Goal: Information Seeking & Learning: Learn about a topic

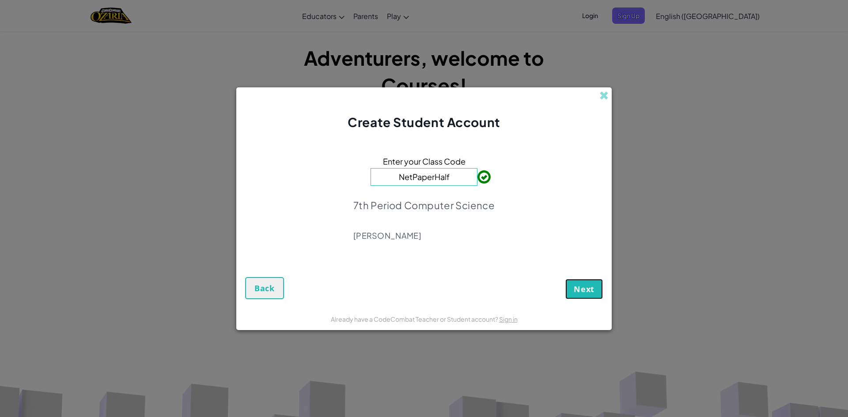
click at [582, 284] on span "Next" at bounding box center [584, 289] width 21 height 11
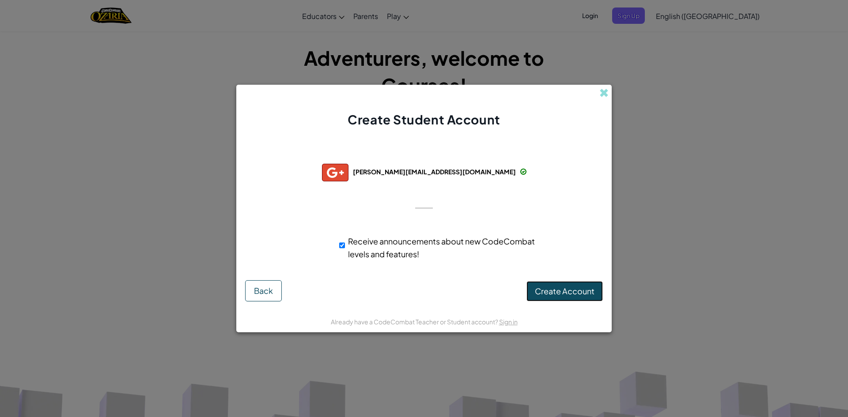
click at [560, 295] on span "Create Account" at bounding box center [565, 291] width 60 height 10
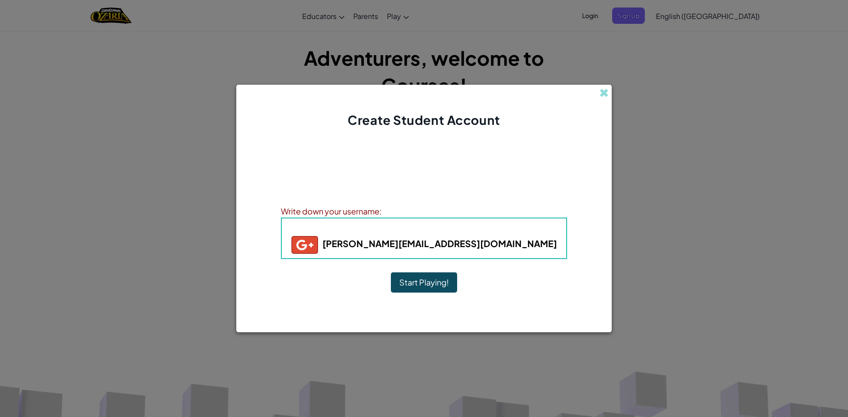
click at [446, 283] on button "Start Playing!" at bounding box center [424, 282] width 66 height 20
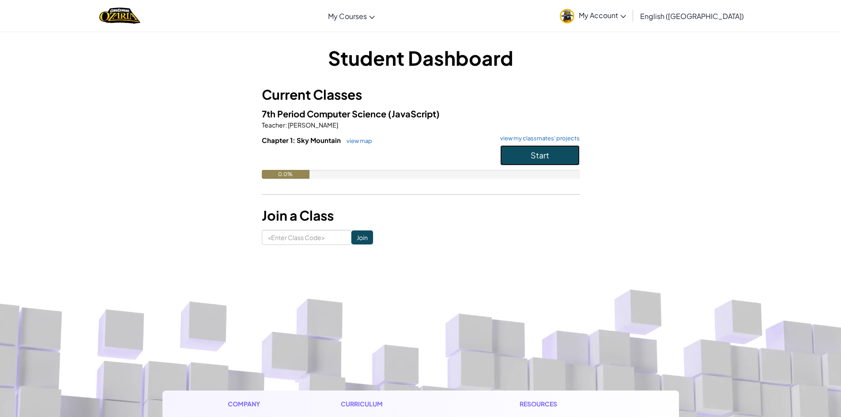
click at [532, 150] on span "Start" at bounding box center [540, 155] width 19 height 10
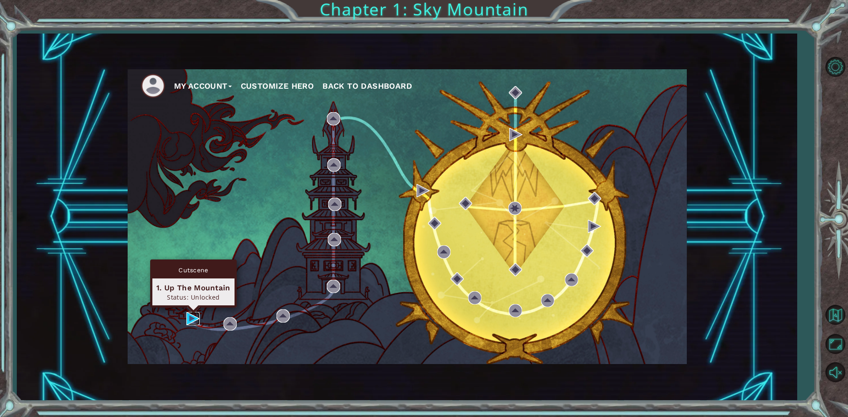
click at [186, 315] on img at bounding box center [192, 318] width 13 height 13
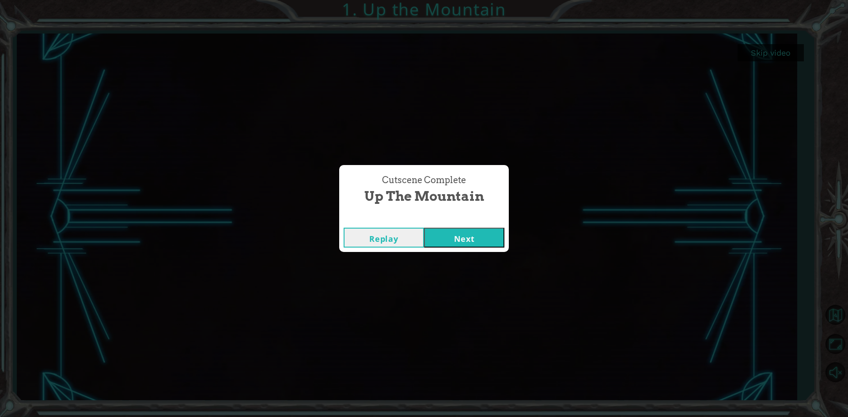
click at [447, 235] on button "Next" at bounding box center [464, 238] width 80 height 20
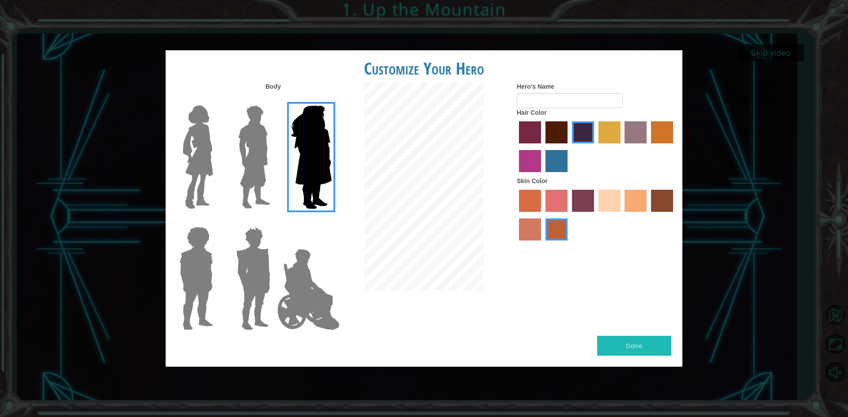
click at [245, 164] on img at bounding box center [253, 157] width 39 height 110
click at [274, 100] on input "Hero Lars" at bounding box center [274, 100] width 0 height 0
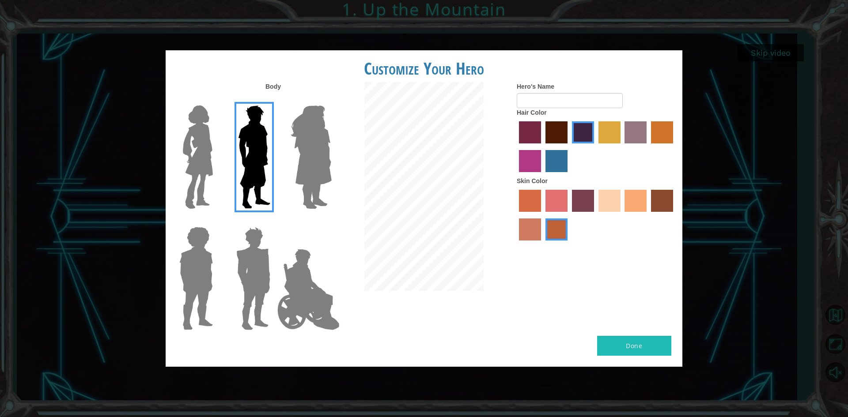
click at [255, 262] on img at bounding box center [253, 278] width 41 height 110
click at [274, 221] on input "Hero Garnet" at bounding box center [274, 221] width 0 height 0
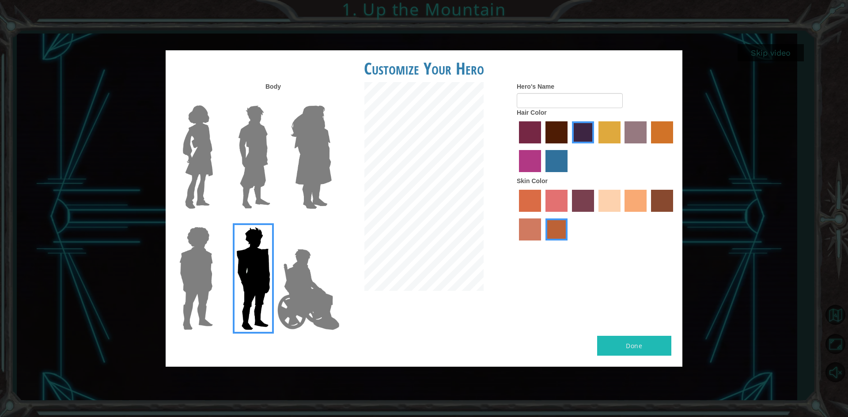
click at [312, 171] on img at bounding box center [311, 157] width 48 height 110
click at [331, 100] on input "Hero Amethyst" at bounding box center [331, 100] width 0 height 0
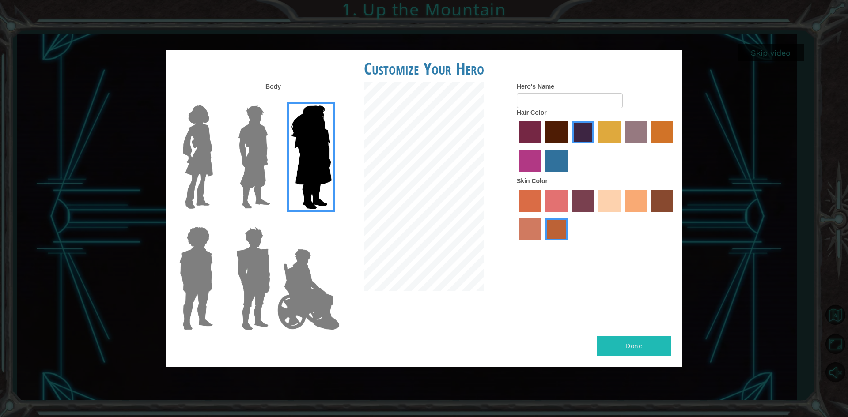
click at [254, 183] on img at bounding box center [253, 157] width 39 height 110
click at [274, 100] on input "Hero Lars" at bounding box center [274, 100] width 0 height 0
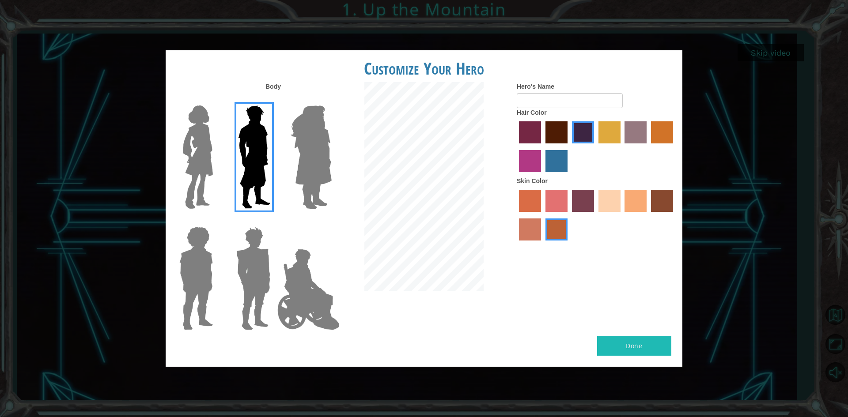
click at [302, 281] on img at bounding box center [308, 290] width 69 height 88
click at [331, 221] on input "Hero Jamie" at bounding box center [331, 221] width 0 height 0
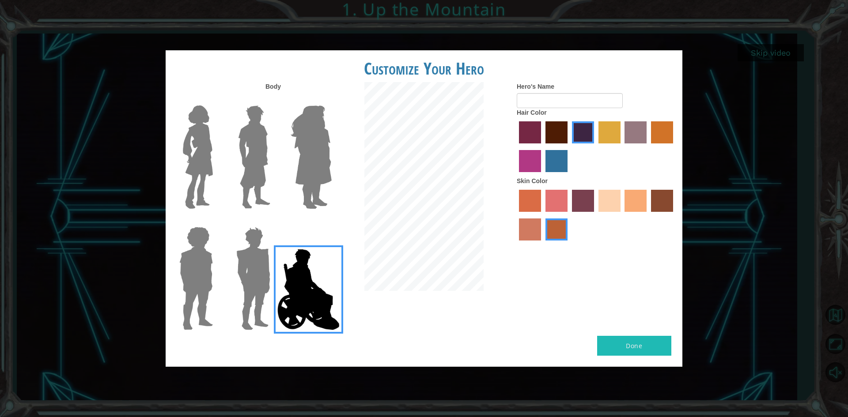
click at [250, 176] on img at bounding box center [253, 157] width 39 height 110
click at [274, 100] on input "Hero Lars" at bounding box center [274, 100] width 0 height 0
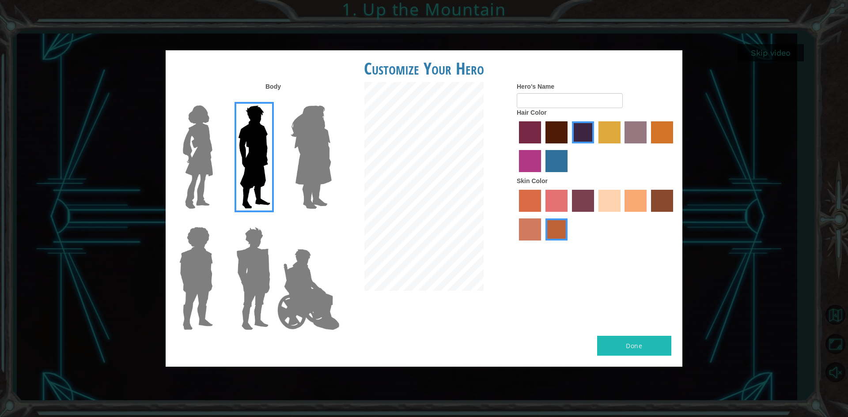
click at [533, 203] on label "sorbus skin color" at bounding box center [530, 201] width 22 height 22
click at [516, 215] on input "sorbus skin color" at bounding box center [516, 215] width 0 height 0
click at [635, 201] on label "tacao skin color" at bounding box center [635, 201] width 22 height 22
click at [622, 215] on input "tacao skin color" at bounding box center [622, 215] width 0 height 0
click at [529, 207] on label "sorbus skin color" at bounding box center [530, 201] width 22 height 22
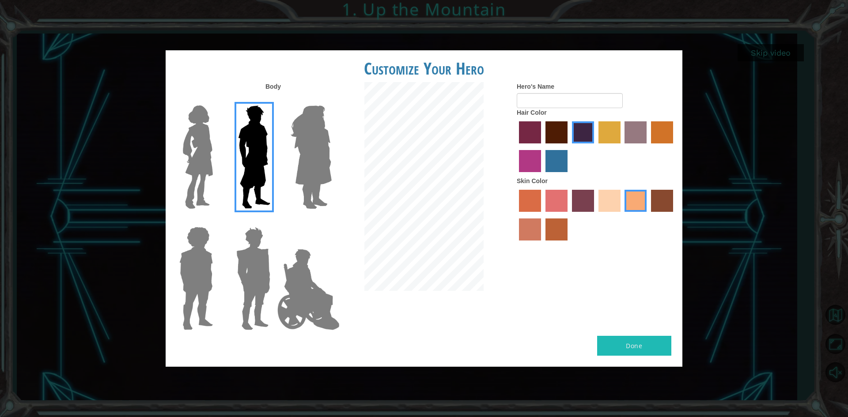
click at [516, 215] on input "sorbus skin color" at bounding box center [516, 215] width 0 height 0
click at [531, 231] on label "burning sand skin color" at bounding box center [530, 230] width 22 height 22
click at [674, 215] on input "burning sand skin color" at bounding box center [674, 215] width 0 height 0
click at [560, 133] on label "maroon hair color" at bounding box center [556, 132] width 22 height 22
click at [542, 147] on input "maroon hair color" at bounding box center [542, 147] width 0 height 0
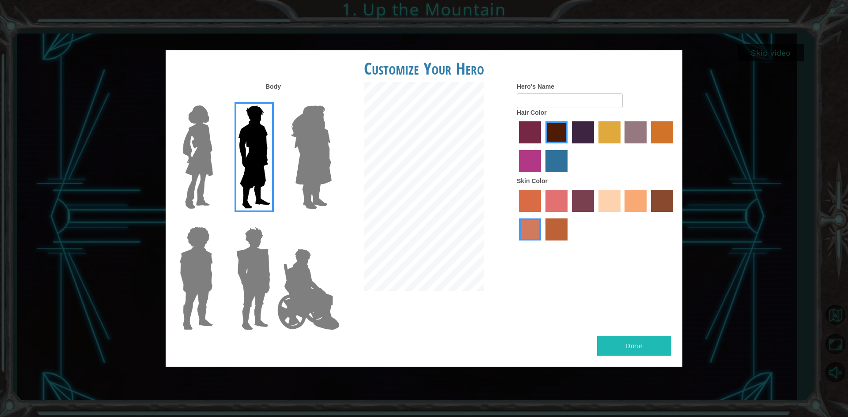
click at [619, 345] on button "Done" at bounding box center [634, 346] width 74 height 20
type input "t"
type input "Trucker"
click at [628, 342] on button "Done" at bounding box center [634, 346] width 74 height 20
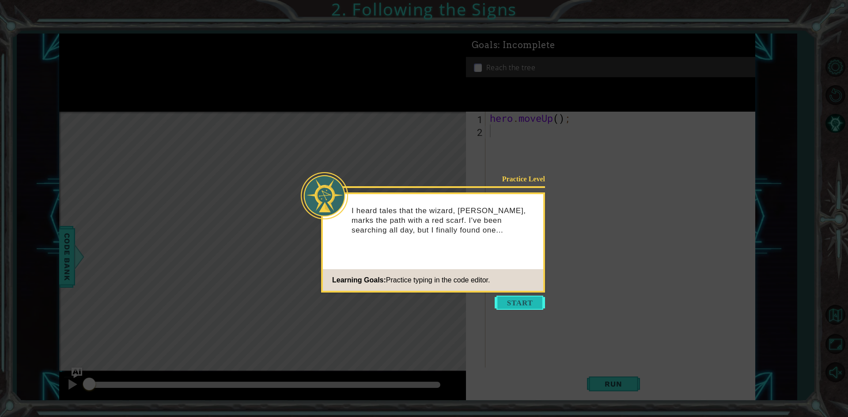
click at [509, 302] on button "Start" at bounding box center [520, 303] width 50 height 14
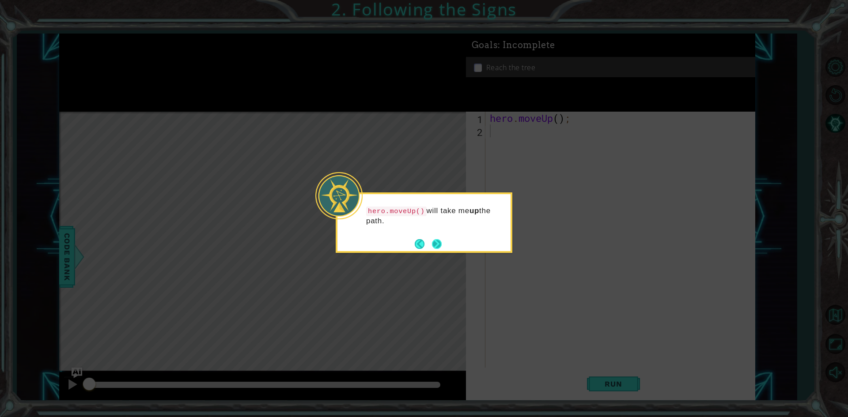
click at [436, 246] on button "Next" at bounding box center [437, 244] width 10 height 10
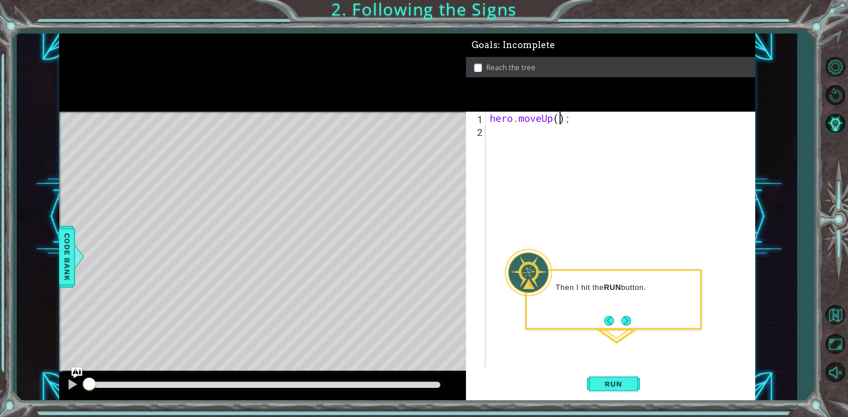
click at [559, 119] on div "hero . moveUp ( ) ;" at bounding box center [622, 253] width 268 height 282
click at [625, 324] on button "Next" at bounding box center [626, 321] width 10 height 10
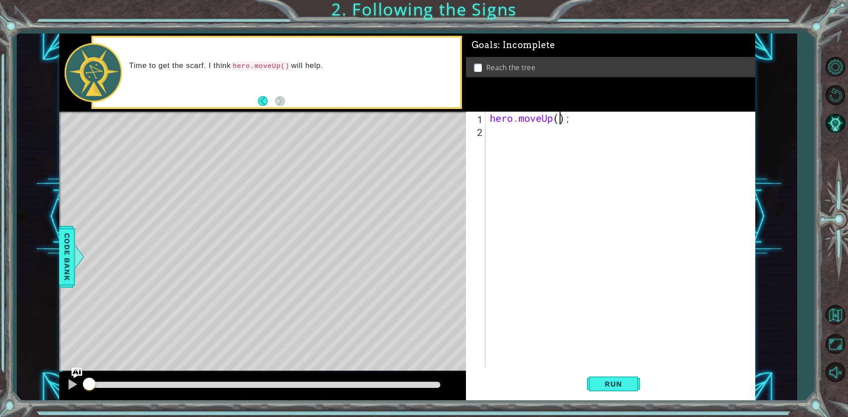
scroll to position [0, 3]
type textarea "hero.moveUp(2);"
click at [625, 376] on button "Run" at bounding box center [613, 384] width 53 height 29
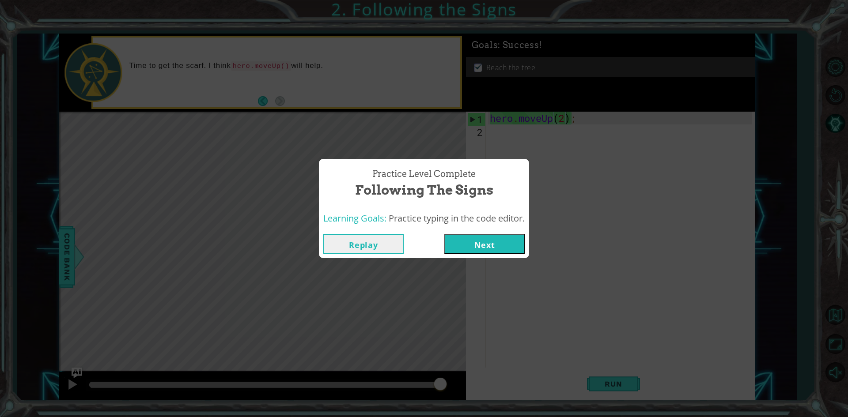
click at [473, 249] on button "Next" at bounding box center [484, 244] width 80 height 20
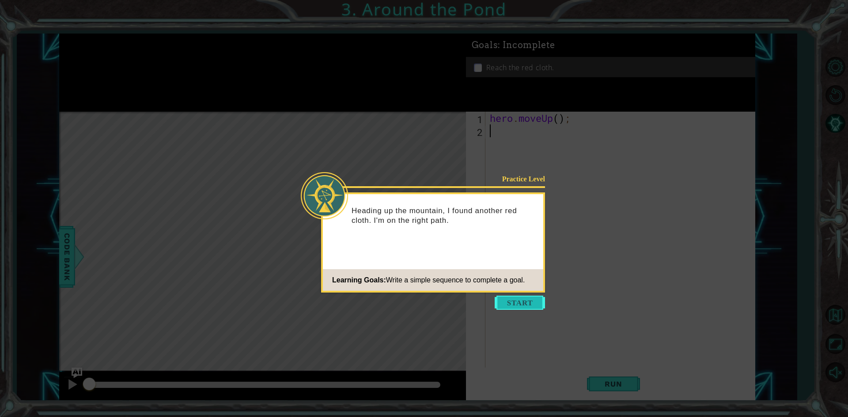
click at [508, 304] on button "Start" at bounding box center [520, 303] width 50 height 14
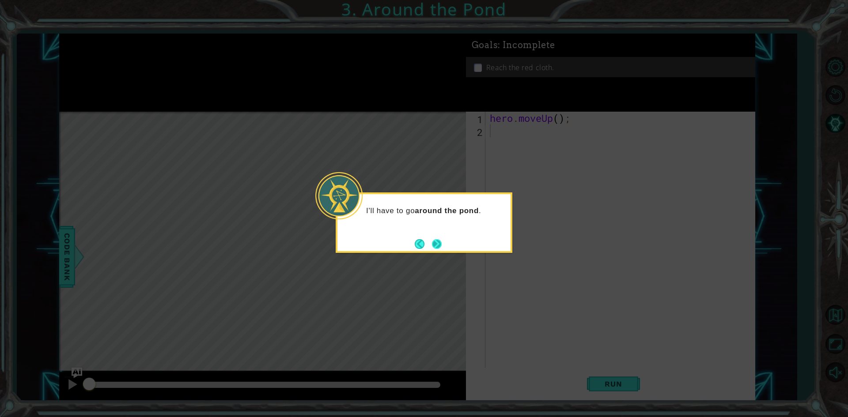
click at [437, 243] on button "Next" at bounding box center [437, 244] width 12 height 12
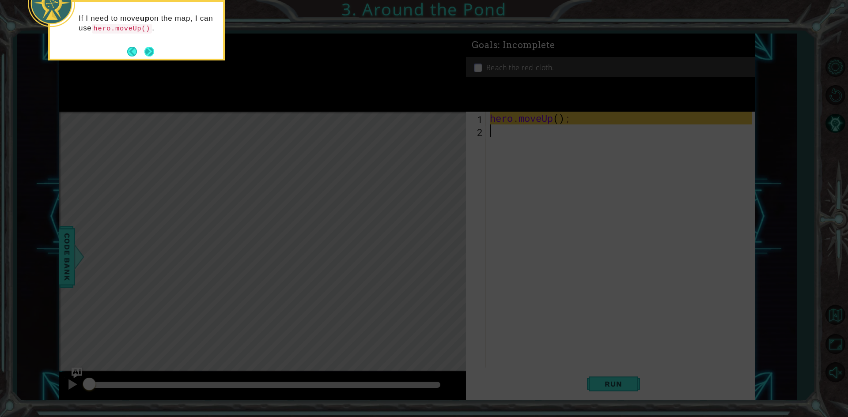
click at [151, 51] on button "Next" at bounding box center [149, 51] width 11 height 11
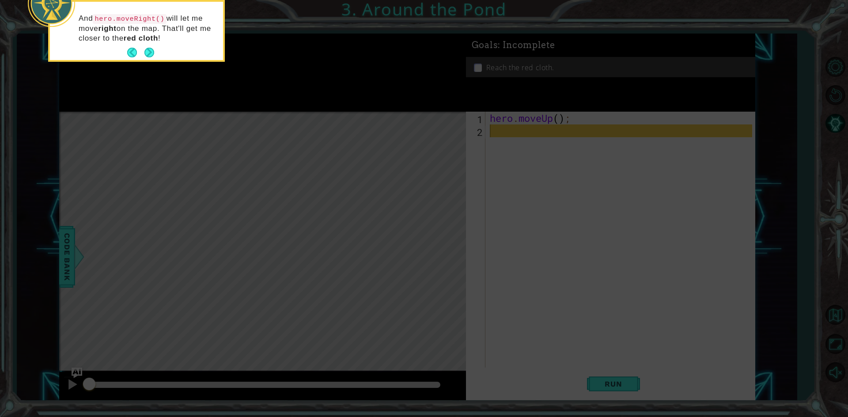
click at [151, 51] on button "Next" at bounding box center [149, 53] width 10 height 10
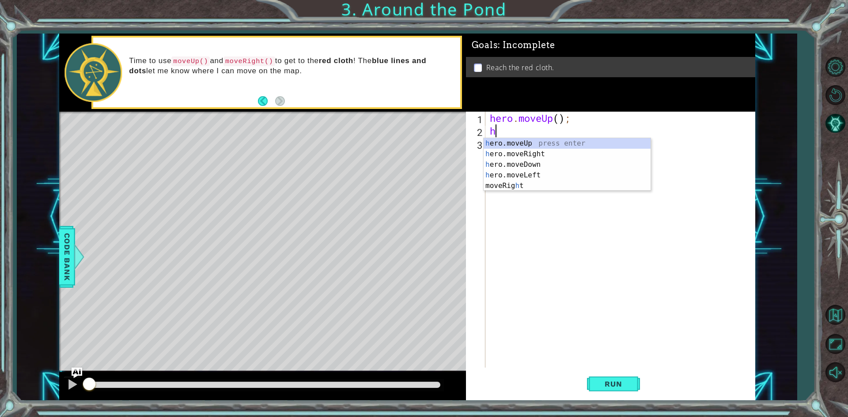
type textarea "he"
click at [523, 154] on div "he ro.moveUp press enter he ro.moveRight press enter he ro.moveDown press enter…" at bounding box center [567, 170] width 167 height 64
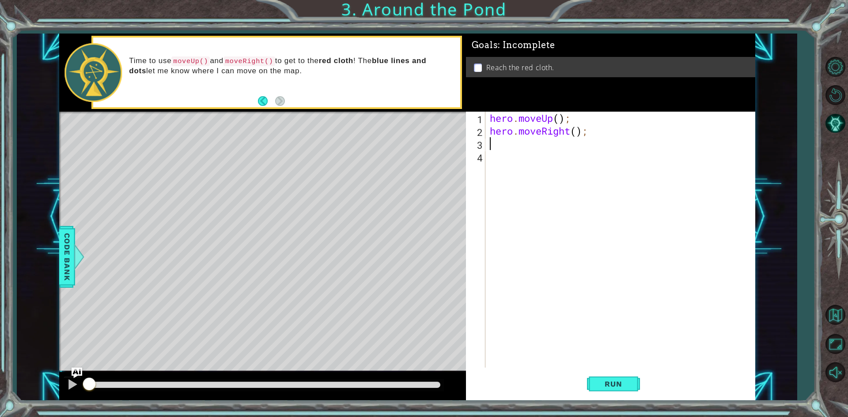
click at [560, 121] on div "hero . moveUp ( ) ; hero . moveRight ( ) ;" at bounding box center [622, 253] width 268 height 282
click at [576, 132] on div "hero . moveUp ( 2 ) ; hero . moveRight ( ) ;" at bounding box center [622, 253] width 268 height 282
type textarea "hero.moveRight(1);"
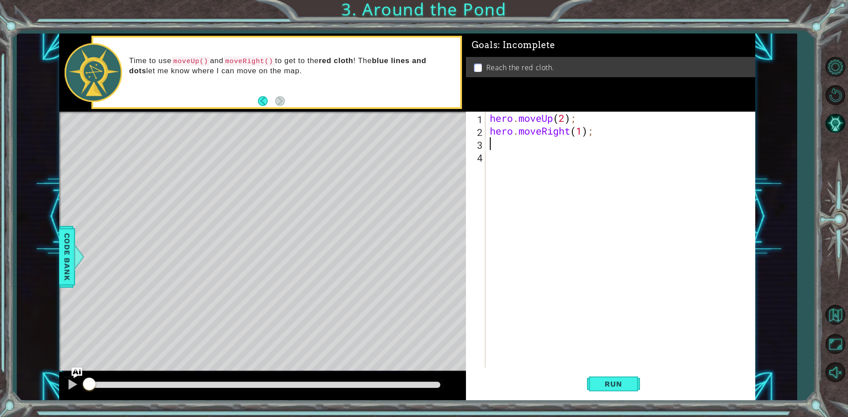
click at [552, 146] on div "hero . moveUp ( 2 ) ; hero . moveRight ( 1 ) ;" at bounding box center [622, 253] width 268 height 282
type textarea "h"
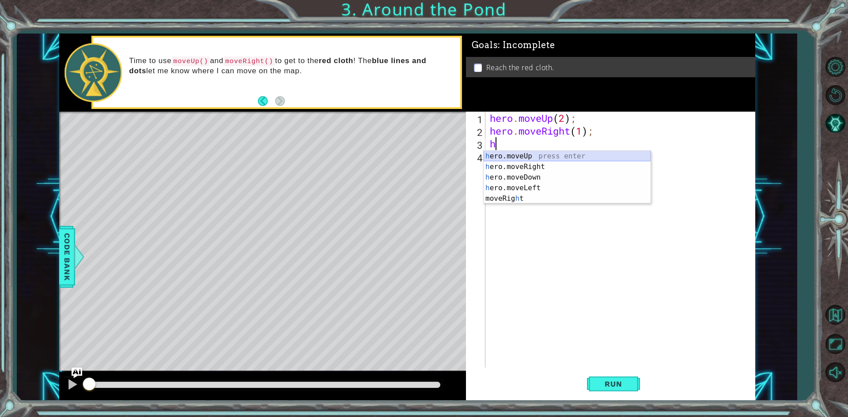
click at [516, 155] on div "h ero.moveUp press enter h ero.moveRight press enter h ero.moveDown press enter…" at bounding box center [567, 188] width 167 height 74
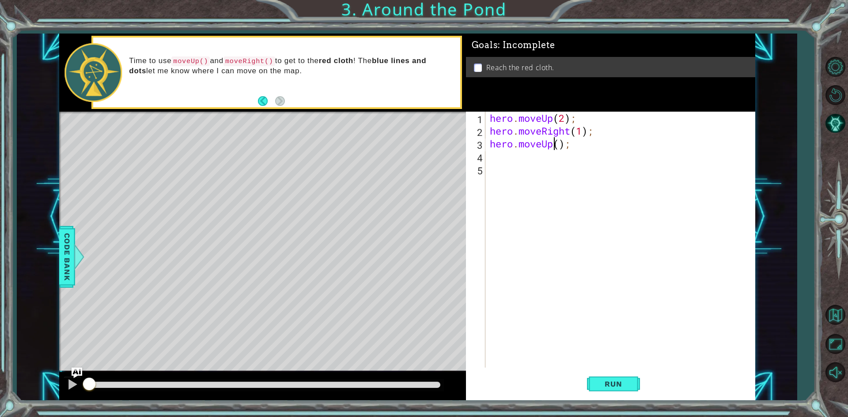
click at [556, 148] on div "hero . moveUp ( 2 ) ; hero . moveRight ( 1 ) ; hero . moveUp ( ) ;" at bounding box center [622, 253] width 268 height 282
click at [561, 144] on div "hero . moveUp ( 2 ) ; hero . moveRight ( 1 ) ; hero . moveUp ( ) ;" at bounding box center [622, 253] width 268 height 282
type textarea "hero.moveUp(1);"
click at [602, 385] on span "Run" at bounding box center [613, 384] width 35 height 9
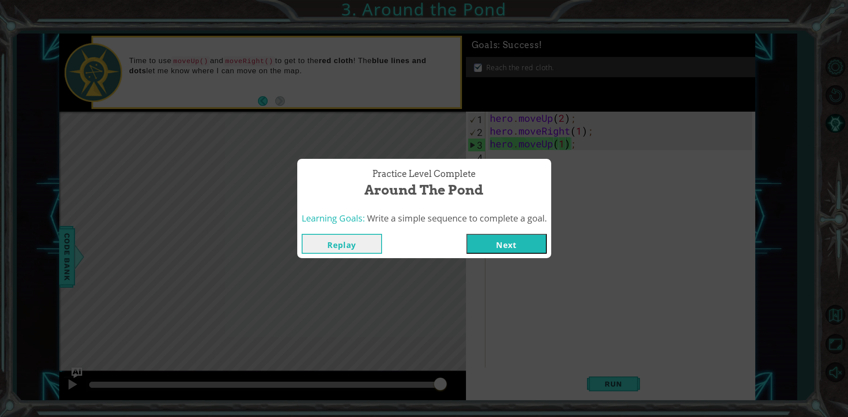
click at [507, 254] on div "Replay Next" at bounding box center [424, 244] width 254 height 29
click at [511, 241] on button "Next" at bounding box center [506, 244] width 80 height 20
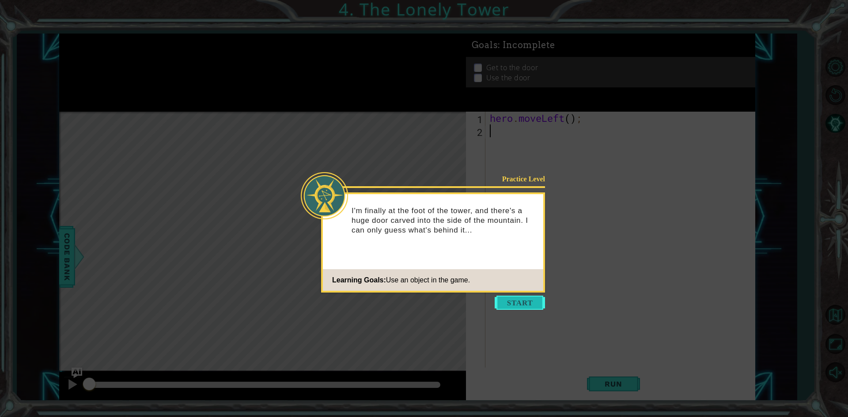
click at [509, 303] on button "Start" at bounding box center [520, 303] width 50 height 14
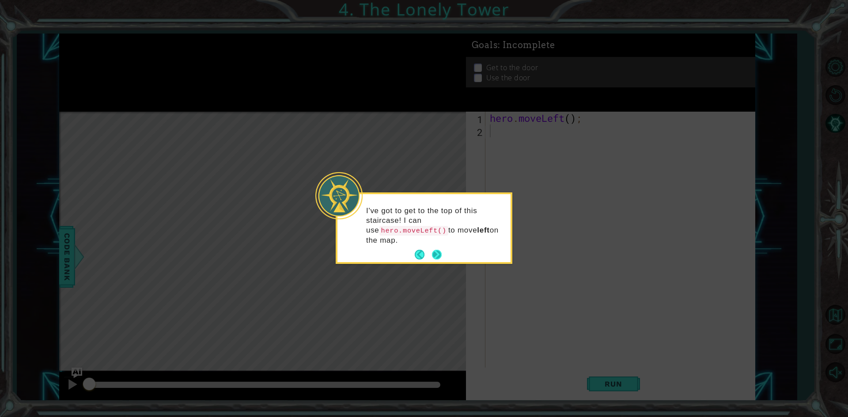
click at [439, 250] on button "Next" at bounding box center [437, 255] width 10 height 10
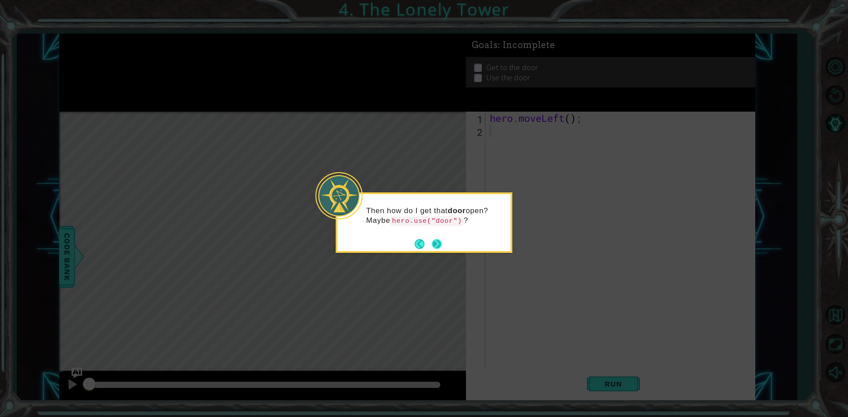
click at [437, 242] on button "Next" at bounding box center [437, 244] width 10 height 10
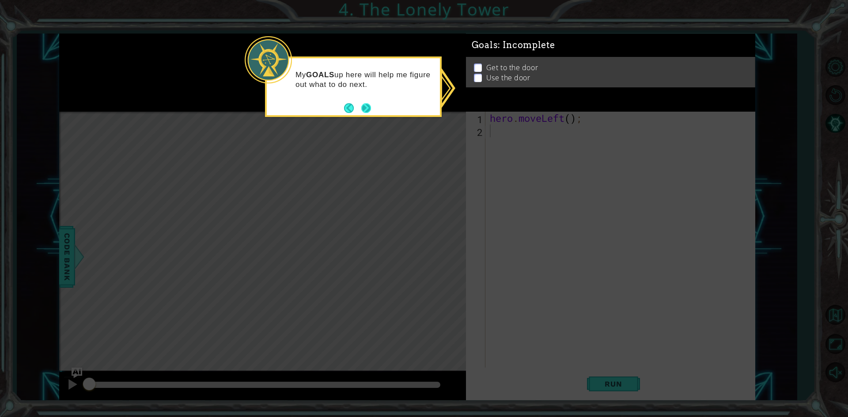
click at [363, 104] on button "Next" at bounding box center [366, 108] width 14 height 14
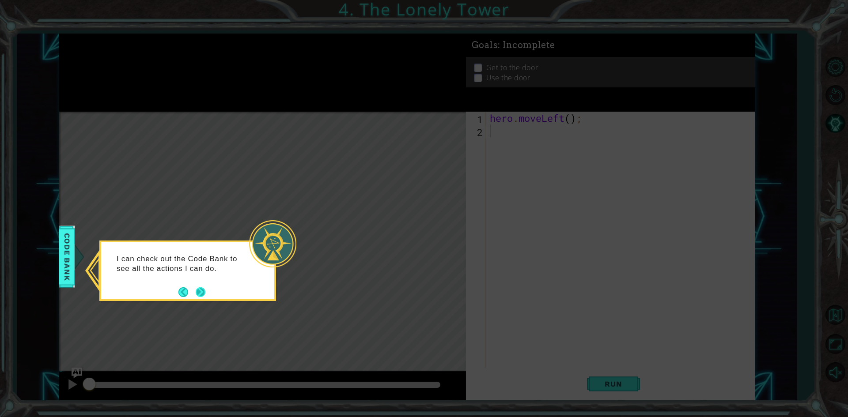
click at [198, 291] on button "Next" at bounding box center [201, 292] width 10 height 10
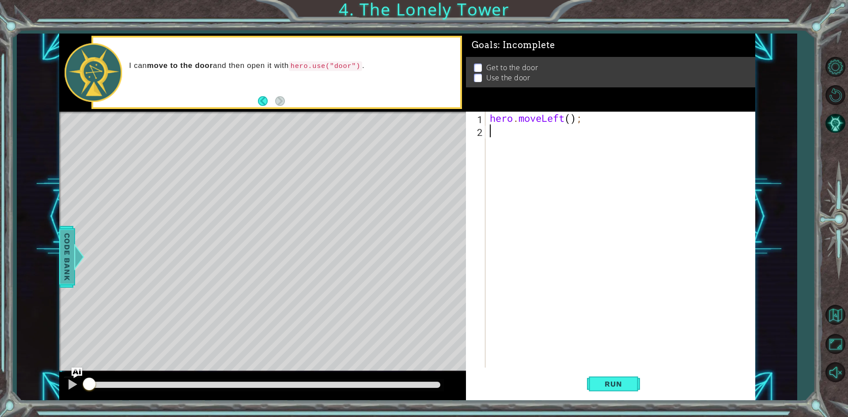
click at [69, 249] on span "Code Bank" at bounding box center [64, 257] width 14 height 54
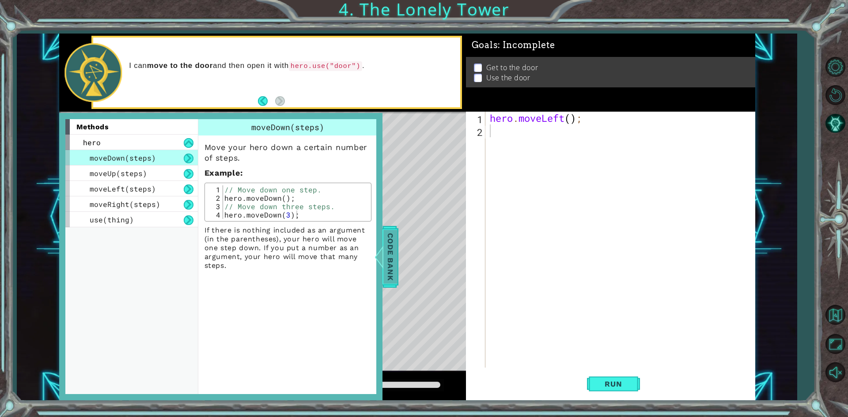
click at [388, 249] on span "Code Bank" at bounding box center [385, 257] width 14 height 54
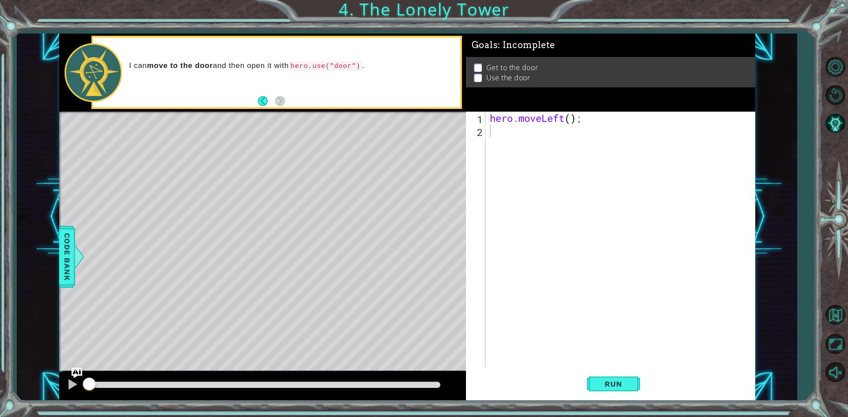
click at [571, 119] on div "hero . moveLeft ( ) ;" at bounding box center [622, 253] width 268 height 282
type textarea "hero.moveLeft(2);"
click at [519, 132] on div "hero . moveLeft ( 2 ) ;" at bounding box center [622, 253] width 268 height 282
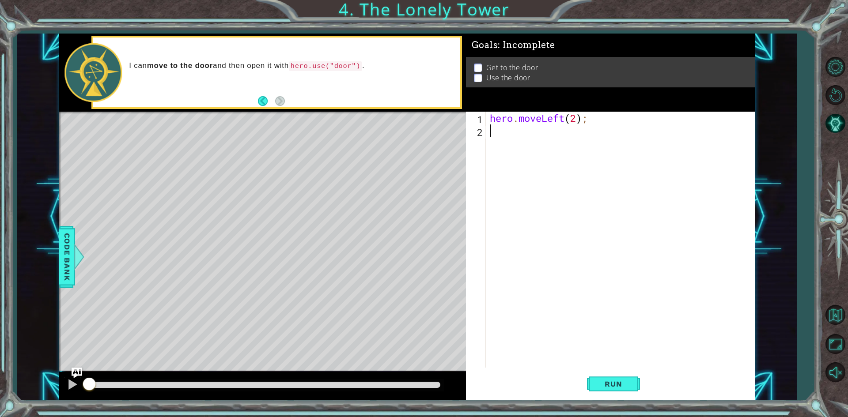
type textarea "h"
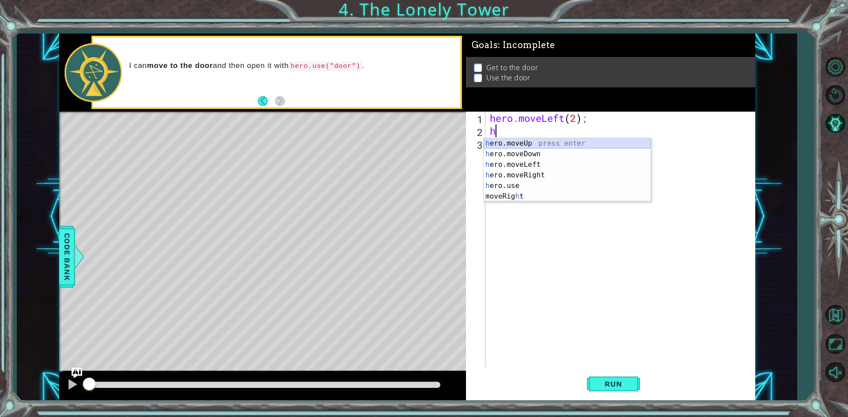
click at [522, 142] on div "h ero.moveUp press enter h ero.moveDown press enter h ero.moveLeft press enter …" at bounding box center [567, 180] width 167 height 85
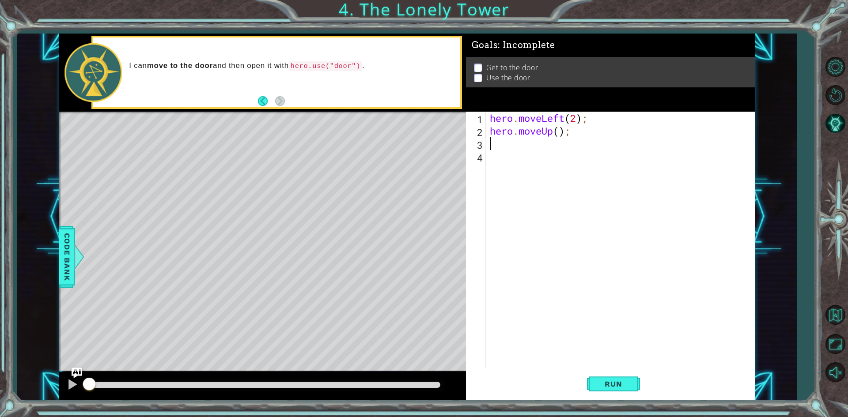
click at [559, 130] on div "hero . moveLeft ( 2 ) ; hero . moveUp ( ) ;" at bounding box center [622, 253] width 268 height 282
type textarea "hero.moveUp(2);"
click at [524, 147] on div "hero . moveLeft ( 2 ) ; hero . moveUp ( 2 ) ;" at bounding box center [622, 253] width 268 height 282
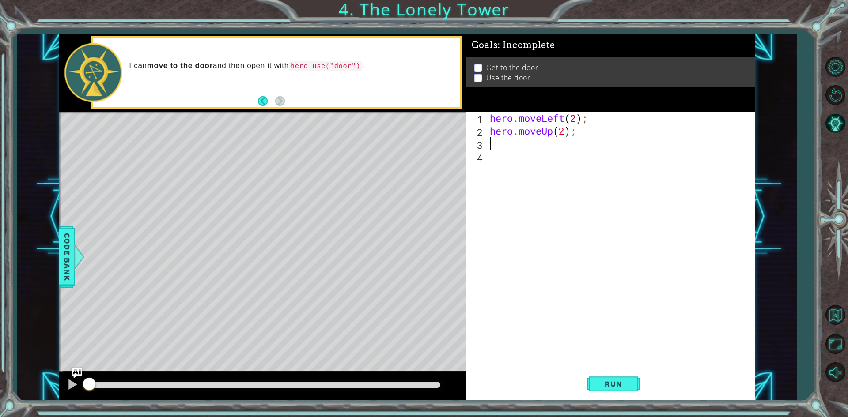
type textarea "h"
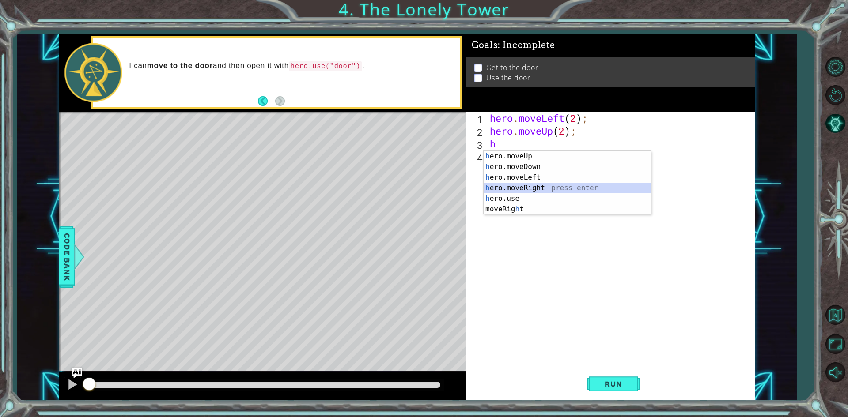
click at [519, 184] on div "h ero.moveUp press enter h ero.moveDown press enter h ero.moveLeft press enter …" at bounding box center [567, 193] width 167 height 85
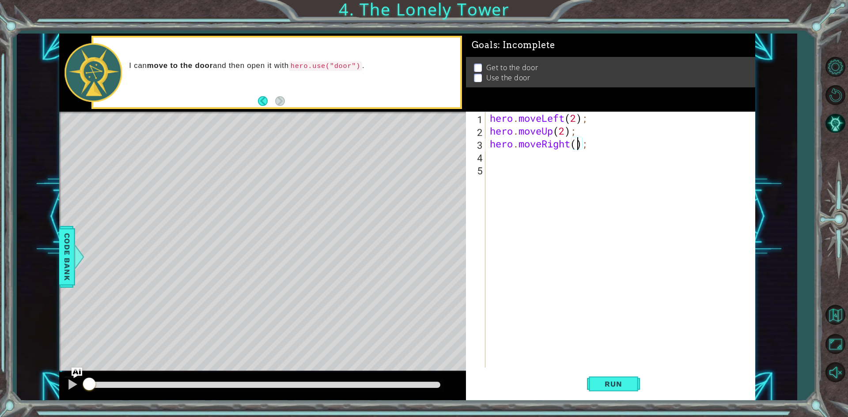
click at [576, 144] on div "hero . moveLeft ( 2 ) ; hero . moveUp ( 2 ) ; hero . moveRight ( ) ;" at bounding box center [622, 253] width 268 height 282
type textarea "hero.moveRight(2);"
click at [561, 156] on div "hero . moveLeft ( 2 ) ; hero . moveUp ( 2 ) ; hero . moveRight ( 2 ) ;" at bounding box center [622, 253] width 268 height 282
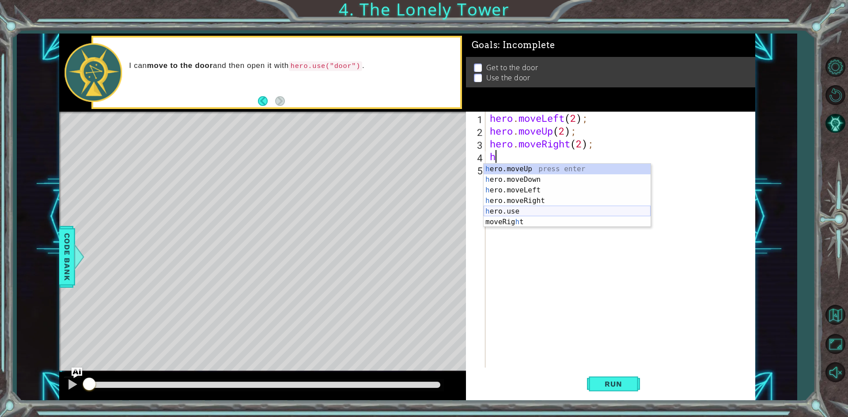
click at [492, 213] on div "h ero.moveUp press enter h ero.moveDown press enter h ero.moveLeft press enter …" at bounding box center [567, 206] width 167 height 85
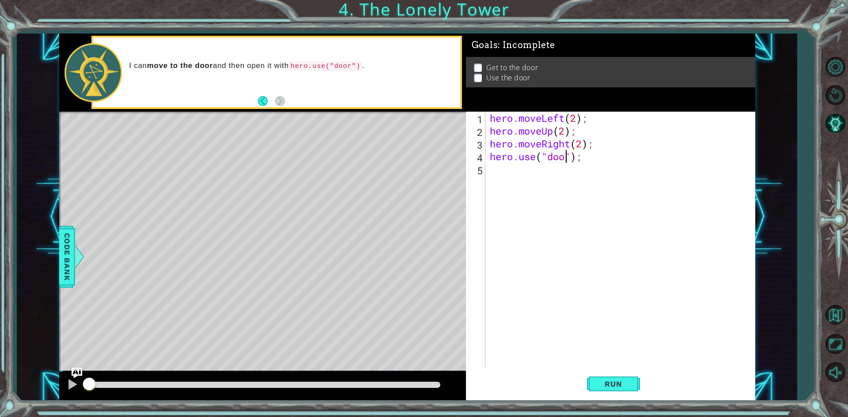
scroll to position [0, 4]
type textarea "hero.use("door");"
click at [625, 387] on span "Run" at bounding box center [613, 384] width 35 height 9
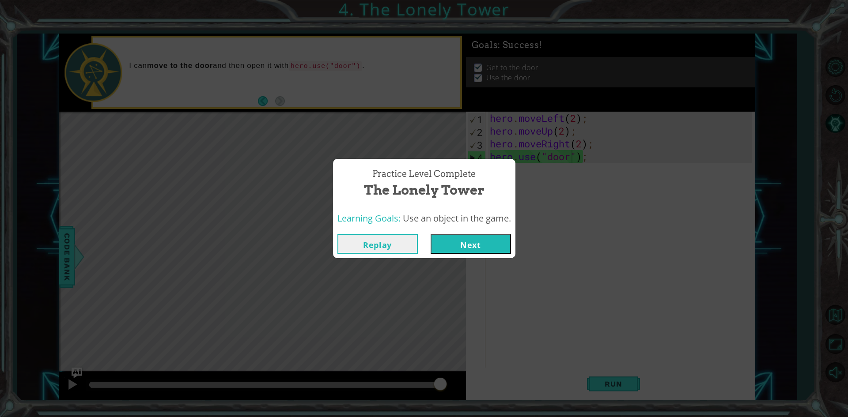
click at [478, 245] on button "Next" at bounding box center [471, 244] width 80 height 20
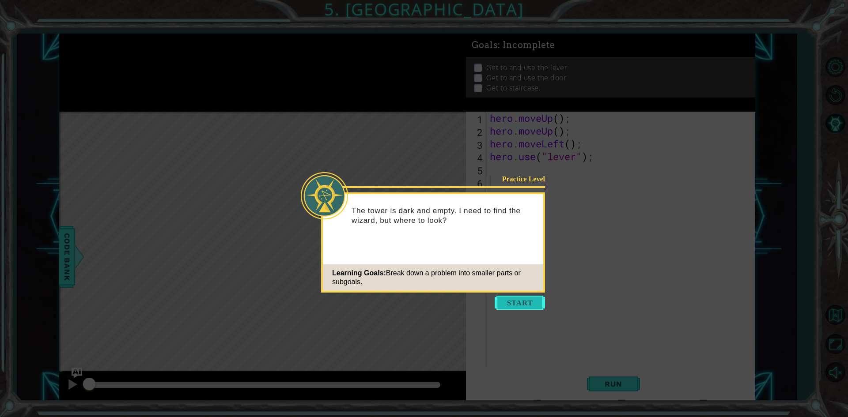
click at [529, 302] on button "Start" at bounding box center [520, 303] width 50 height 14
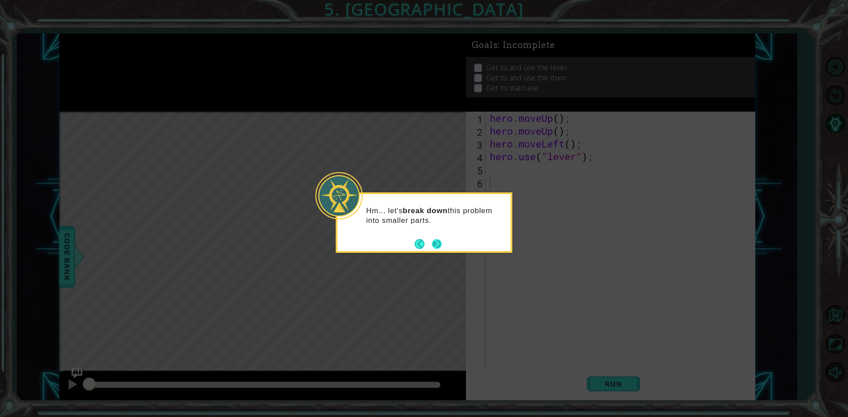
click at [434, 244] on button "Next" at bounding box center [437, 244] width 10 height 10
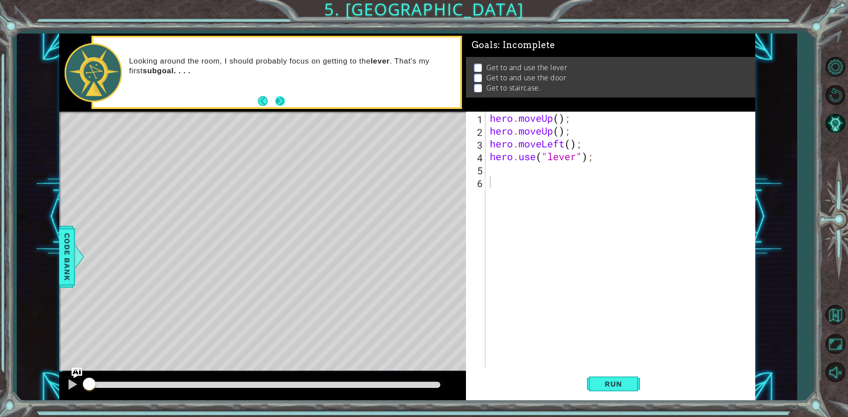
click at [284, 103] on button "Next" at bounding box center [280, 101] width 10 height 10
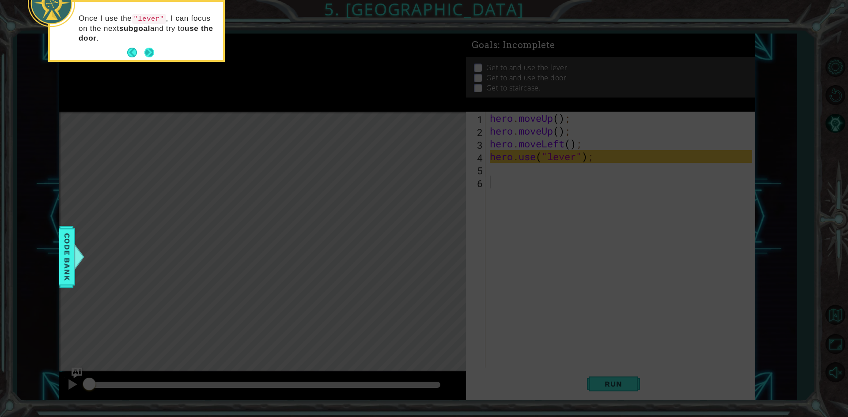
click at [147, 45] on div "Once I use the "lever" , I can focus on the next subgoal and try to use the doo…" at bounding box center [136, 32] width 173 height 55
click at [151, 51] on button "Next" at bounding box center [149, 53] width 11 height 11
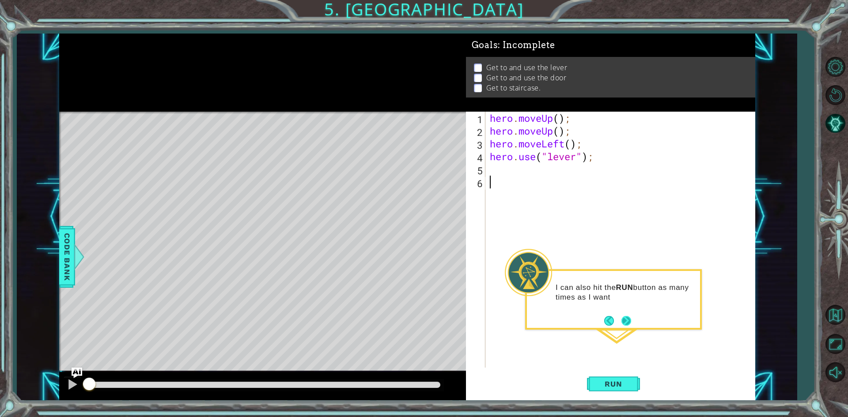
click at [626, 320] on button "Next" at bounding box center [626, 321] width 11 height 11
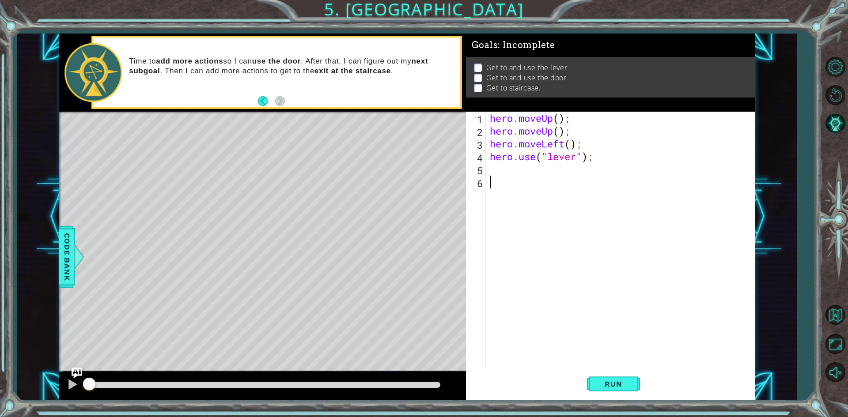
click at [559, 121] on div "hero . moveUp ( ) ; hero . moveUp ( ) ; hero . moveLeft ( ) ; hero . use ( "lev…" at bounding box center [622, 253] width 268 height 282
click at [556, 133] on div "hero . moveUp ( ) ; hero . moveUp ( ) ; hero . moveLeft ( ) ; hero . use ( "lev…" at bounding box center [622, 253] width 268 height 282
click at [573, 133] on div "hero . moveUp ( ) ; hero . moveUp ( ) ; hero . moveLeft ( ) ; hero . use ( "lev…" at bounding box center [622, 253] width 268 height 282
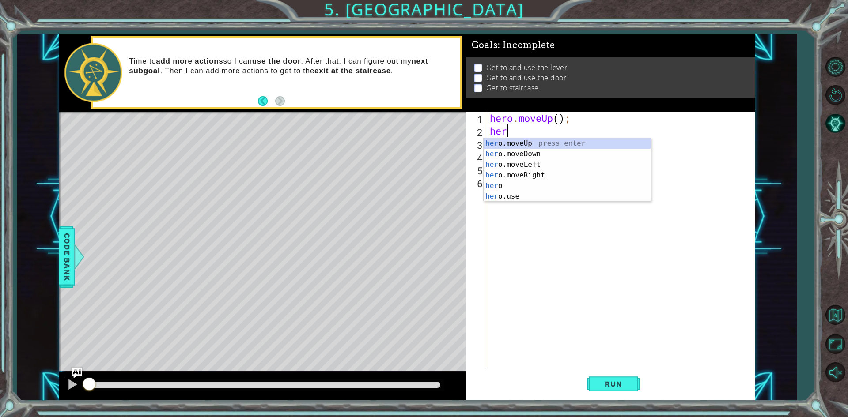
type textarea "h"
type textarea "hero.moveUp()"
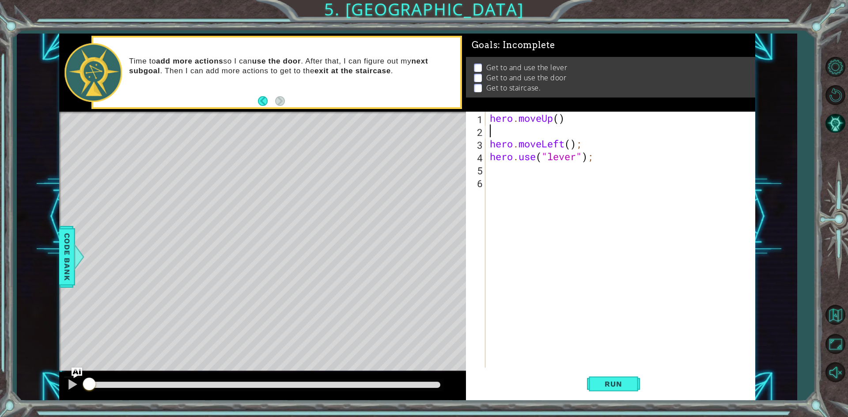
type textarea "h"
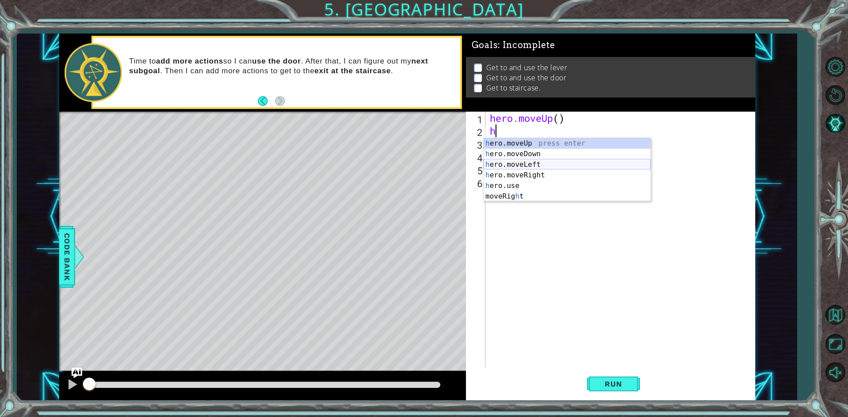
click at [519, 163] on div "h ero.moveUp press enter h ero.moveDown press enter h ero.moveLeft press enter …" at bounding box center [567, 180] width 167 height 85
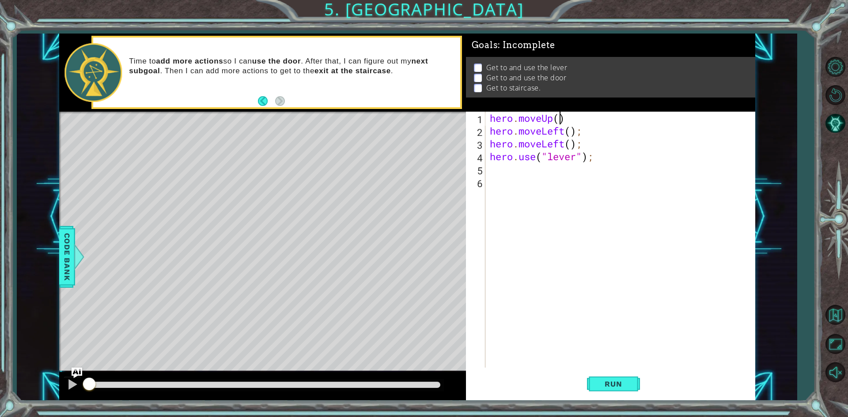
click at [560, 119] on div "hero . moveUp ( ) hero . moveLeft ( ) ; hero . moveLeft ( ) ; hero . use ( "lev…" at bounding box center [622, 253] width 268 height 282
click at [571, 135] on div "hero . moveUp ( 2 ) hero . moveLeft ( ) ; hero . moveLeft ( ) ; hero . use ( "l…" at bounding box center [622, 253] width 268 height 282
click at [581, 144] on div "hero . moveUp ( 2 ) hero . moveLeft ( 1 ) ; hero . moveLeft ( ) ; hero . use ( …" at bounding box center [622, 253] width 268 height 282
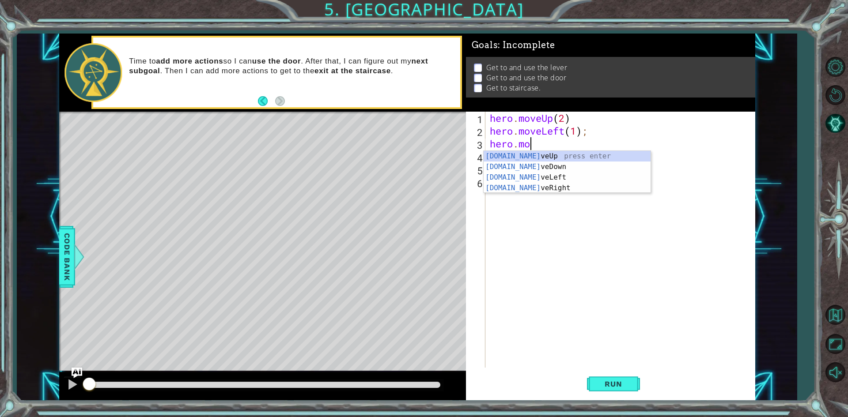
scroll to position [0, 0]
type textarea "h"
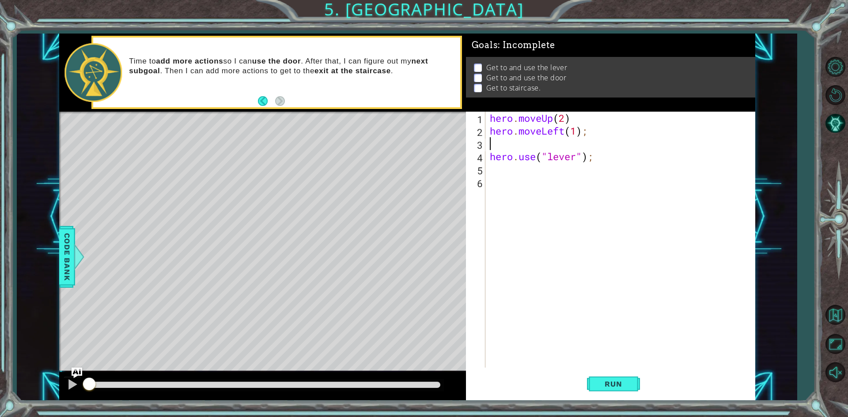
type textarea "hero.moveLeft(1);"
click at [522, 157] on div "hero . moveUp ( 2 ) hero . moveLeft ( 1 ) ; hero . use ( "lever" ) ;" at bounding box center [622, 253] width 268 height 282
type textarea "h"
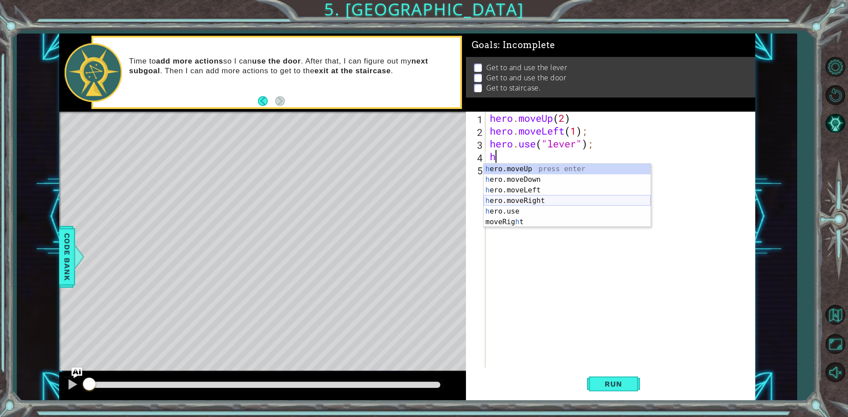
click at [524, 196] on div "h ero.moveUp press enter h ero.moveDown press enter h ero.moveLeft press enter …" at bounding box center [567, 206] width 167 height 85
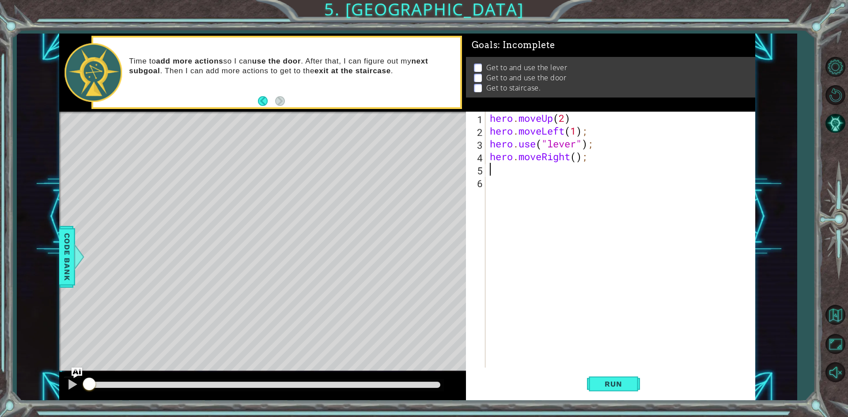
click at [575, 157] on div "hero . moveUp ( 2 ) hero . moveLeft ( 1 ) ; hero . use ( "lever" ) ; hero . mov…" at bounding box center [622, 253] width 268 height 282
type textarea "hero.moveRight(3);"
click at [556, 170] on div "hero . moveUp ( 2 ) hero . moveLeft ( 1 ) ; hero . use ( "lever" ) ; hero . mov…" at bounding box center [622, 253] width 268 height 282
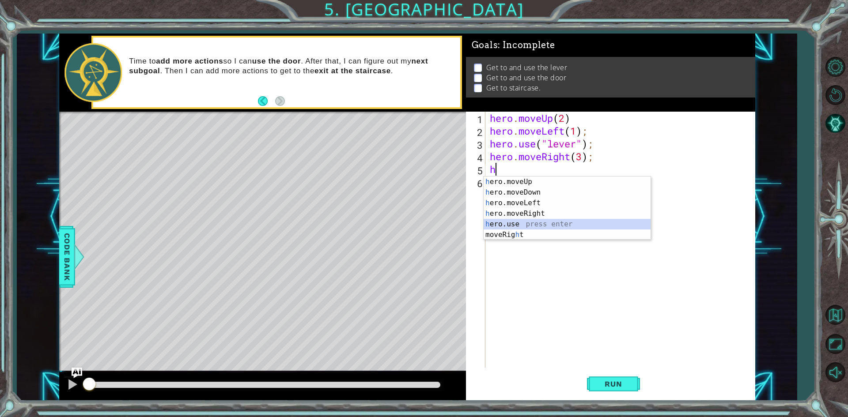
click at [521, 225] on div "h ero.moveUp press enter h ero.moveDown press enter h ero.moveLeft press enter …" at bounding box center [567, 219] width 167 height 85
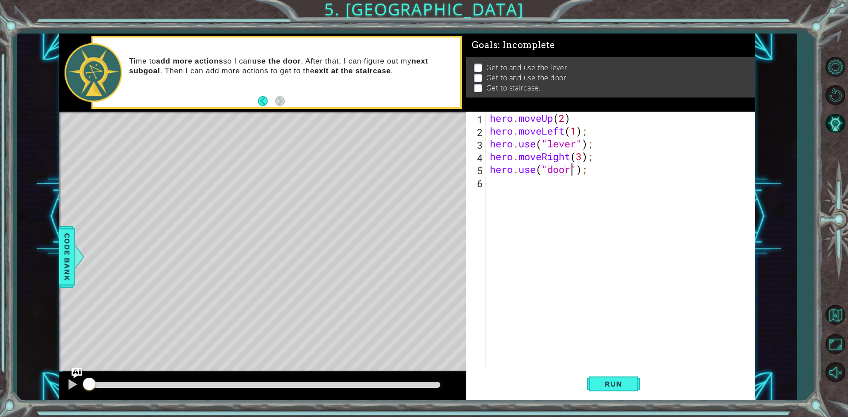
scroll to position [0, 4]
type textarea "hero.use("door");"
click at [625, 379] on button "Run" at bounding box center [613, 384] width 53 height 29
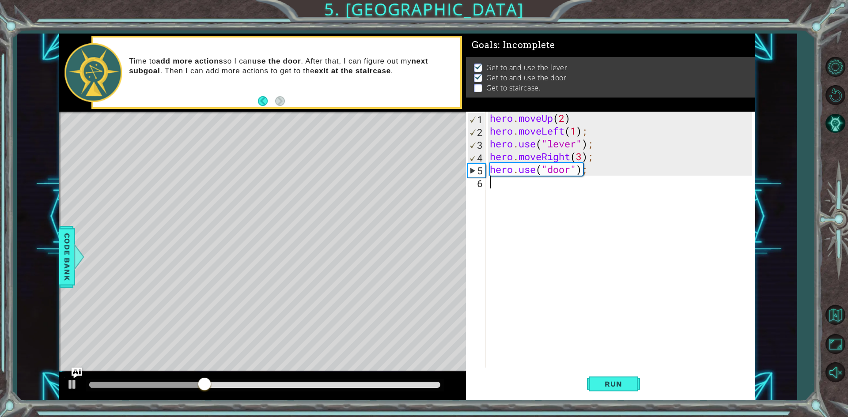
click at [496, 184] on div "hero . moveUp ( 2 ) hero . moveLeft ( 1 ) ; hero . use ( "lever" ) ; hero . mov…" at bounding box center [622, 253] width 268 height 282
type textarea "h"
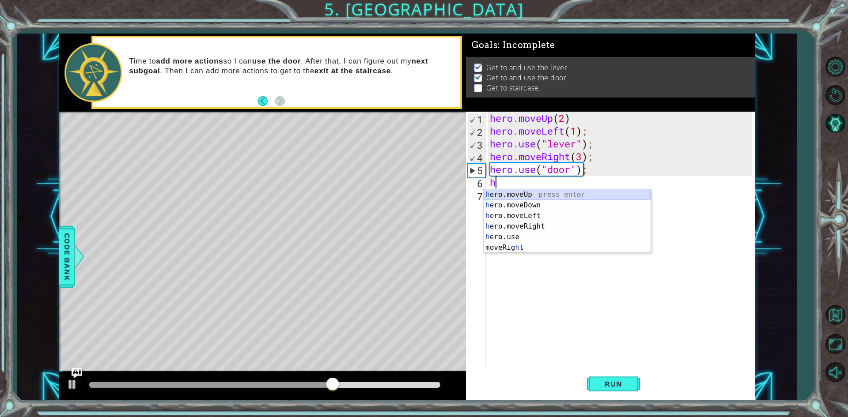
click at [509, 197] on div "h ero.moveUp press enter h ero.moveDown press enter h ero.moveLeft press enter …" at bounding box center [567, 231] width 167 height 85
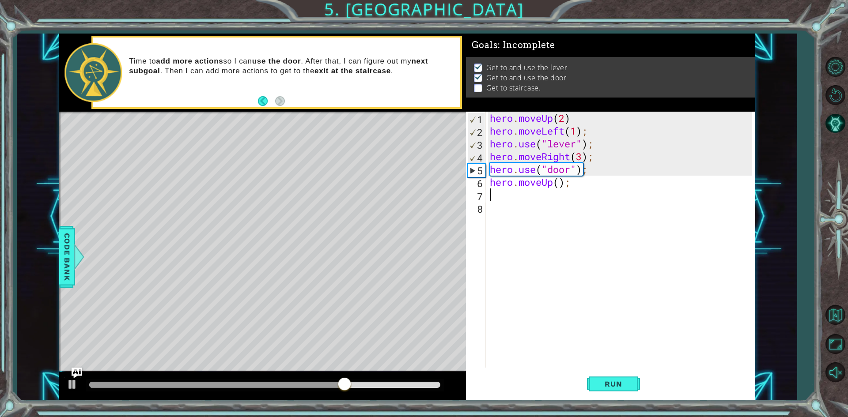
click at [558, 186] on div "hero . moveUp ( 2 ) hero . moveLeft ( 1 ) ; hero . use ( "lever" ) ; hero . mov…" at bounding box center [622, 253] width 268 height 282
type textarea "hero.moveUp(2);"
click at [552, 198] on div "hero . moveUp ( 2 ) hero . moveLeft ( 1 ) ; hero . use ( "lever" ) ; hero . mov…" at bounding box center [622, 253] width 268 height 282
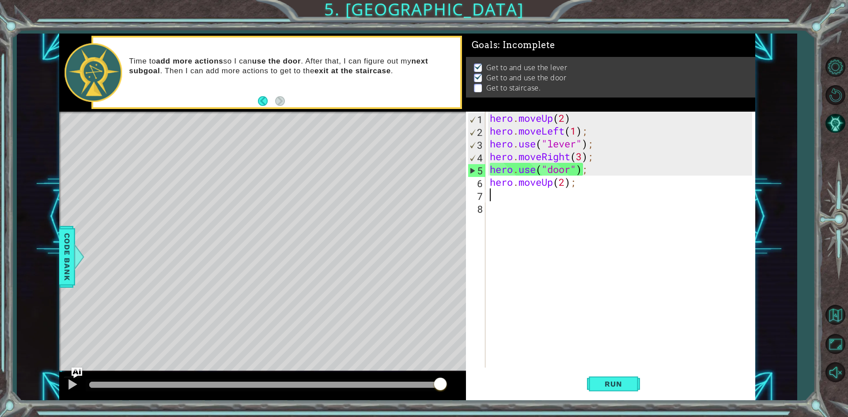
type textarea "h"
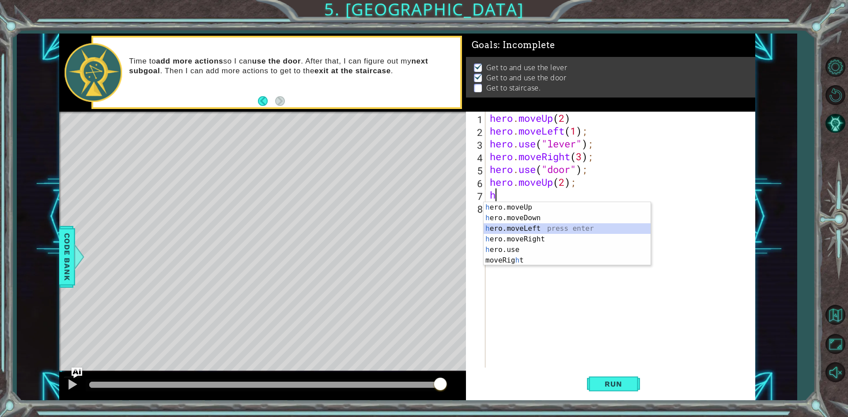
click at [521, 228] on div "h ero.moveUp press enter h ero.moveDown press enter h ero.moveLeft press enter …" at bounding box center [567, 244] width 167 height 85
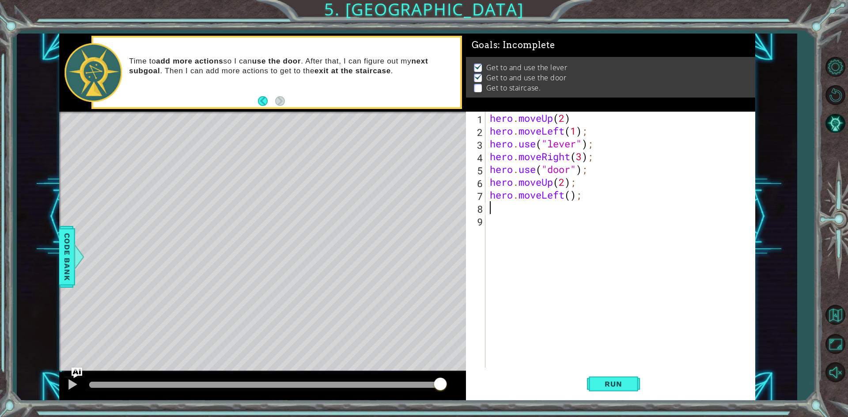
click at [570, 198] on div "hero . moveUp ( 2 ) hero . moveLeft ( 1 ) ; hero . use ( "lever" ) ; hero . mov…" at bounding box center [622, 253] width 268 height 282
type textarea "hero.moveLeft(3);"
click at [61, 265] on span "Code Bank" at bounding box center [67, 257] width 14 height 54
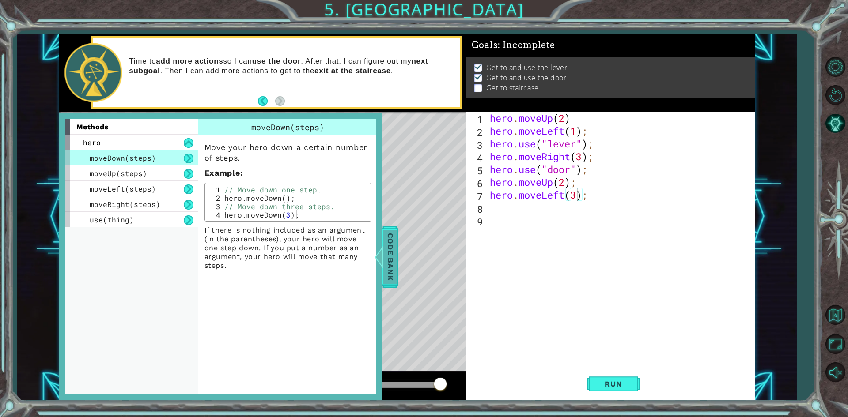
click at [385, 242] on span "Code Bank" at bounding box center [390, 257] width 14 height 54
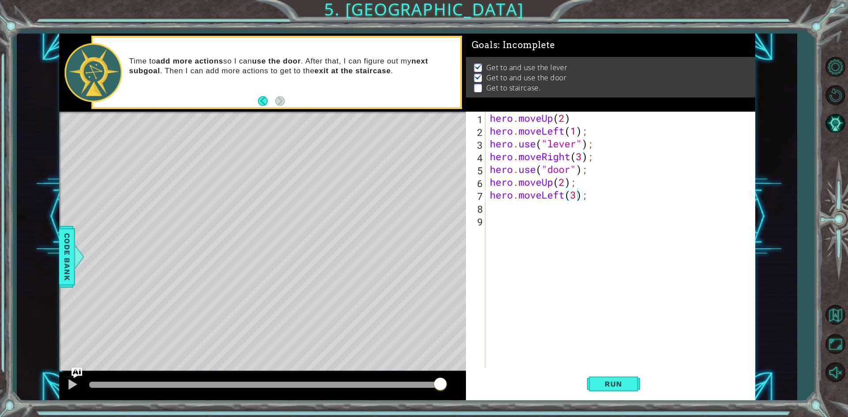
scroll to position [0, 0]
click at [549, 206] on div "hero . moveUp ( 2 ) hero . moveLeft ( 1 ) ; hero . use ( "lever" ) ; hero . mov…" at bounding box center [622, 253] width 268 height 282
type textarea "h"
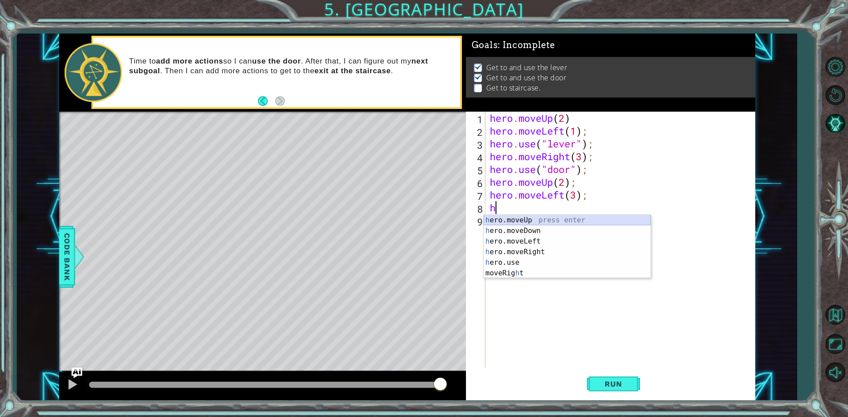
click at [525, 223] on div "h ero.moveUp press enter h ero.moveDown press enter h ero.moveLeft press enter …" at bounding box center [567, 257] width 167 height 85
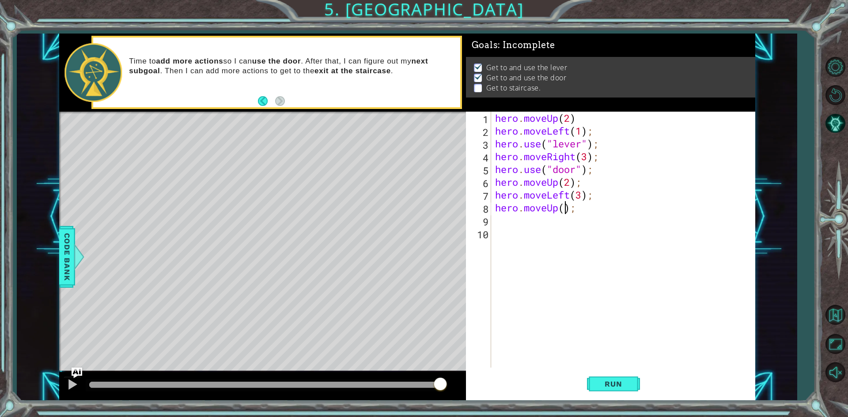
click at [565, 213] on div "hero . moveUp ( 2 ) hero . moveLeft ( 1 ) ; hero . use ( "lever" ) ; hero . mov…" at bounding box center [624, 253] width 263 height 282
type textarea "hero.moveUp(1);"
click at [602, 381] on span "Run" at bounding box center [613, 384] width 35 height 9
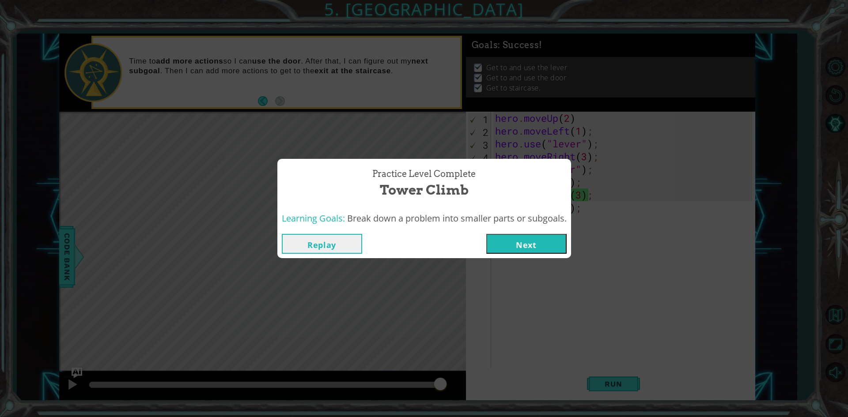
click at [542, 243] on button "Next" at bounding box center [526, 244] width 80 height 20
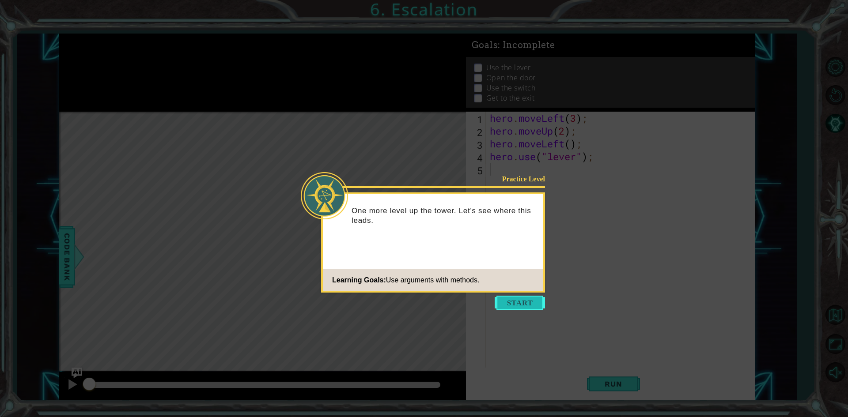
click at [532, 304] on button "Start" at bounding box center [520, 303] width 50 height 14
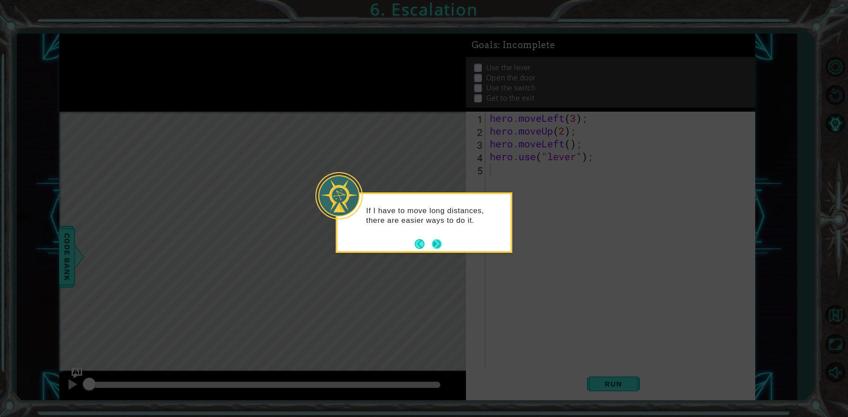
click at [438, 241] on button "Next" at bounding box center [437, 244] width 10 height 10
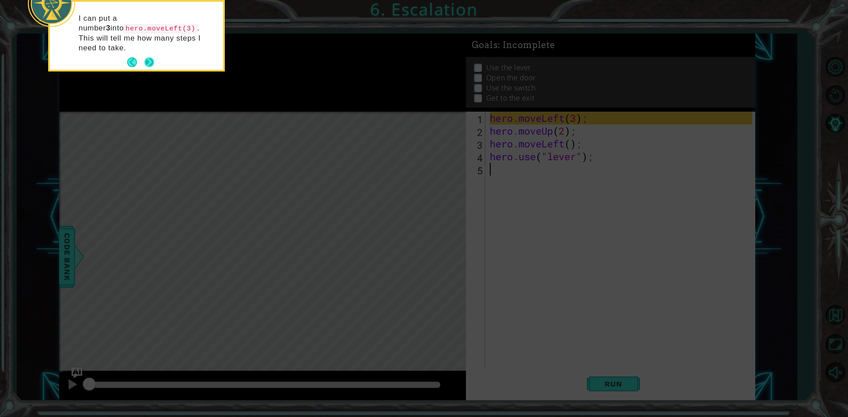
click at [150, 57] on button "Next" at bounding box center [149, 62] width 10 height 10
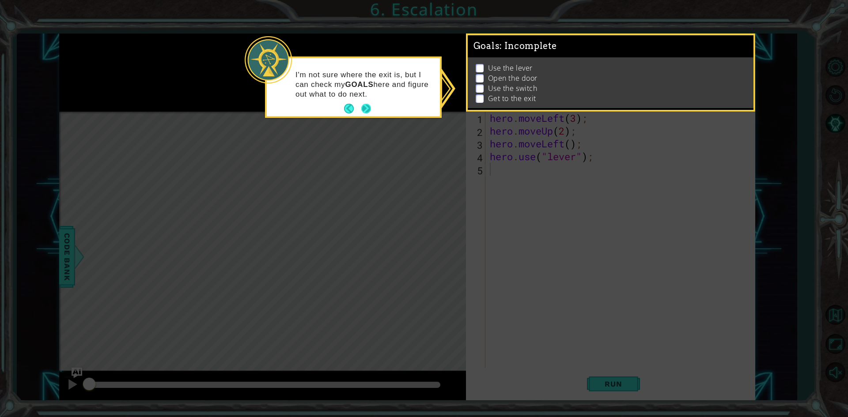
click at [369, 108] on button "Next" at bounding box center [366, 108] width 11 height 11
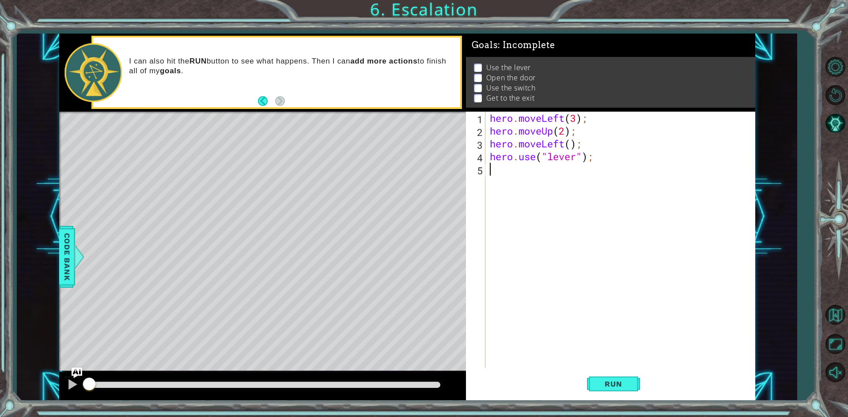
click at [574, 146] on div "hero . moveLeft ( 3 ) ; hero . moveUp ( 2 ) ; hero . moveLeft ( ) ; hero . use …" at bounding box center [622, 253] width 268 height 282
type textarea "hero.moveLeft(1);"
click at [551, 172] on div "hero . moveLeft ( 3 ) ; hero . moveUp ( 2 ) ; hero . moveLeft ( 1 ) ; hero . us…" at bounding box center [622, 253] width 268 height 282
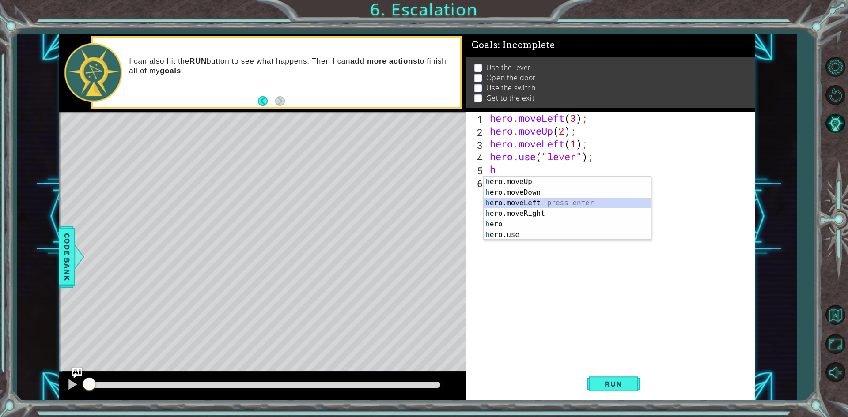
click at [551, 204] on div "h ero.moveUp press enter h ero.moveDown press enter h ero.moveLeft press enter …" at bounding box center [567, 219] width 167 height 85
type textarea "hero.moveLeft(1);"
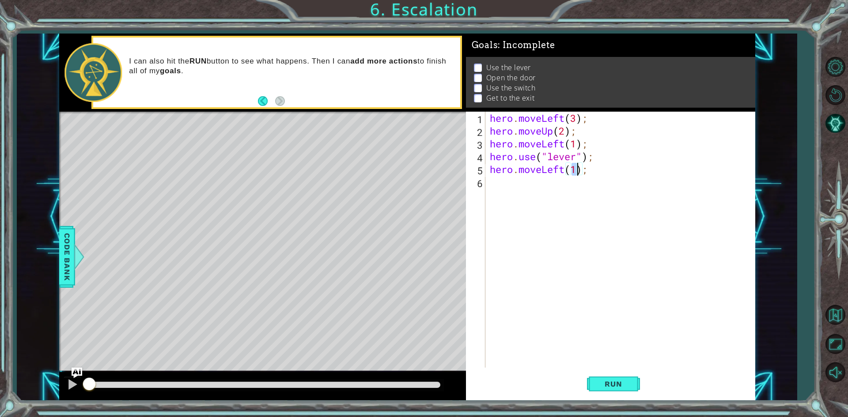
click at [575, 184] on div "hero . moveLeft ( 3 ) ; hero . moveUp ( 2 ) ; hero . moveLeft ( 1 ) ; hero . us…" at bounding box center [622, 253] width 268 height 282
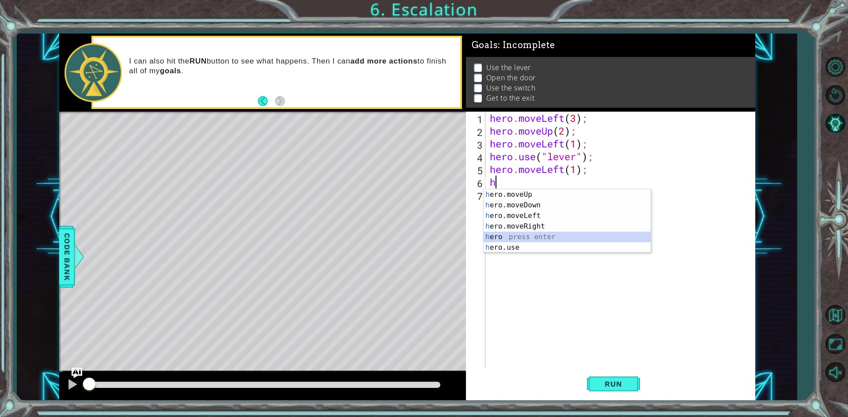
click at [509, 237] on div "h ero.moveUp press enter h ero.moveDown press enter h ero.moveLeft press enter …" at bounding box center [567, 231] width 167 height 85
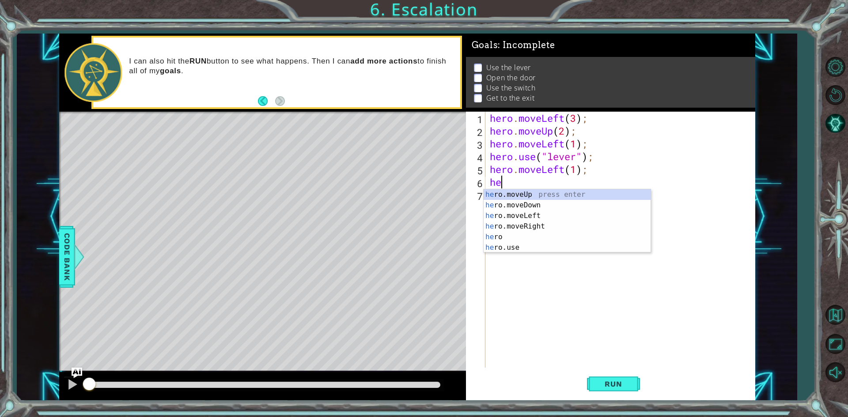
type textarea "h"
click at [515, 248] on div "h ero.moveUp press enter h ero.moveDown press enter h ero.moveLeft press enter …" at bounding box center [567, 231] width 167 height 85
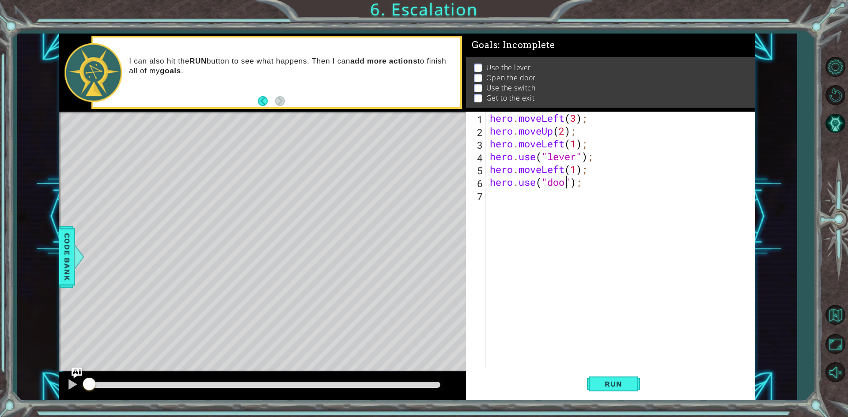
type textarea "hero.use("door");"
click at [597, 196] on div "hero . moveLeft ( 3 ) ; hero . moveUp ( 2 ) ; hero . moveLeft ( 1 ) ; hero . us…" at bounding box center [622, 253] width 268 height 282
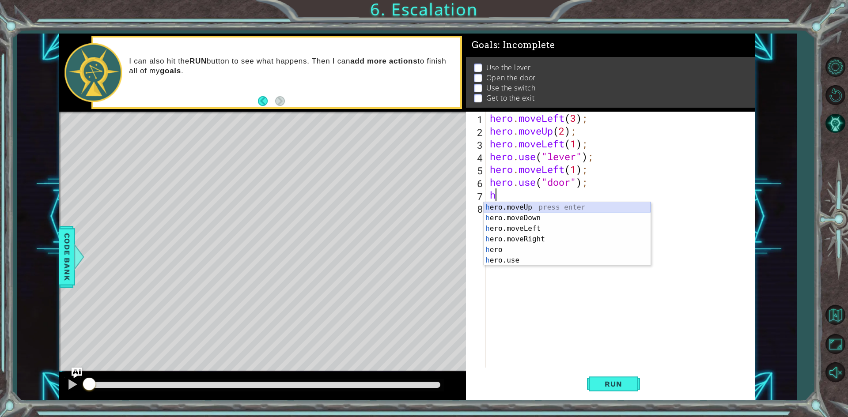
click at [548, 210] on div "h ero.moveUp press enter h ero.moveDown press enter h ero.moveLeft press enter …" at bounding box center [567, 244] width 167 height 85
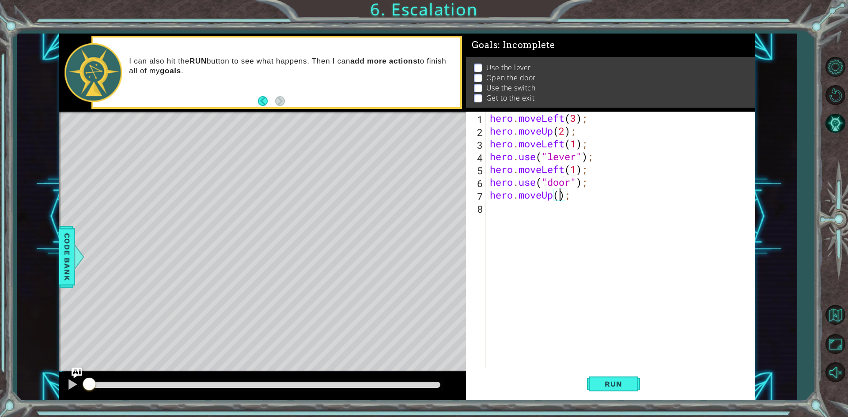
type textarea "hero.moveUp(2);"
click at [560, 211] on div "hero . moveLeft ( 3 ) ; hero . moveUp ( 2 ) ; hero . moveLeft ( 1 ) ; hero . us…" at bounding box center [622, 253] width 268 height 282
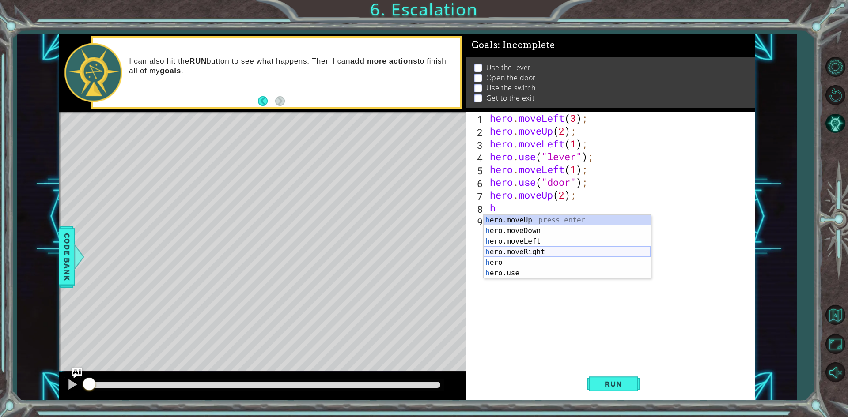
click at [522, 255] on div "h ero.moveUp press enter h ero.moveDown press enter h ero.moveLeft press enter …" at bounding box center [567, 257] width 167 height 85
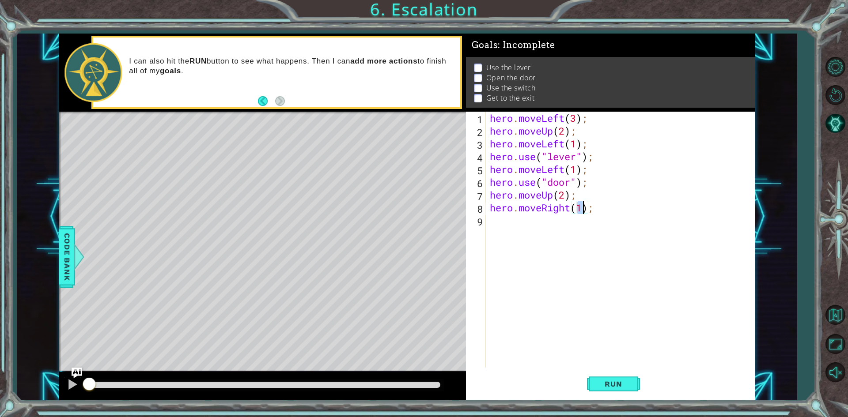
type textarea "hero.moveRight(2);"
click at [555, 221] on div "hero . moveLeft ( 3 ) ; hero . moveUp ( 2 ) ; hero . moveLeft ( 1 ) ; hero . us…" at bounding box center [622, 253] width 268 height 282
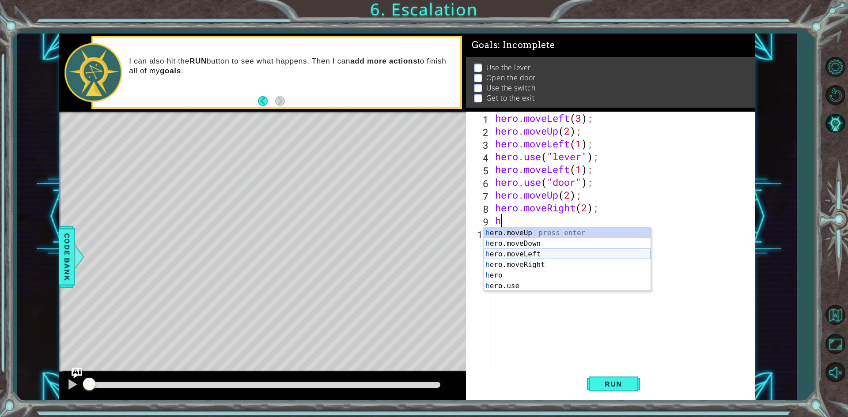
click at [530, 257] on div "h ero.moveUp press enter h ero.moveDown press enter h ero.moveLeft press enter …" at bounding box center [567, 270] width 167 height 85
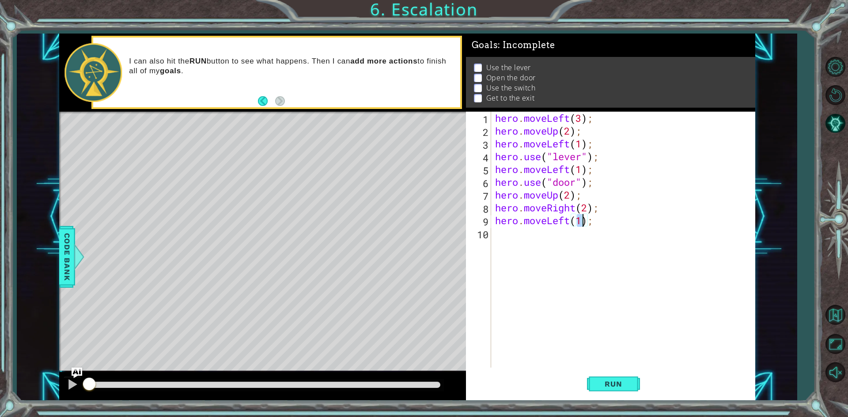
type textarea "hero.moveLeft(2);"
click at [523, 235] on div "hero . moveLeft ( 3 ) ; hero . moveUp ( 2 ) ; hero . moveLeft ( 1 ) ; hero . us…" at bounding box center [624, 253] width 263 height 282
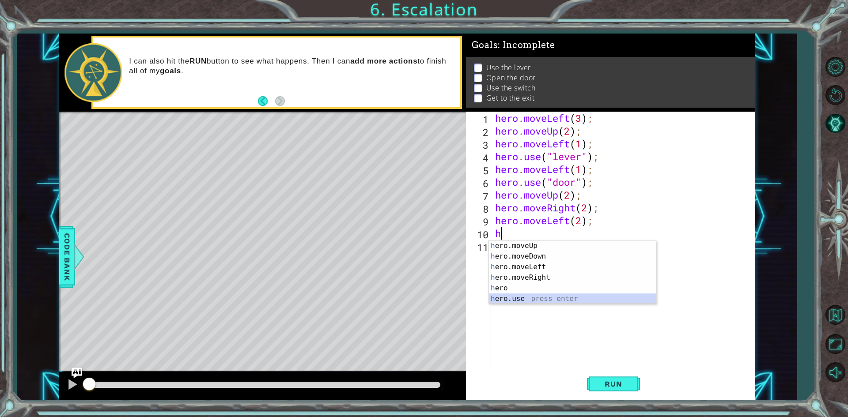
click at [517, 299] on div "h ero.moveUp press enter h ero.moveDown press enter h ero.moveLeft press enter …" at bounding box center [572, 283] width 167 height 85
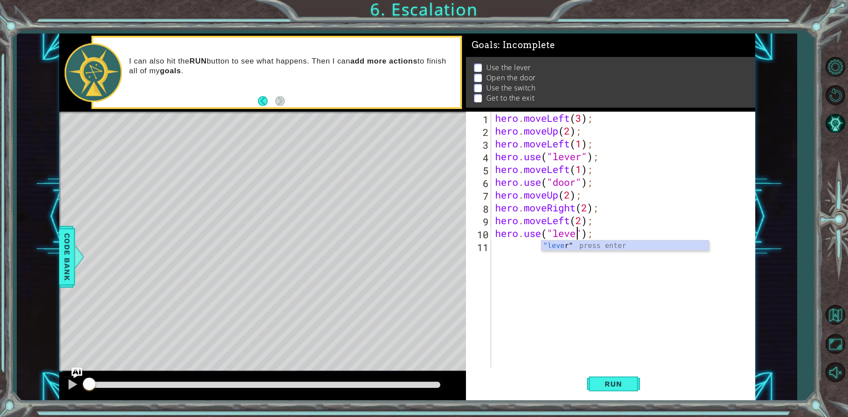
type textarea "hero.use("lever");"
click at [507, 248] on div "hero . moveLeft ( 3 ) ; hero . moveUp ( 2 ) ; hero . moveLeft ( 1 ) ; hero . us…" at bounding box center [624, 253] width 263 height 282
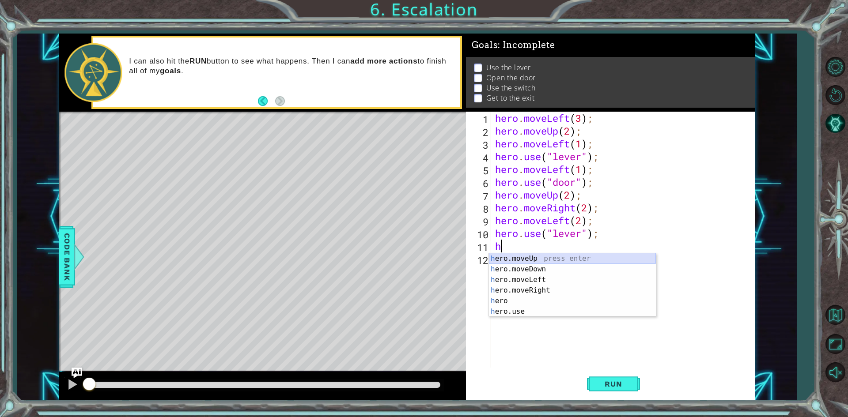
click at [532, 262] on div "h ero.moveUp press enter h ero.moveDown press enter h ero.moveLeft press enter …" at bounding box center [572, 295] width 167 height 85
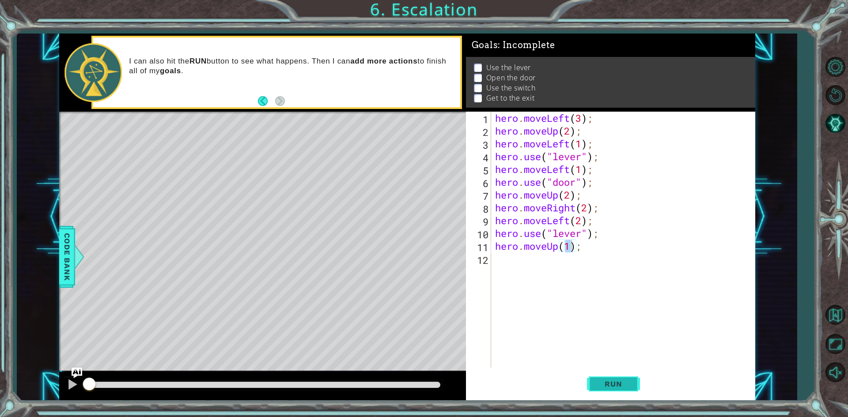
click at [609, 382] on span "Run" at bounding box center [613, 384] width 35 height 9
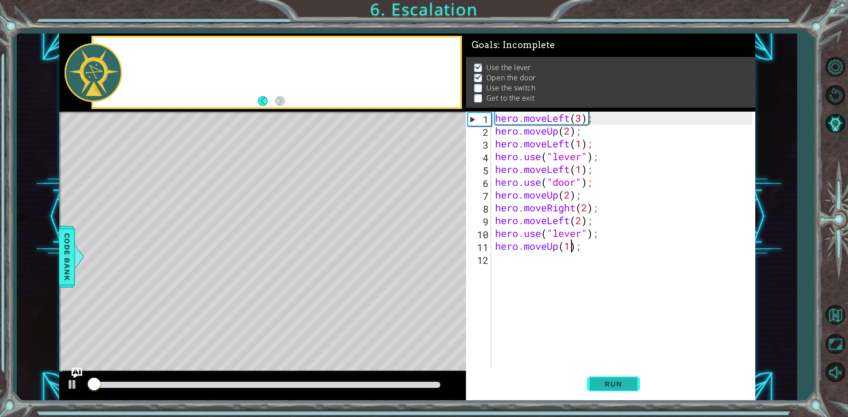
scroll to position [4, 0]
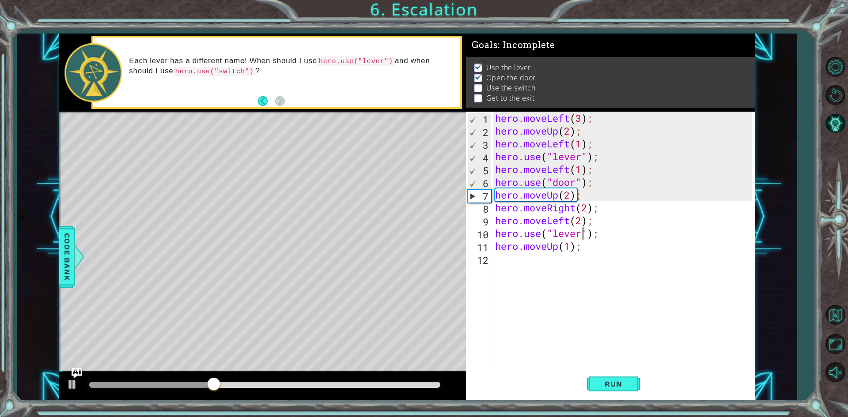
click at [582, 233] on div "hero . moveLeft ( 3 ) ; hero . moveUp ( 2 ) ; hero . moveLeft ( 1 ) ; hero . us…" at bounding box center [624, 253] width 263 height 282
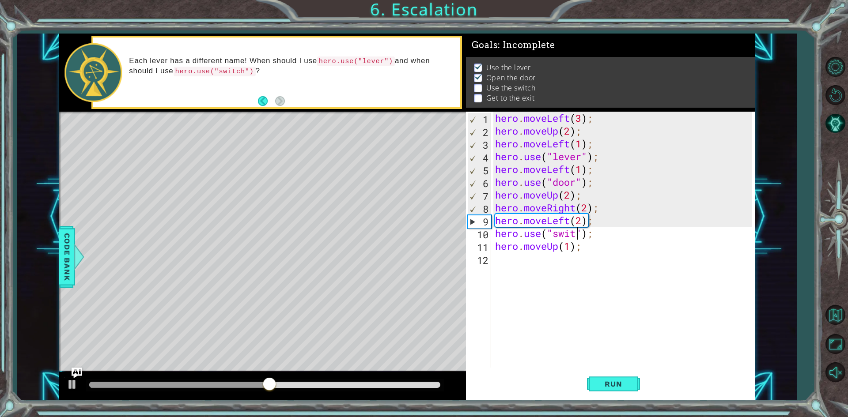
scroll to position [0, 4]
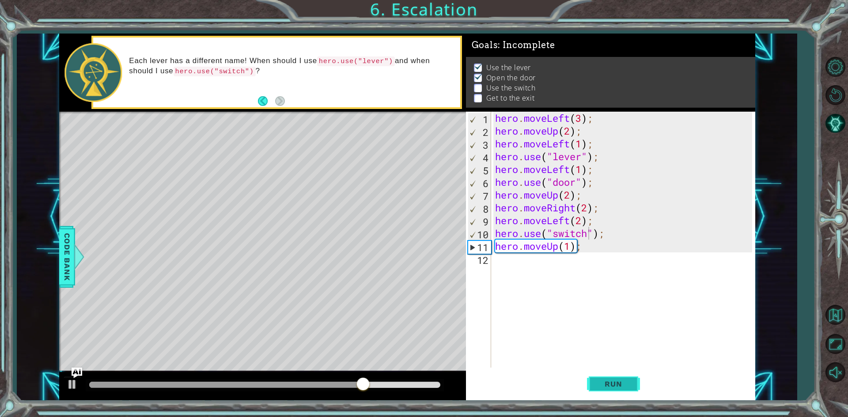
click at [601, 385] on span "Run" at bounding box center [613, 384] width 35 height 9
click at [581, 220] on div "hero . moveLeft ( 3 ) ; hero . moveUp ( 2 ) ; hero . moveLeft ( 1 ) ; hero . us…" at bounding box center [624, 253] width 263 height 282
click at [595, 386] on button "Run" at bounding box center [613, 384] width 53 height 29
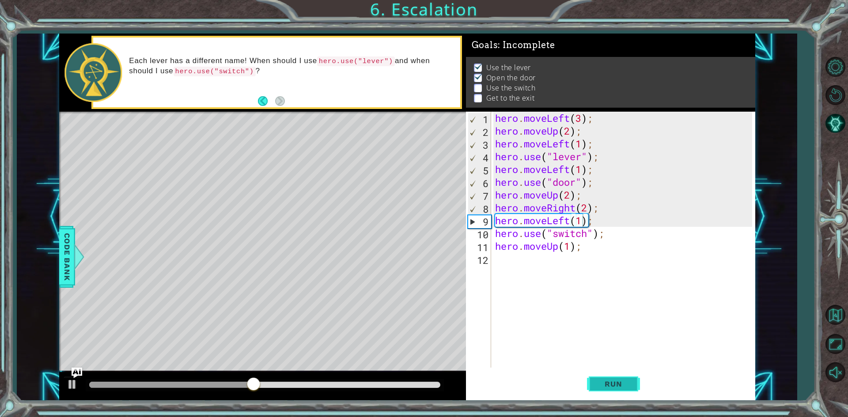
click at [603, 380] on span "Run" at bounding box center [613, 384] width 35 height 9
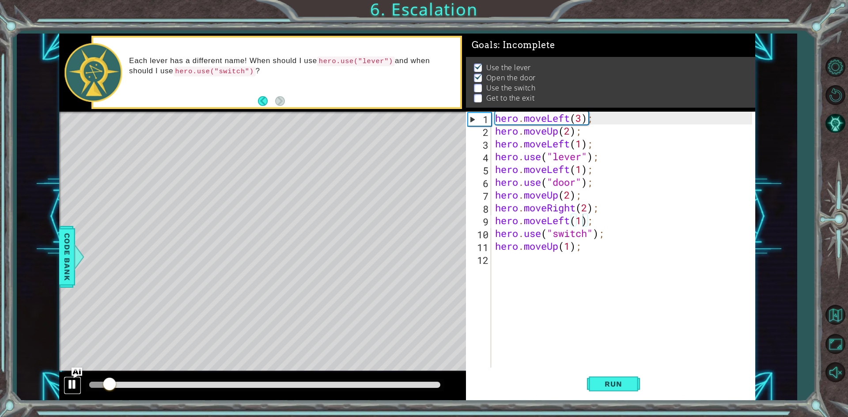
click at [76, 384] on div at bounding box center [72, 384] width 11 height 11
click at [594, 219] on div "hero . moveLeft ( 3 ) ; hero . moveUp ( 2 ) ; hero . moveLeft ( 1 ) ; hero . us…" at bounding box center [624, 253] width 263 height 282
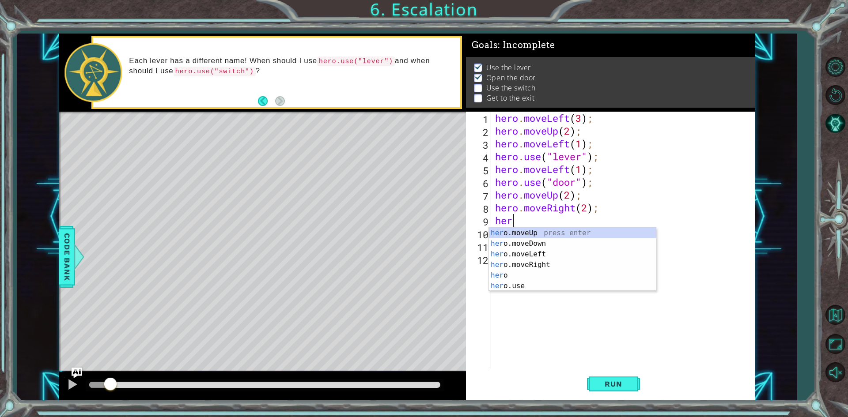
scroll to position [0, 0]
type textarea "h"
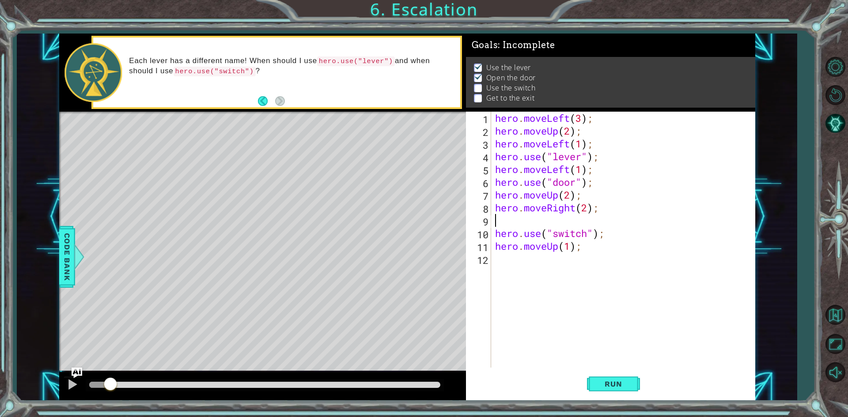
type textarea "hero.moveRight(2);"
click at [612, 386] on span "Run" at bounding box center [613, 384] width 35 height 9
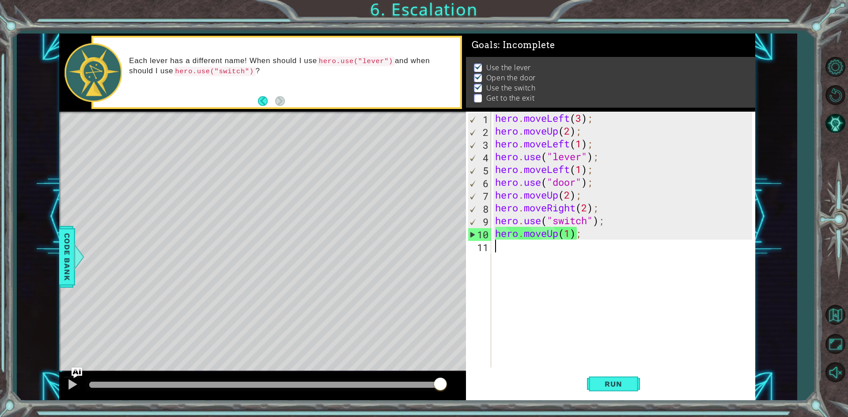
click at [513, 249] on div "hero . moveLeft ( 3 ) ; hero . moveUp ( 2 ) ; hero . moveLeft ( 1 ) ; hero . us…" at bounding box center [624, 253] width 263 height 282
click at [608, 219] on div "hero . moveLeft ( 3 ) ; hero . moveUp ( 2 ) ; hero . moveLeft ( 1 ) ; hero . us…" at bounding box center [624, 253] width 263 height 282
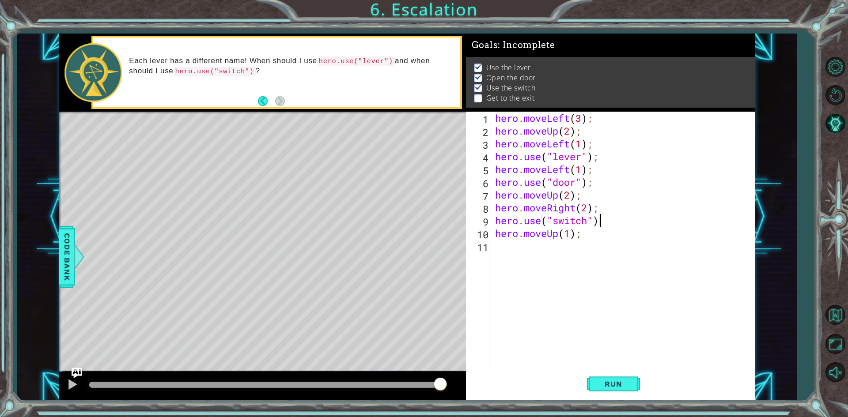
type textarea "hero.use("switch");"
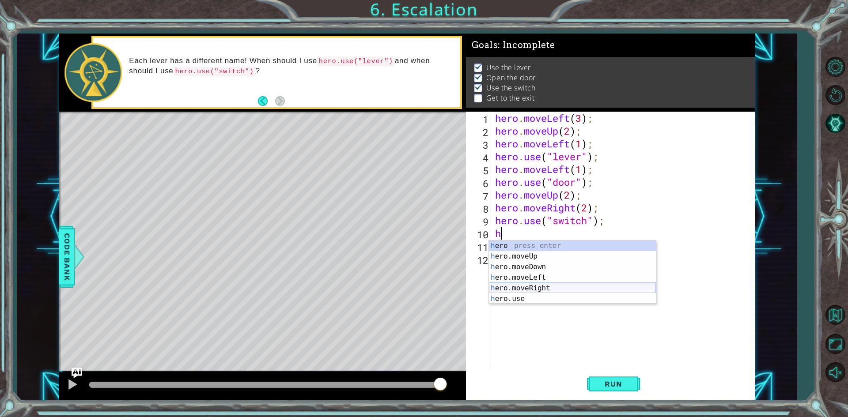
click at [520, 285] on div "h ero press enter h ero.moveUp press enter h ero.moveDown press enter h ero.mov…" at bounding box center [572, 283] width 167 height 85
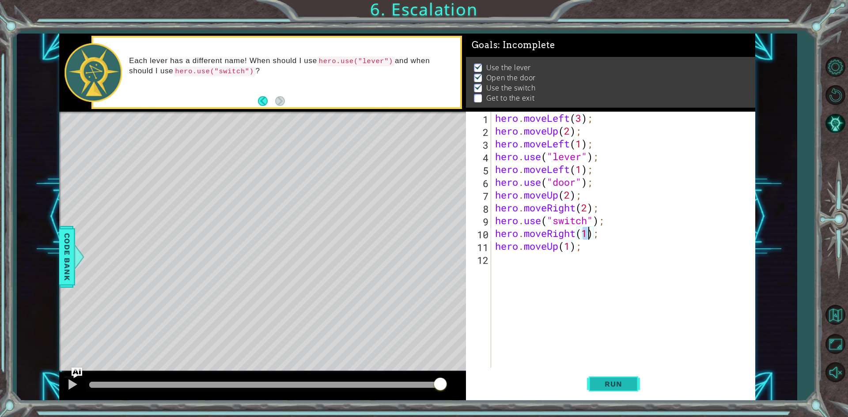
type textarea "hero.moveRight(1);"
click at [613, 382] on span "Run" at bounding box center [613, 384] width 35 height 9
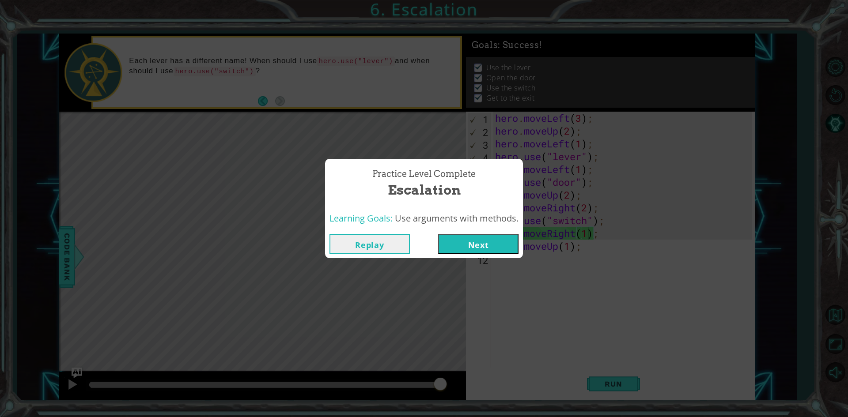
click at [455, 242] on button "Next" at bounding box center [478, 244] width 80 height 20
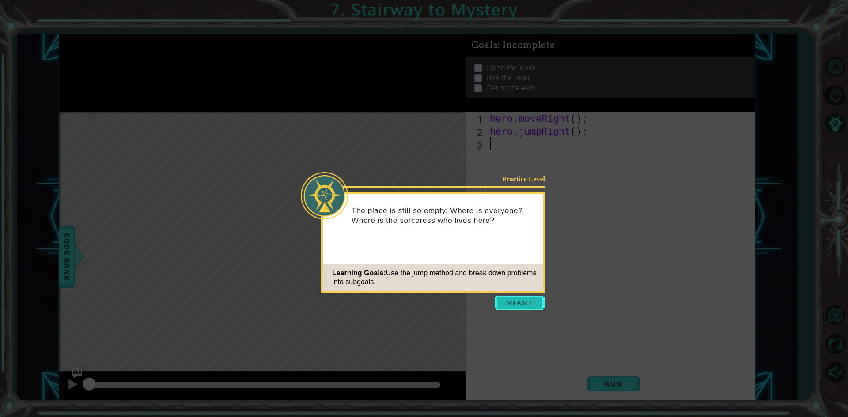
click at [516, 299] on button "Start" at bounding box center [520, 303] width 50 height 14
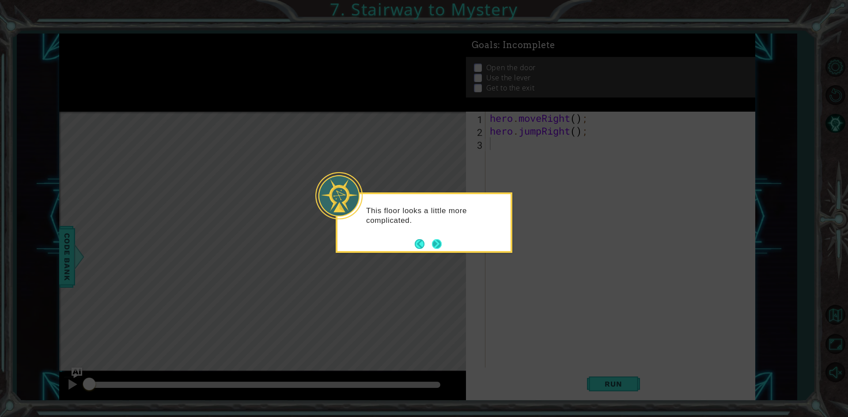
click at [436, 248] on button "Next" at bounding box center [437, 244] width 13 height 13
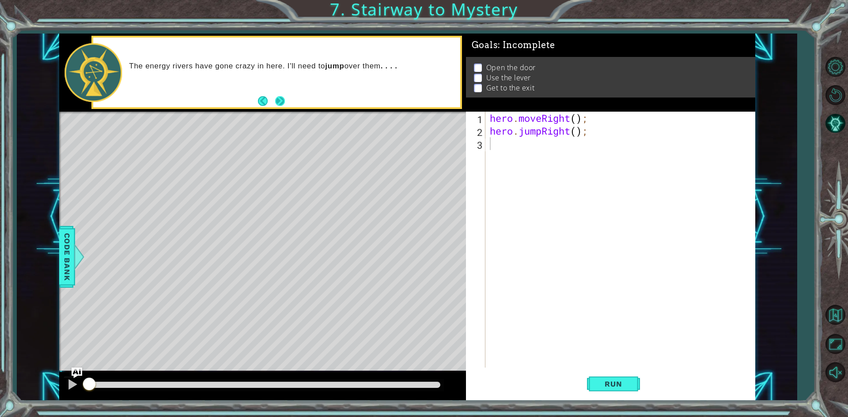
click at [279, 104] on button "Next" at bounding box center [280, 101] width 10 height 10
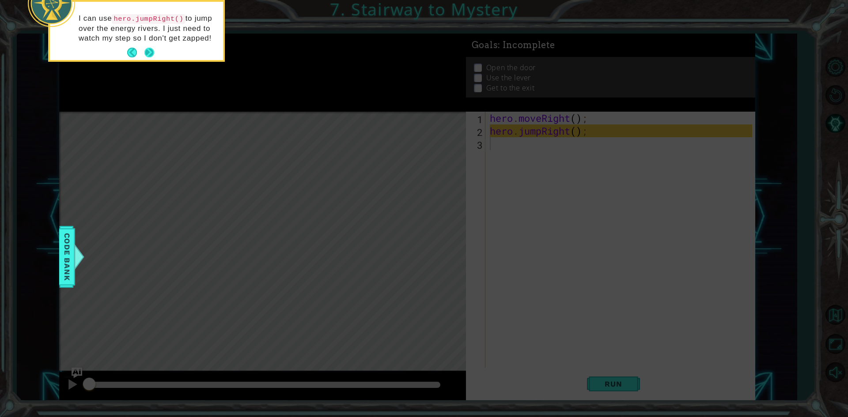
click at [146, 49] on button "Next" at bounding box center [149, 53] width 10 height 10
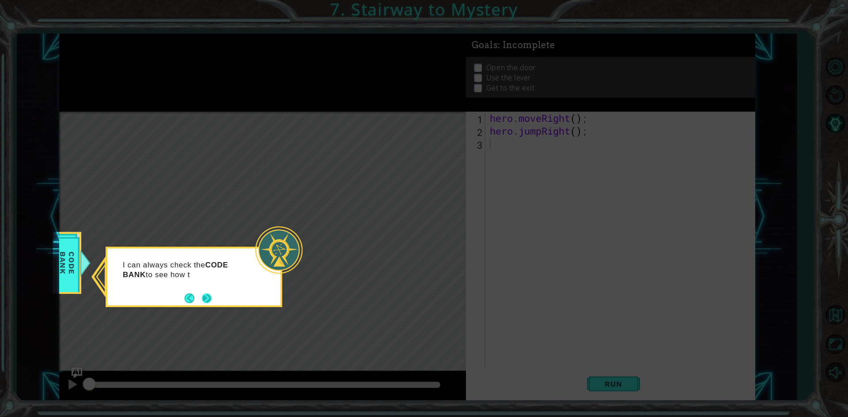
click at [209, 301] on button "Next" at bounding box center [207, 299] width 16 height 16
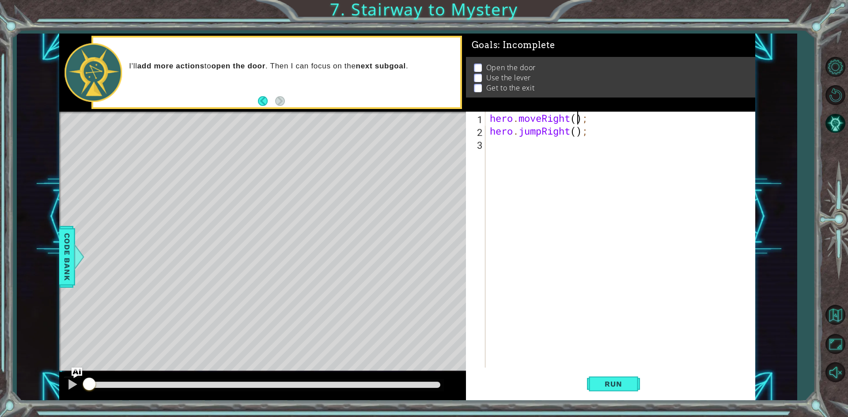
click at [576, 118] on div "hero . moveRight ( ) ; hero . jumpRight ( ) ;" at bounding box center [622, 253] width 268 height 282
click at [577, 132] on div "hero . moveRight ( 1 ) ; hero . jumpRight ( ) ;" at bounding box center [622, 253] width 268 height 282
type textarea "hero.jumpRight(1);"
click at [72, 382] on div at bounding box center [72, 384] width 11 height 11
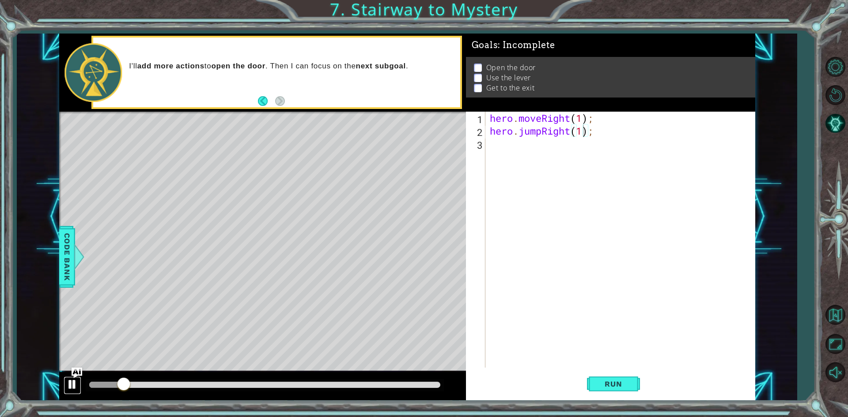
click at [75, 384] on div at bounding box center [72, 384] width 11 height 11
click at [590, 381] on button "Run" at bounding box center [613, 384] width 53 height 29
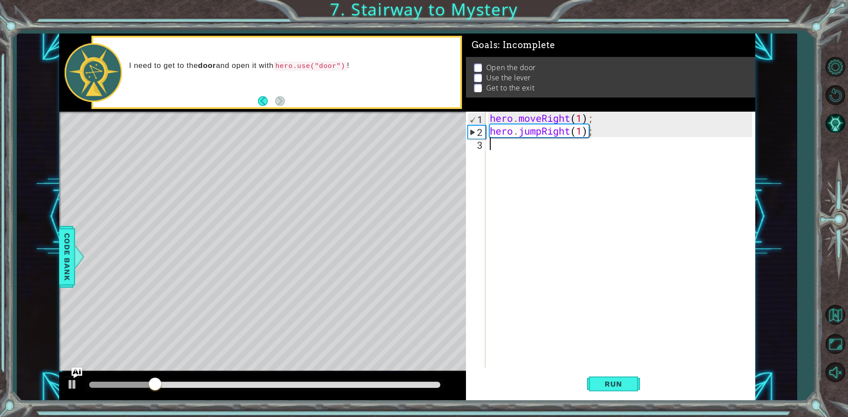
click at [561, 194] on div "hero . moveRight ( 1 ) ; hero . jumpRight ( 1 ) ;" at bounding box center [622, 253] width 268 height 282
click at [494, 147] on div "hero . moveRight ( 1 ) ; hero . jumpRight ( 1 ) ;" at bounding box center [622, 253] width 268 height 282
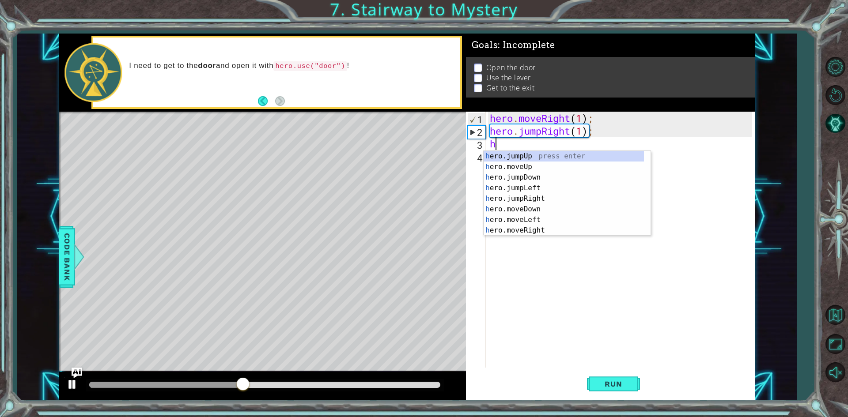
type textarea "h"
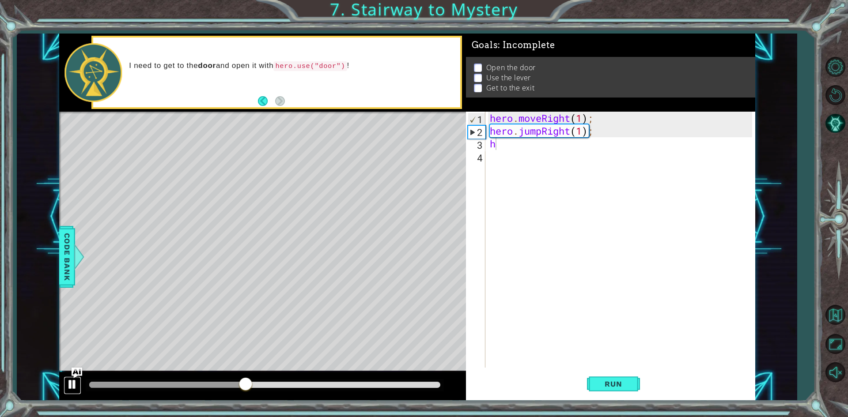
click at [71, 387] on div at bounding box center [72, 384] width 11 height 11
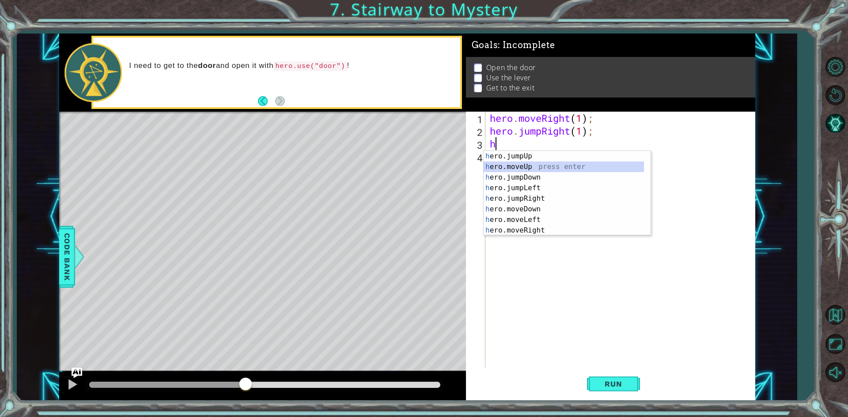
click at [511, 167] on div "h ero.jumpUp press enter h ero.moveUp press enter h ero.jumpDown press enter h …" at bounding box center [564, 204] width 160 height 106
type textarea "hero.moveUp(1);"
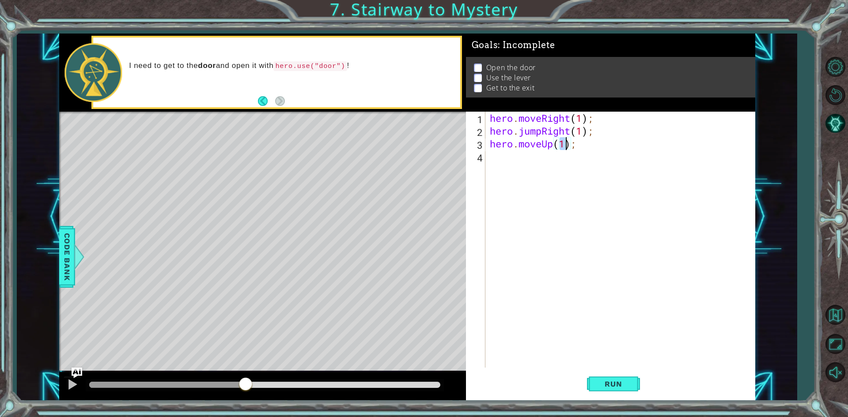
click at [519, 161] on div "hero . moveRight ( 1 ) ; hero . jumpRight ( 1 ) ; hero . moveUp ( 1 ) ;" at bounding box center [622, 253] width 268 height 282
type textarea "h"
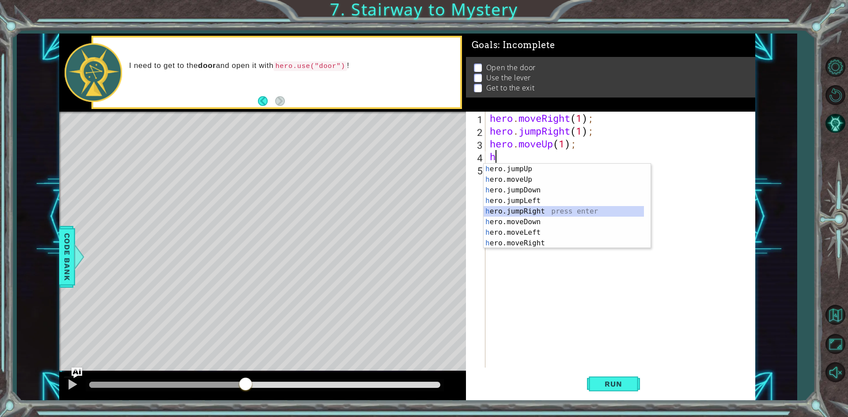
click at [525, 209] on div "h ero.jumpUp press enter h ero.moveUp press enter h ero.jumpDown press enter h …" at bounding box center [564, 217] width 160 height 106
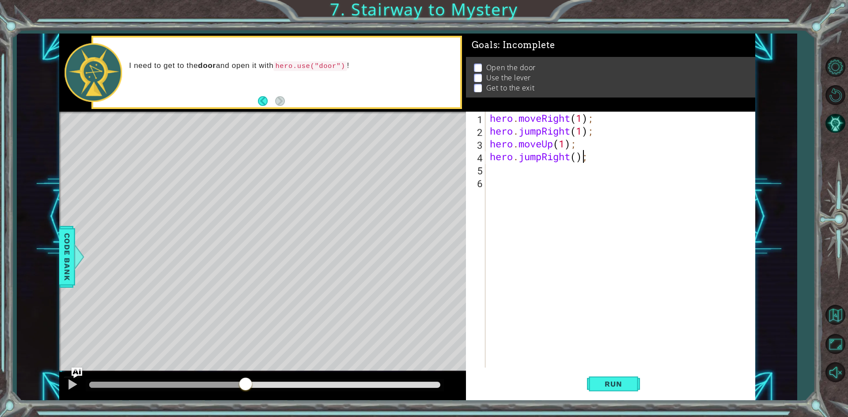
click at [581, 158] on div "hero . moveRight ( 1 ) ; hero . jumpRight ( 1 ) ; hero . moveUp ( 1 ) ; hero . …" at bounding box center [622, 253] width 268 height 282
click at [579, 158] on div "hero . moveRight ( 1 ) ; hero . jumpRight ( 1 ) ; hero . moveUp ( 1 ) ; hero . …" at bounding box center [622, 253] width 268 height 282
click at [593, 157] on div "hero . moveRight ( 1 ) ; hero . jumpRight ( 1 ) ; hero . moveUp ( 1 ) ; hero . …" at bounding box center [622, 253] width 268 height 282
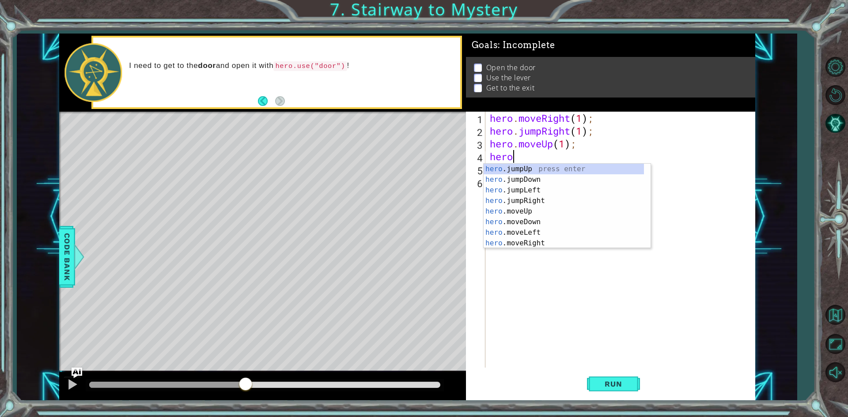
scroll to position [0, 0]
type textarea "h"
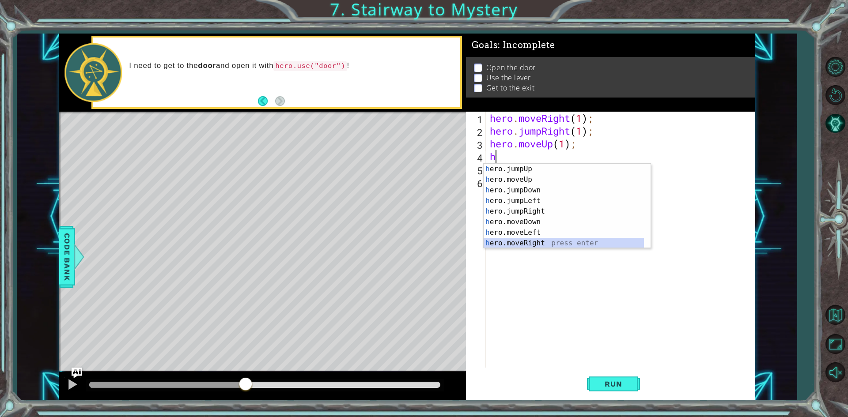
click at [535, 244] on div "h ero.jumpUp press enter h ero.moveUp press enter h ero.jumpDown press enter h …" at bounding box center [564, 217] width 160 height 106
type textarea "hero.moveRight(1);"
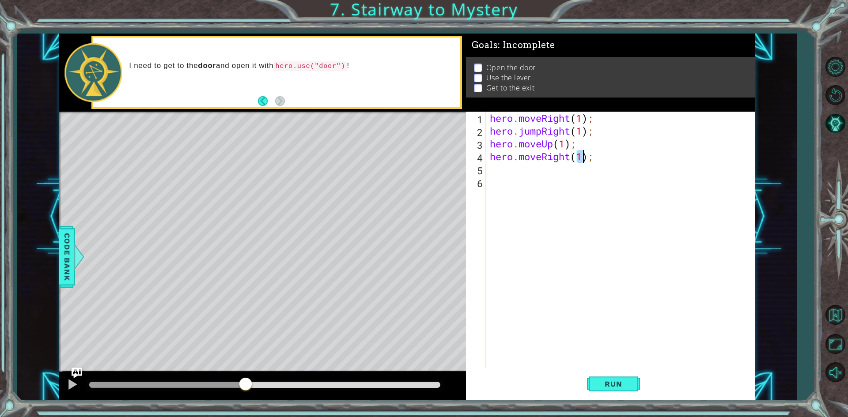
click at [521, 170] on div "hero . moveRight ( 1 ) ; hero . jumpRight ( 1 ) ; hero . moveUp ( 1 ) ; hero . …" at bounding box center [622, 253] width 268 height 282
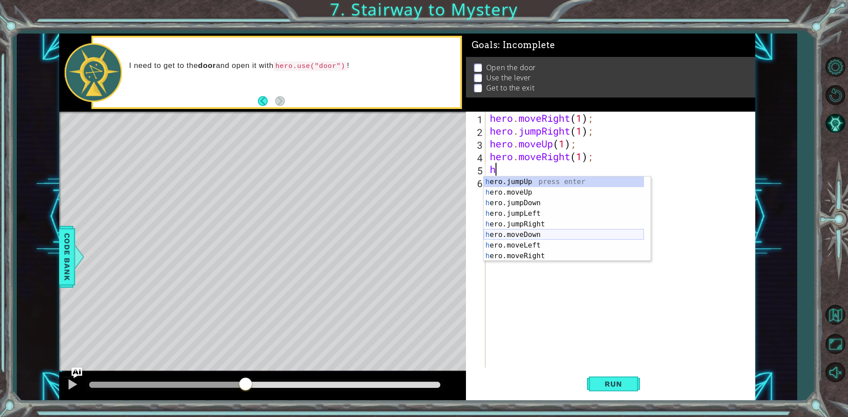
scroll to position [11, 0]
click at [531, 251] on div "h ero.moveUp press enter h ero.jumpDown press enter h ero.jumpLeft press enter …" at bounding box center [564, 230] width 160 height 106
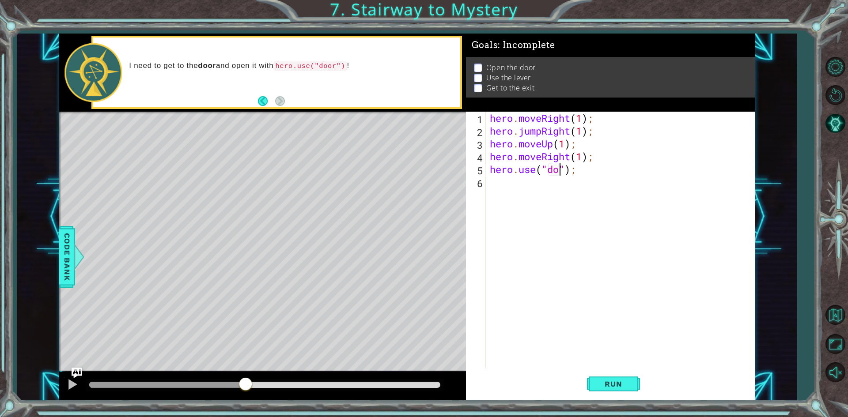
scroll to position [0, 3]
type textarea "hero.use("door");"
click at [559, 185] on div "hero . moveRight ( 1 ) ; hero . jumpRight ( 1 ) ; hero . moveUp ( 1 ) ; hero . …" at bounding box center [622, 253] width 268 height 282
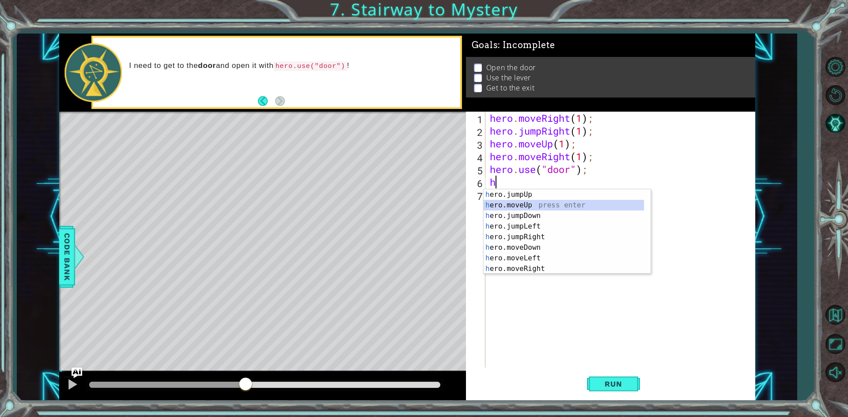
click at [532, 207] on div "h ero.jumpUp press enter h ero.moveUp press enter h ero.jumpDown press enter h …" at bounding box center [564, 242] width 160 height 106
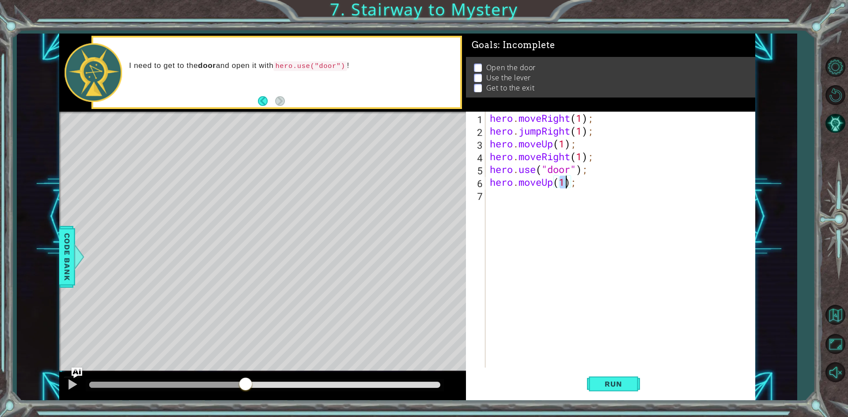
type textarea "hero.moveUp(2);"
click at [542, 197] on div "hero . moveRight ( 1 ) ; hero . jumpRight ( 1 ) ; hero . moveUp ( 1 ) ; hero . …" at bounding box center [622, 253] width 268 height 282
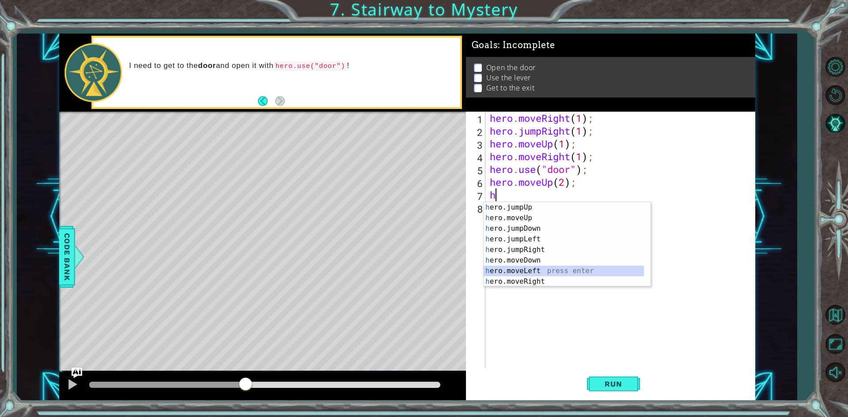
click at [537, 269] on div "h ero.jumpUp press enter h ero.moveUp press enter h ero.jumpDown press enter h …" at bounding box center [564, 255] width 160 height 106
type textarea "hero.moveLeft(1);"
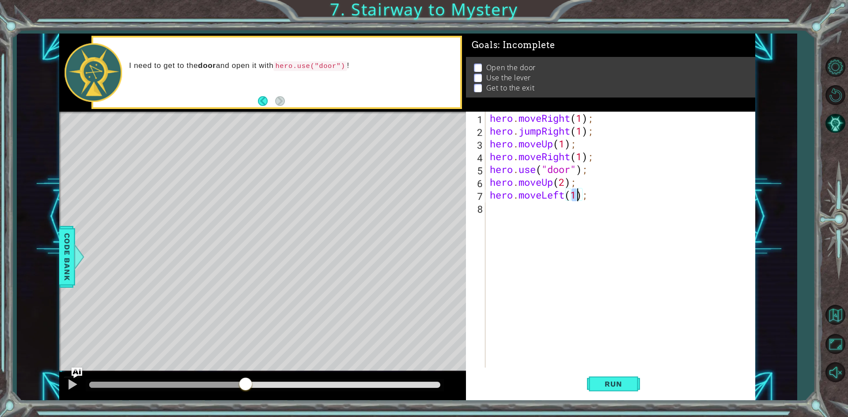
click at [549, 213] on div "hero . moveRight ( 1 ) ; hero . jumpRight ( 1 ) ; hero . moveUp ( 1 ) ; hero . …" at bounding box center [622, 253] width 268 height 282
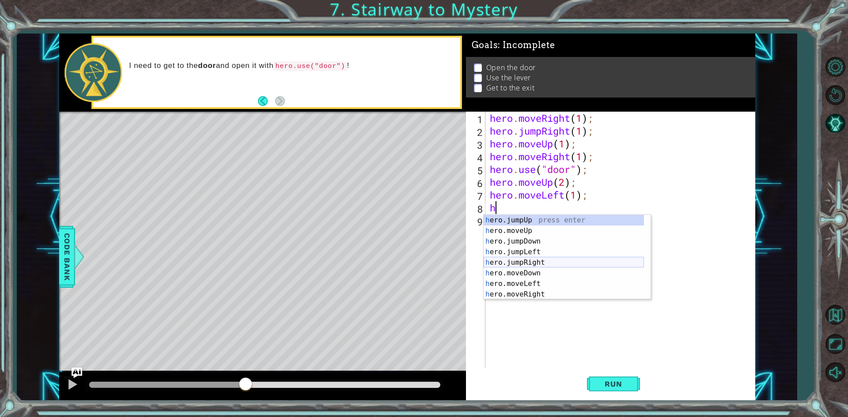
scroll to position [11, 0]
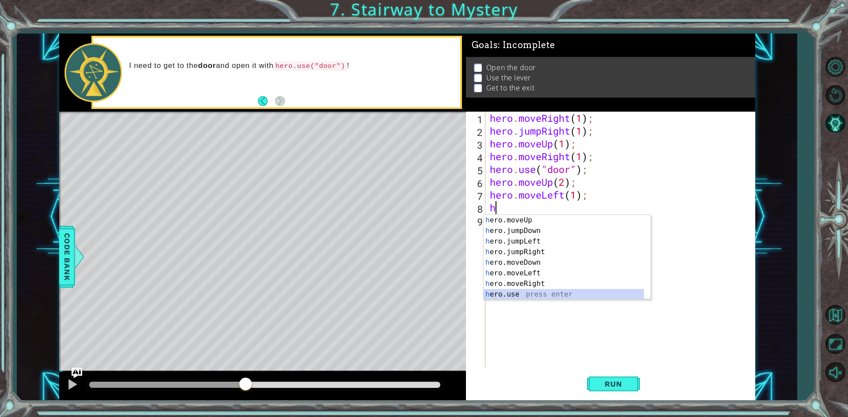
click at [513, 295] on div "h ero.moveUp press enter h ero.jumpDown press enter h ero.jumpLeft press enter …" at bounding box center [564, 268] width 160 height 106
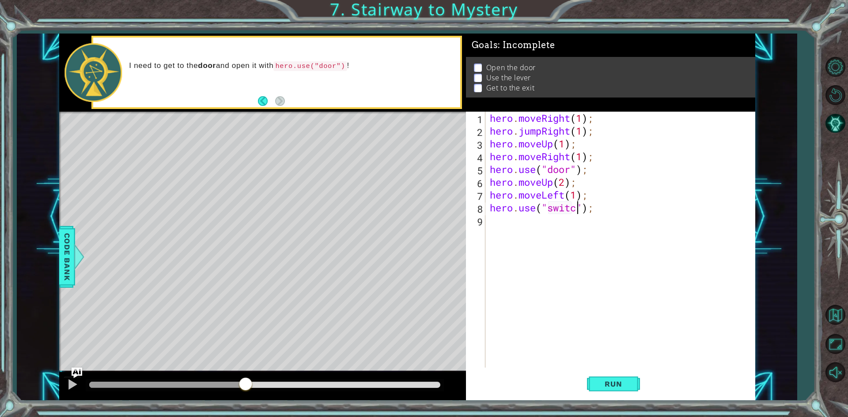
scroll to position [0, 4]
type textarea "hero.use("switch");"
click at [513, 223] on div "hero . moveRight ( 1 ) ; hero . jumpRight ( 1 ) ; hero . moveUp ( 1 ) ; hero . …" at bounding box center [622, 253] width 268 height 282
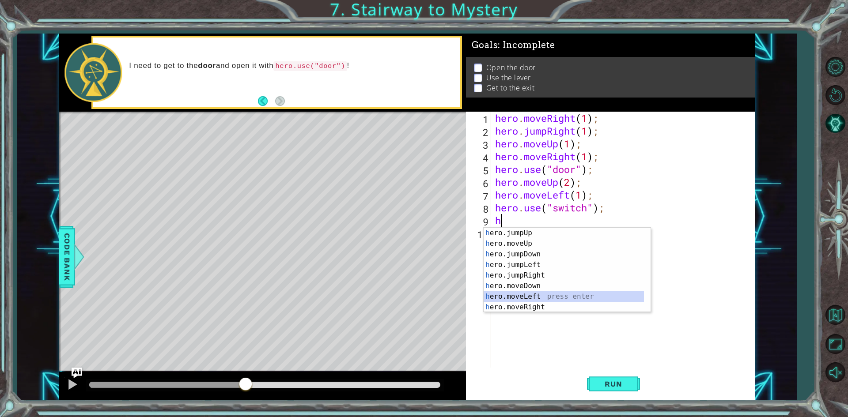
click at [526, 297] on div "h ero.jumpUp press enter h ero.moveUp press enter h ero.jumpDown press enter h …" at bounding box center [564, 281] width 160 height 106
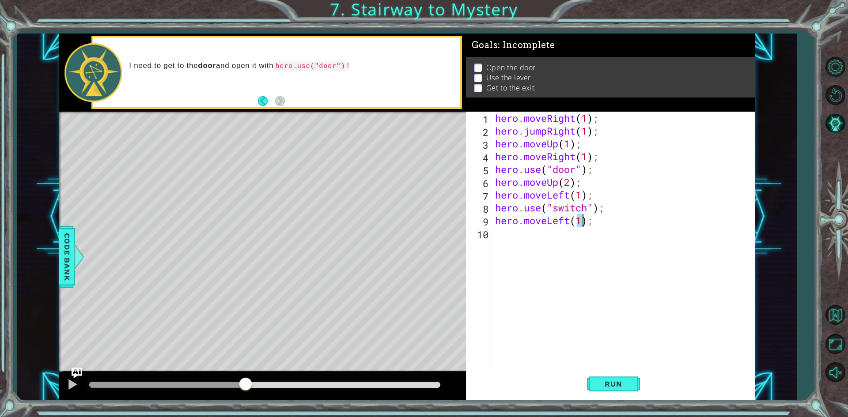
type textarea "hero.moveLeft(2);"
click at [536, 234] on div "hero . moveRight ( 1 ) ; hero . jumpRight ( 1 ) ; hero . moveUp ( 1 ) ; hero . …" at bounding box center [624, 253] width 263 height 282
type textarea "h"
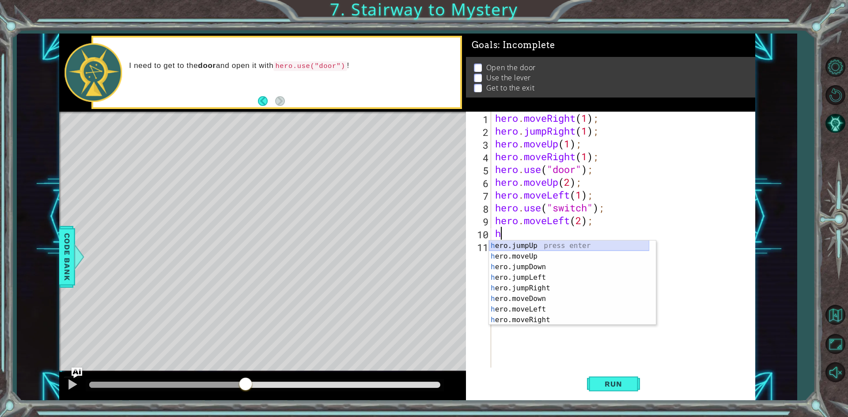
click at [528, 248] on div "h ero.jumpUp press enter h ero.moveUp press enter h ero.jumpDown press enter h …" at bounding box center [569, 294] width 160 height 106
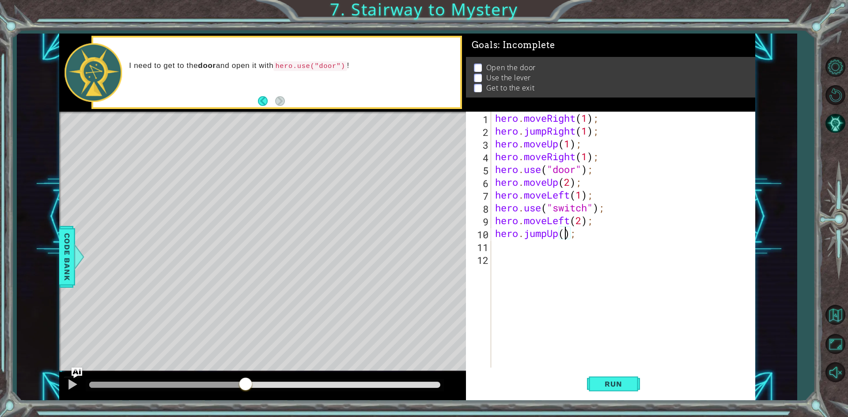
click at [567, 234] on div "hero . moveRight ( 1 ) ; hero . jumpRight ( 1 ) ; hero . moveUp ( 1 ) ; hero . …" at bounding box center [624, 253] width 263 height 282
type textarea "hero.jumpUp(1);"
click at [553, 250] on div "hero . moveRight ( 1 ) ; hero . jumpRight ( 1 ) ; hero . moveUp ( 1 ) ; hero . …" at bounding box center [624, 253] width 263 height 282
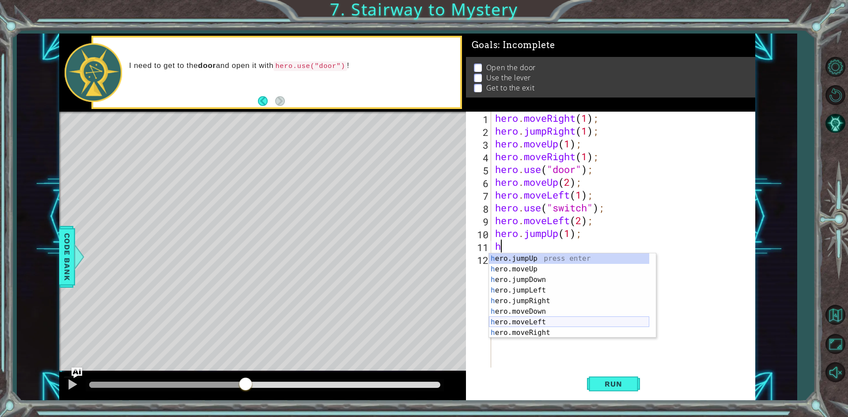
click at [529, 320] on div "h ero.jumpUp press enter h ero.moveUp press enter h ero.jumpDown press enter h …" at bounding box center [569, 306] width 160 height 106
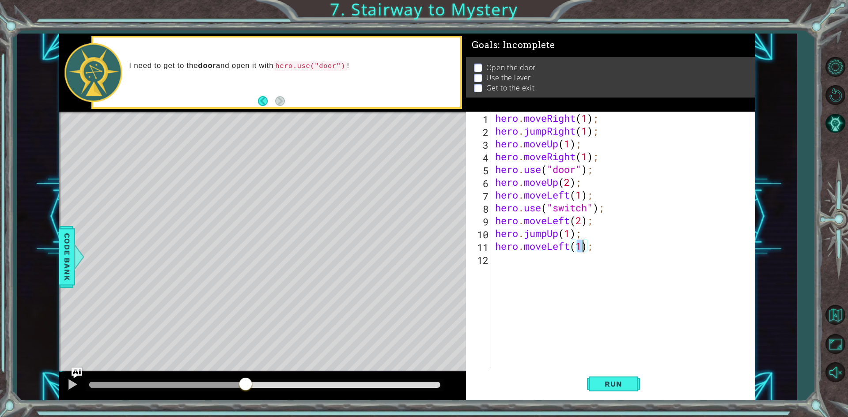
scroll to position [0, 4]
click at [617, 383] on span "Run" at bounding box center [613, 384] width 35 height 9
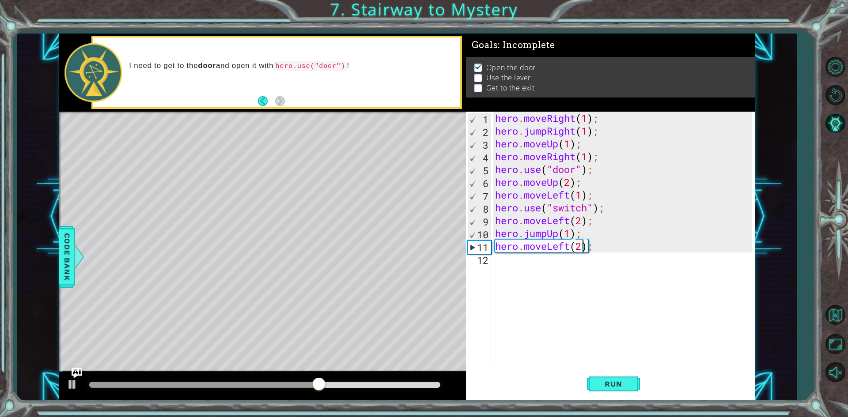
type textarea "hero.moveLeft();"
click at [596, 250] on div "hero . moveRight ( 1 ) ; hero . jumpRight ( 1 ) ; hero . moveUp ( 1 ) ; hero . …" at bounding box center [624, 253] width 263 height 282
click at [591, 249] on div "hero . moveRight ( 1 ) ; hero . jumpRight ( 1 ) ; hero . moveUp ( 1 ) ; hero . …" at bounding box center [624, 253] width 263 height 282
click at [594, 264] on div "hero . moveRight ( 1 ) ; hero . jumpRight ( 1 ) ; hero . moveUp ( 1 ) ; hero . …" at bounding box center [624, 253] width 263 height 282
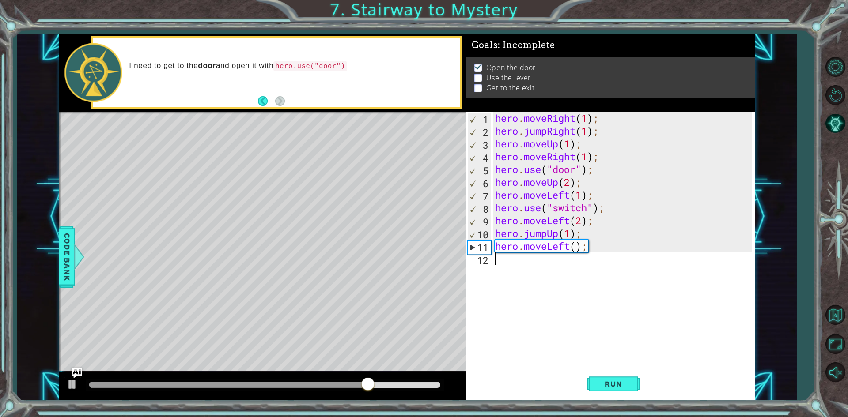
click at [593, 249] on div "hero . moveRight ( 1 ) ; hero . jumpRight ( 1 ) ; hero . moveUp ( 1 ) ; hero . …" at bounding box center [624, 253] width 263 height 282
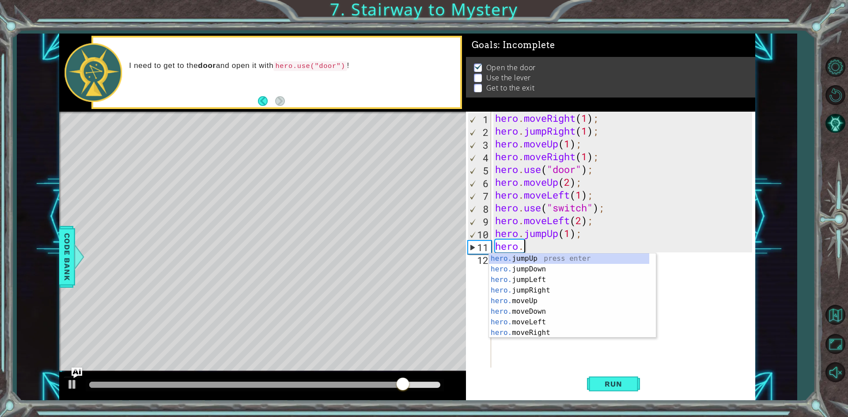
type textarea "her"
click at [68, 389] on div at bounding box center [72, 384] width 11 height 11
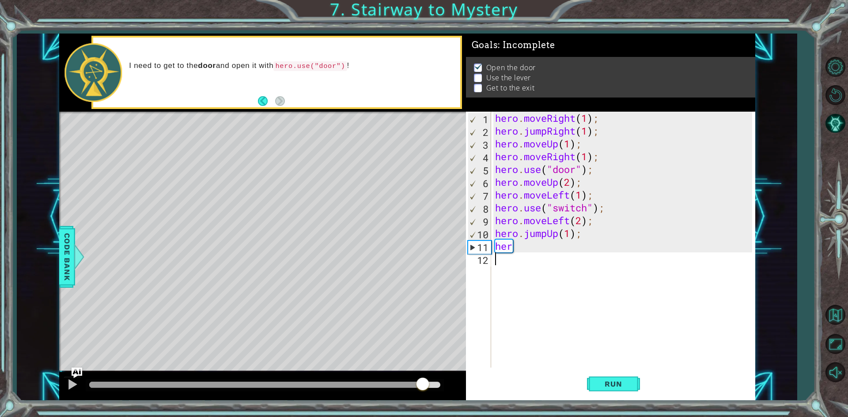
click at [537, 284] on div "hero . moveRight ( 1 ) ; hero . jumpRight ( 1 ) ; hero . moveUp ( 1 ) ; hero . …" at bounding box center [624, 253] width 263 height 282
click at [553, 248] on div "hero . moveRight ( 1 ) ; hero . jumpRight ( 1 ) ; hero . moveUp ( 1 ) ; hero . …" at bounding box center [624, 253] width 263 height 282
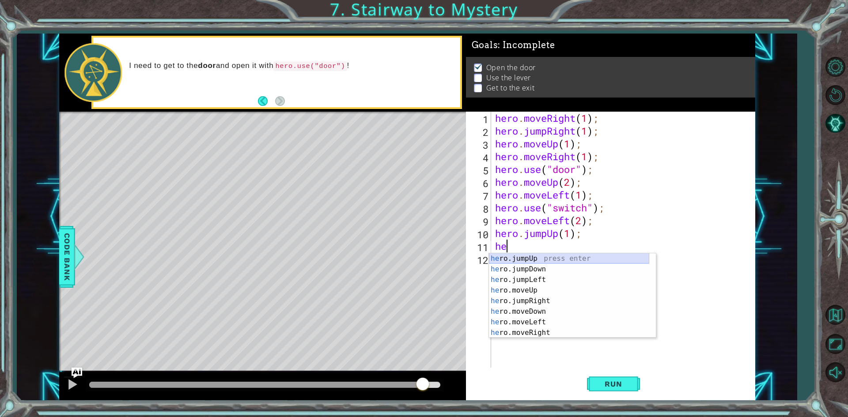
type textarea "h"
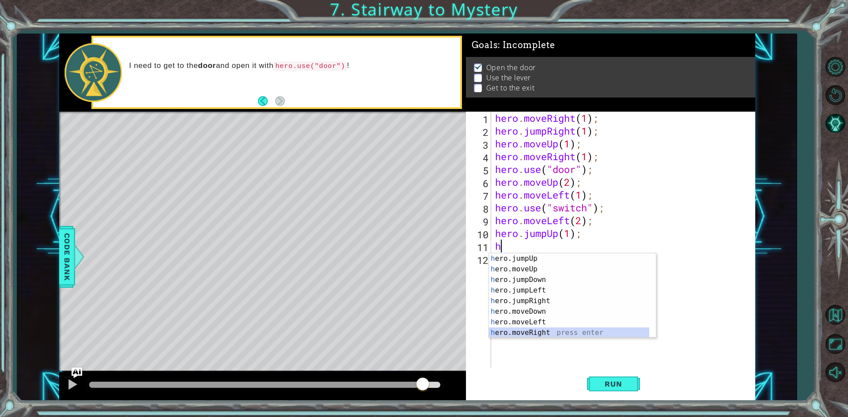
click at [536, 329] on div "h ero.jumpUp press enter h ero.moveUp press enter h ero.jumpDown press enter h …" at bounding box center [569, 306] width 160 height 106
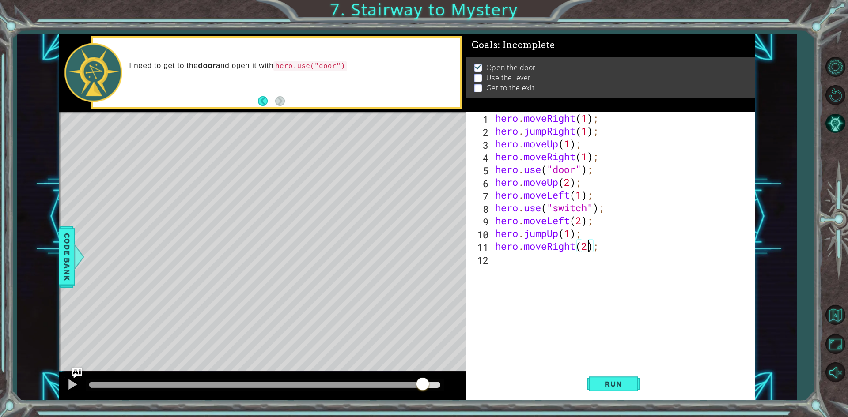
scroll to position [0, 4]
click at [609, 384] on span "Run" at bounding box center [613, 384] width 35 height 9
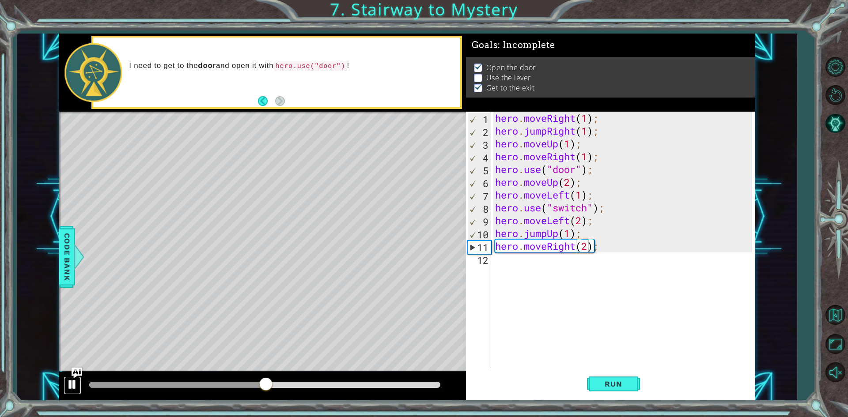
click at [70, 379] on div at bounding box center [72, 384] width 11 height 11
click at [472, 250] on div "11" at bounding box center [479, 247] width 23 height 13
type textarea "hero.moveRight(2);"
click at [495, 263] on div "hero . moveRight ( 1 ) ; hero . jumpRight ( 1 ) ; hero . moveUp ( 1 ) ; hero . …" at bounding box center [624, 253] width 263 height 282
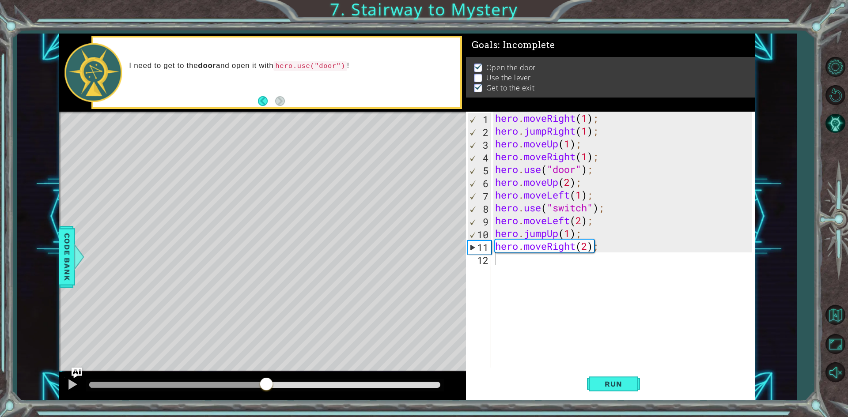
click at [58, 253] on div "1 ההההההההההההההההההההההההההההההההההההההההההההההההההההההההההההההההההההההההההההה…" at bounding box center [407, 217] width 780 height 367
click at [63, 253] on span "Code Bank" at bounding box center [67, 257] width 14 height 54
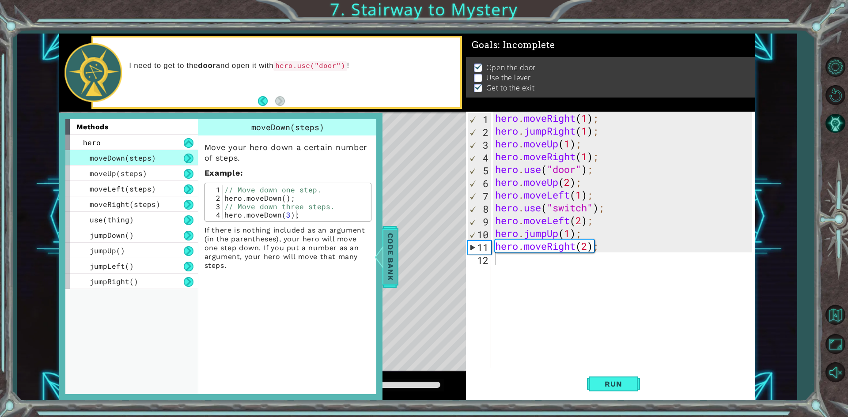
click at [392, 251] on span "Code Bank" at bounding box center [390, 257] width 14 height 54
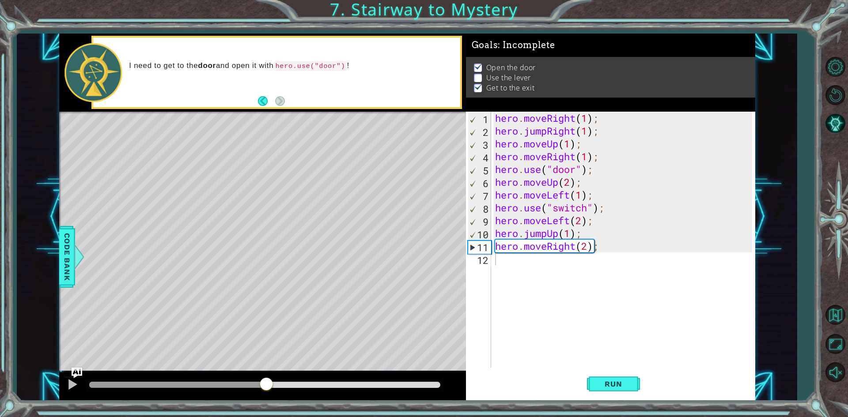
click at [499, 260] on div "hero . moveRight ( 1 ) ; hero . jumpRight ( 1 ) ; hero . moveUp ( 1 ) ; hero . …" at bounding box center [624, 253] width 263 height 282
type textarea "h"
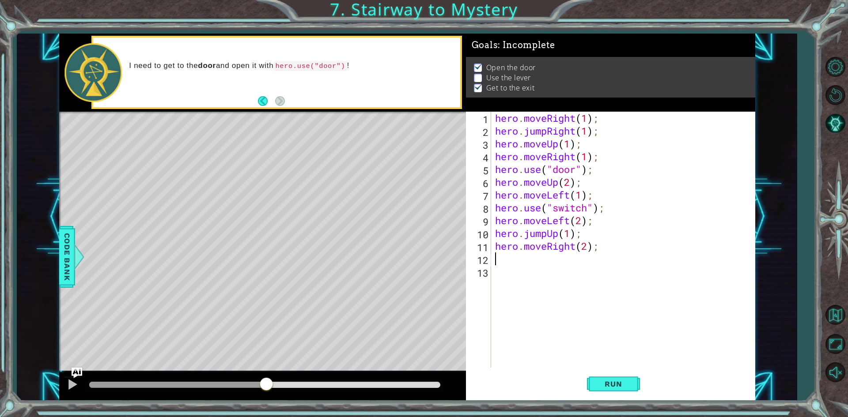
click at [586, 209] on div "hero . moveRight ( 1 ) ; hero . jumpRight ( 1 ) ; hero . moveUp ( 1 ) ; hero . …" at bounding box center [624, 253] width 263 height 282
type textarea "hero.use("lever");"
click at [611, 382] on span "Run" at bounding box center [613, 384] width 35 height 9
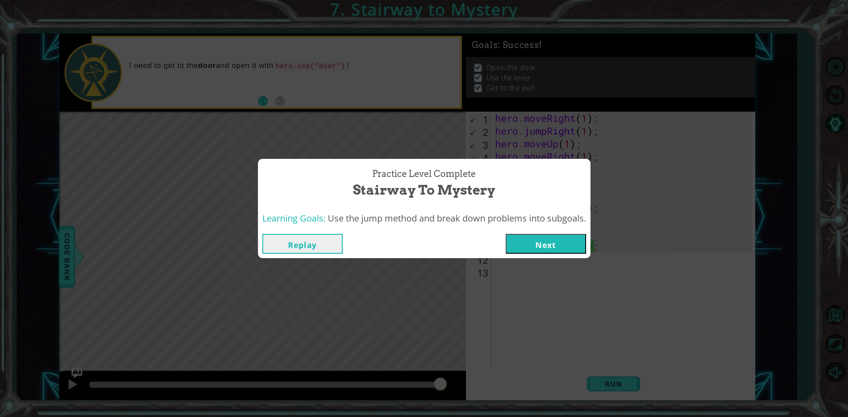
click at [526, 244] on button "Next" at bounding box center [546, 244] width 80 height 20
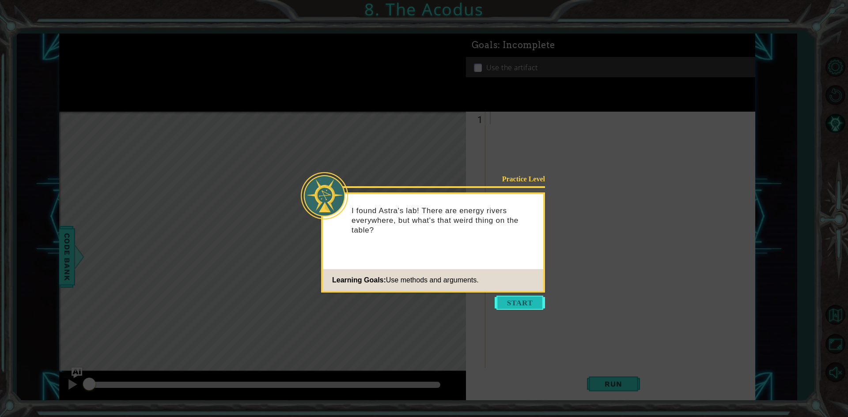
click at [517, 303] on button "Start" at bounding box center [520, 303] width 50 height 14
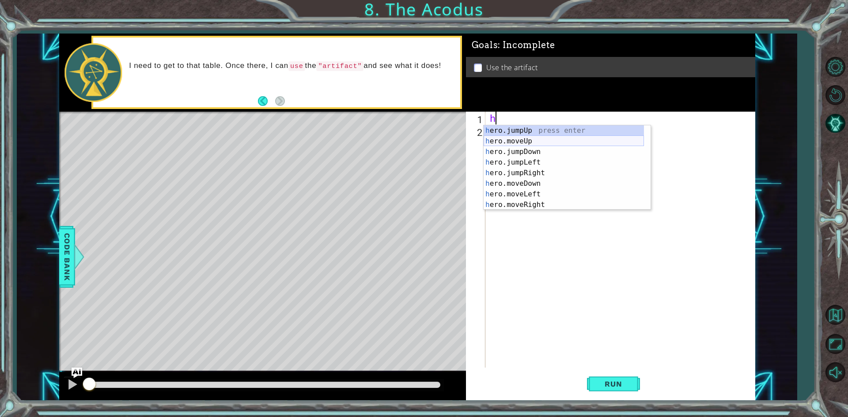
click at [529, 146] on div "h ero.jumpUp press enter h ero.moveUp press enter h ero.jumpDown press enter h …" at bounding box center [564, 178] width 160 height 106
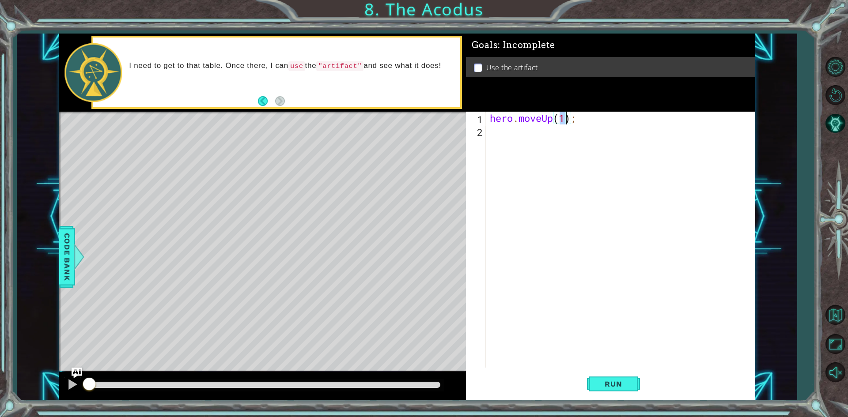
type textarea "hero.moveUp(2);"
click at [550, 129] on div "hero . moveUp ( 2 ) ;" at bounding box center [622, 253] width 268 height 282
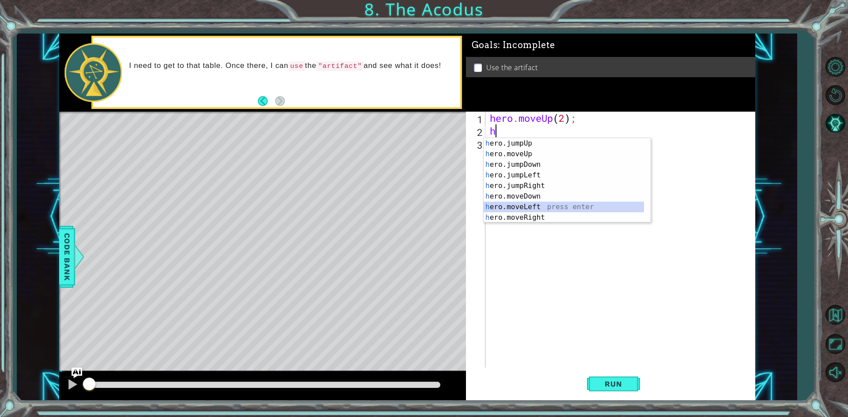
click at [552, 207] on div "h ero.jumpUp press enter h ero.moveUp press enter h ero.jumpDown press enter h …" at bounding box center [564, 191] width 160 height 106
type textarea "hero.moveLeft(1);"
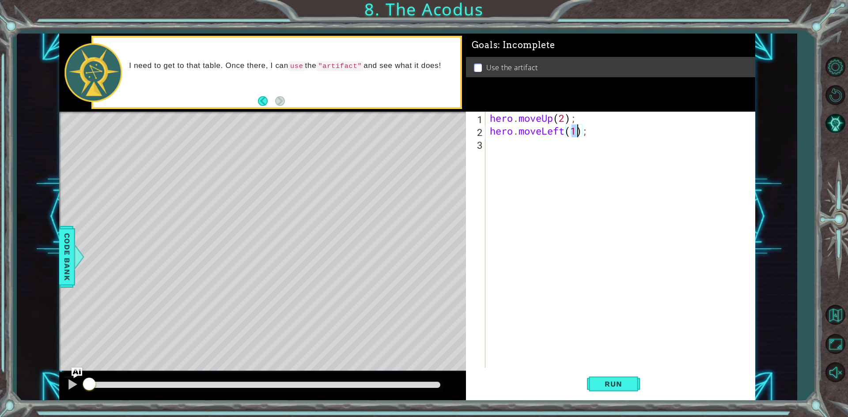
click at [547, 151] on div "hero . moveUp ( 2 ) ; hero . moveLeft ( 1 ) ;" at bounding box center [622, 253] width 268 height 282
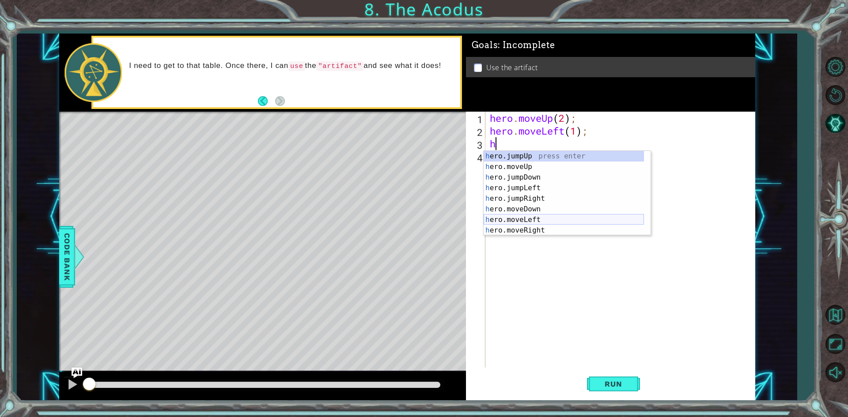
click at [526, 216] on div "h ero.jumpUp press enter h ero.moveUp press enter h ero.jumpDown press enter h …" at bounding box center [564, 204] width 160 height 106
type textarea "hero.moveLeft(1);"
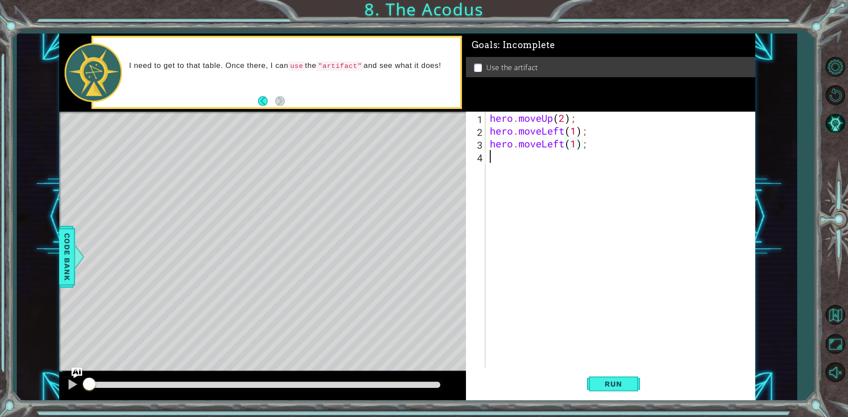
click at [531, 158] on div "hero . moveUp ( 2 ) ; hero . moveLeft ( 1 ) ; hero . moveLeft ( 1 ) ;" at bounding box center [622, 253] width 268 height 282
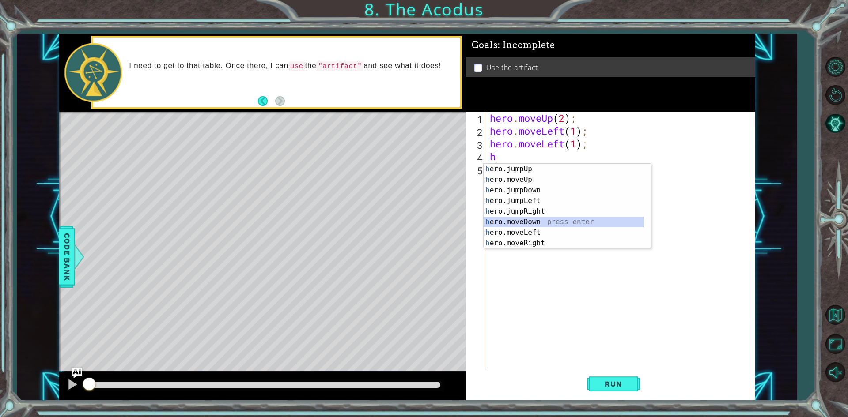
click at [532, 219] on div "h ero.jumpUp press enter h ero.moveUp press enter h ero.jumpDown press enter h …" at bounding box center [564, 217] width 160 height 106
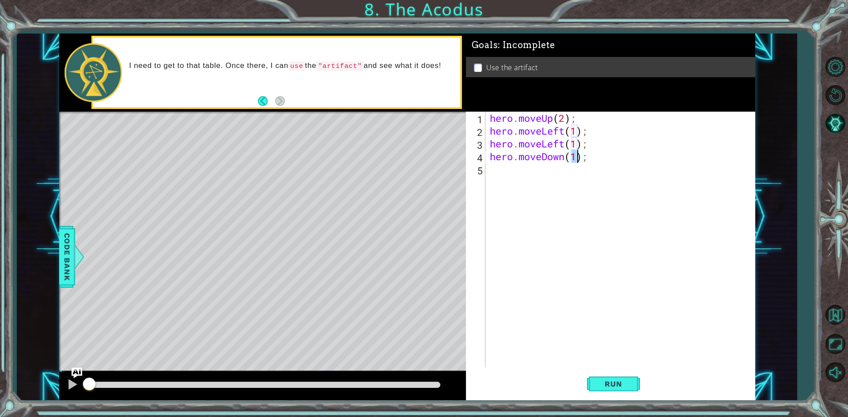
type textarea "hero.moveDown(2);"
click at [543, 169] on div "hero . moveUp ( 2 ) ; hero . moveLeft ( 1 ) ; hero . moveLeft ( 1 ) ; hero . mo…" at bounding box center [622, 253] width 268 height 282
type textarea "h"
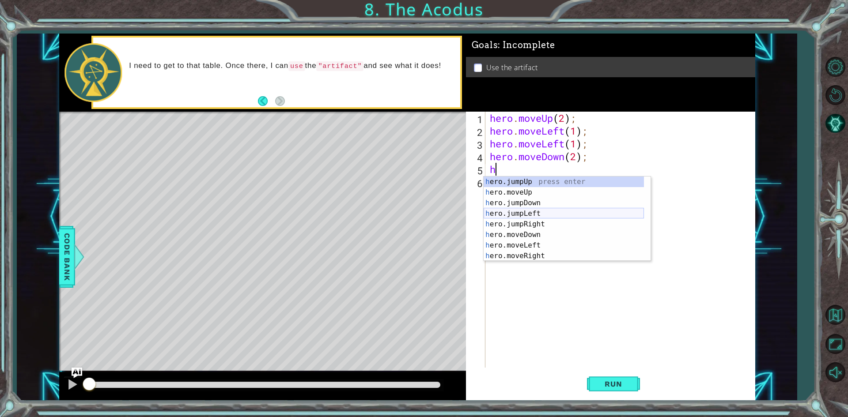
click at [534, 209] on div "h ero.jumpUp press enter h ero.moveUp press enter h ero.jumpDown press enter h …" at bounding box center [564, 230] width 160 height 106
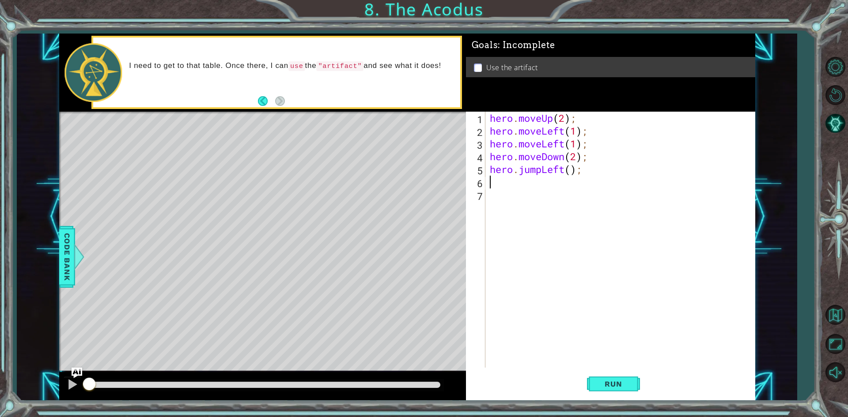
click at [570, 169] on div "hero . moveUp ( 2 ) ; hero . moveLeft ( 1 ) ; hero . moveLeft ( 1 ) ; hero . mo…" at bounding box center [622, 253] width 268 height 282
type textarea "hero.jumpLeft(1);"
click at [541, 183] on div "hero . moveUp ( 2 ) ; hero . moveLeft ( 1 ) ; hero . moveLeft ( 1 ) ; hero . mo…" at bounding box center [622, 253] width 268 height 282
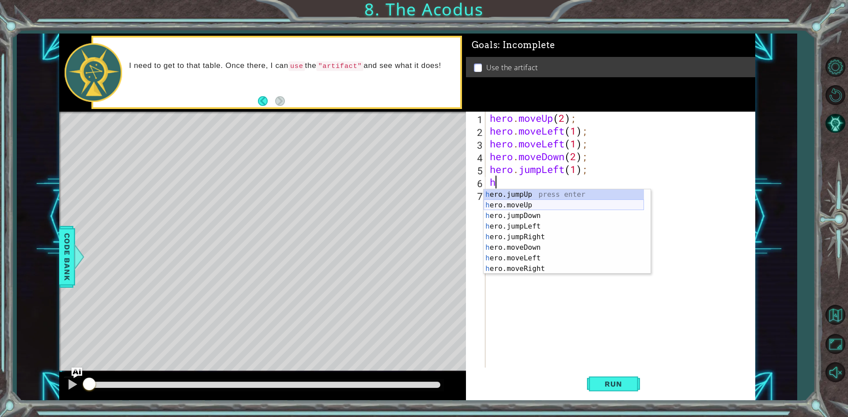
click at [527, 204] on div "h ero.jumpUp press enter h ero.moveUp press enter h ero.jumpDown press enter h …" at bounding box center [564, 242] width 160 height 106
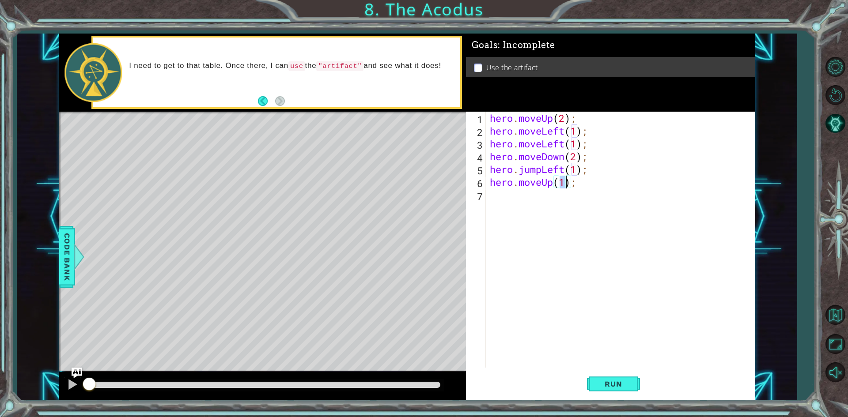
type textarea "hero.moveUp(2);"
click at [510, 196] on div "hero . moveUp ( 2 ) ; hero . moveLeft ( 1 ) ; hero . moveLeft ( 1 ) ; hero . mo…" at bounding box center [622, 253] width 268 height 282
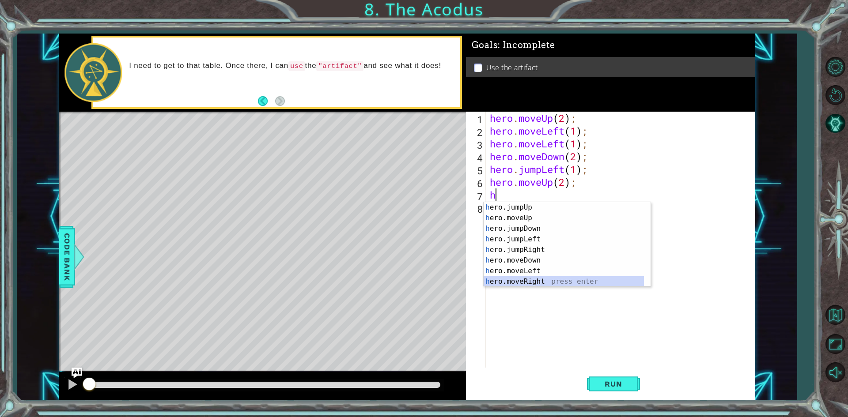
click at [524, 280] on div "h ero.jumpUp press enter h ero.moveUp press enter h ero.jumpDown press enter h …" at bounding box center [564, 255] width 160 height 106
type textarea "hero.moveRight(1);"
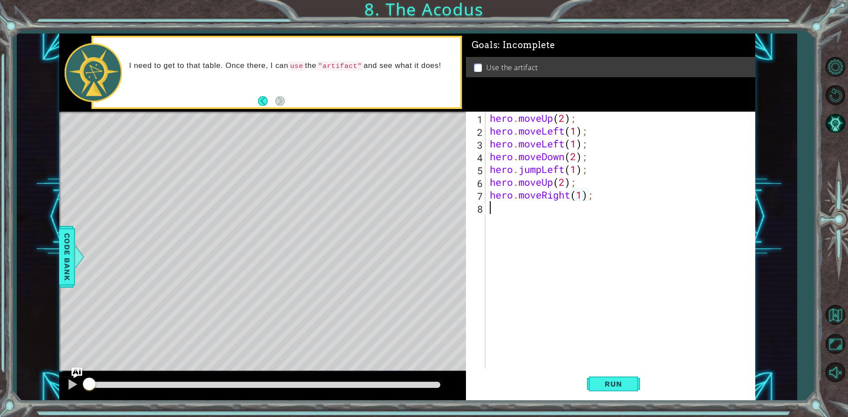
click at [569, 209] on div "hero . moveUp ( 2 ) ; hero . moveLeft ( 1 ) ; hero . moveLeft ( 1 ) ; hero . mo…" at bounding box center [622, 253] width 268 height 282
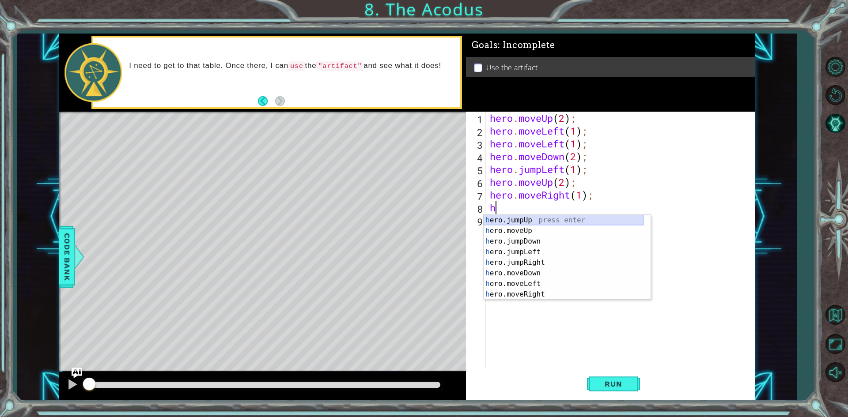
scroll to position [11, 0]
click at [526, 295] on div "h ero.moveUp press enter h ero.jumpDown press enter h ero.jumpLeft press enter …" at bounding box center [564, 268] width 160 height 106
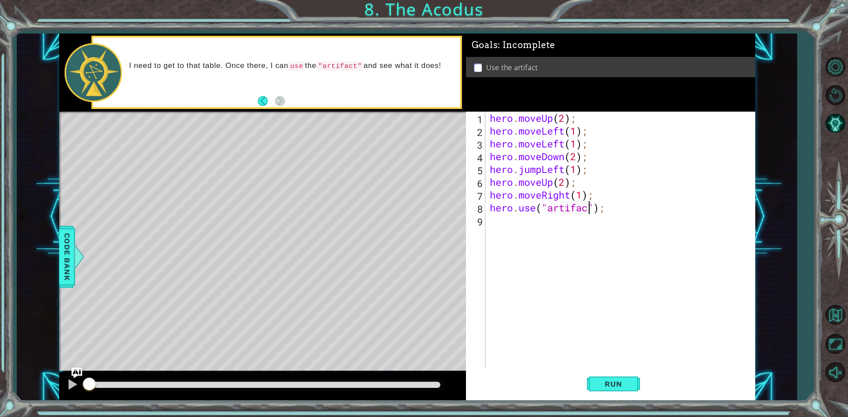
scroll to position [0, 4]
type textarea "hero.use("artifact");"
click at [597, 381] on span "Run" at bounding box center [613, 384] width 35 height 9
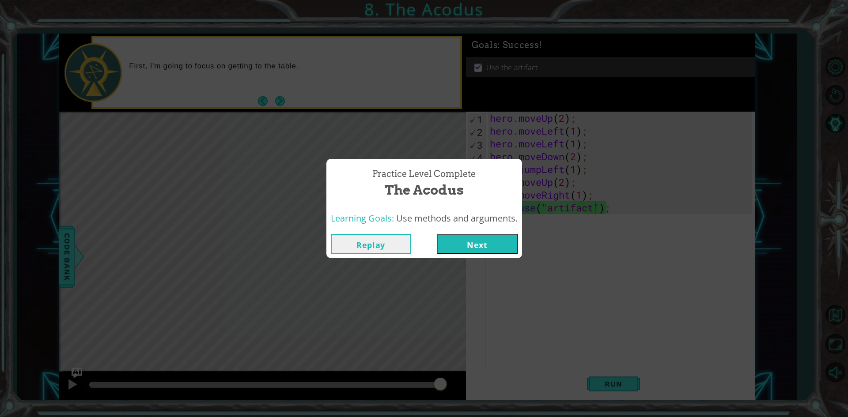
click at [465, 241] on button "Next" at bounding box center [477, 244] width 80 height 20
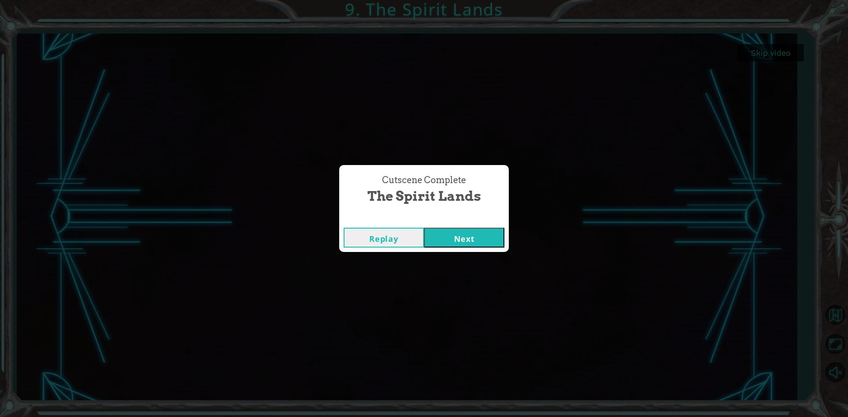
click at [458, 241] on button "Next" at bounding box center [464, 238] width 80 height 20
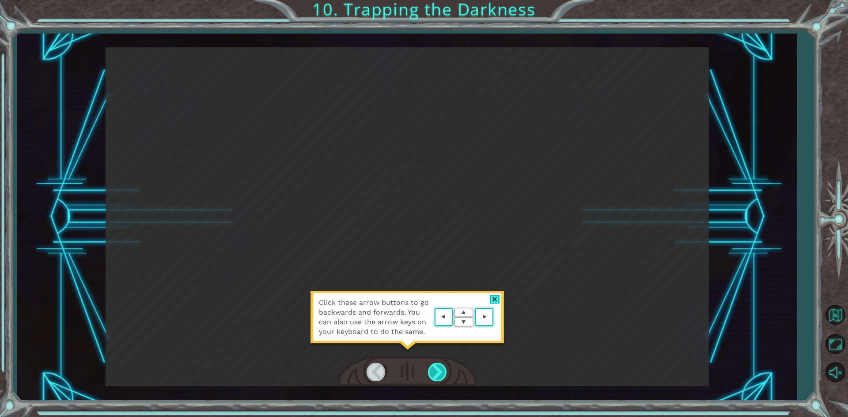
click at [434, 367] on div at bounding box center [438, 372] width 20 height 18
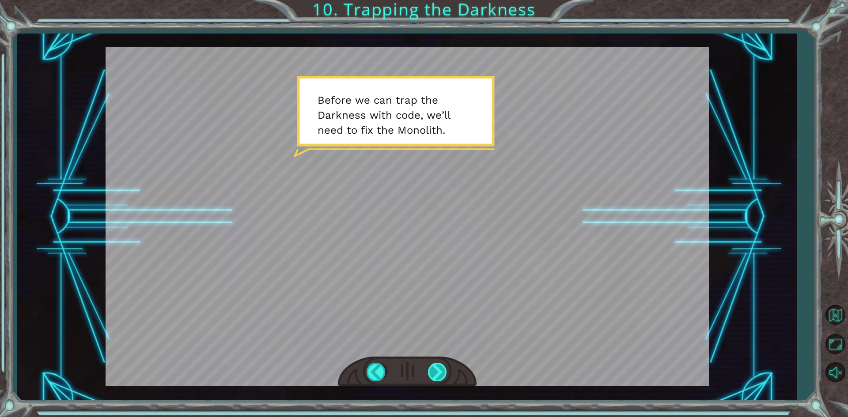
click at [437, 369] on div at bounding box center [438, 372] width 20 height 18
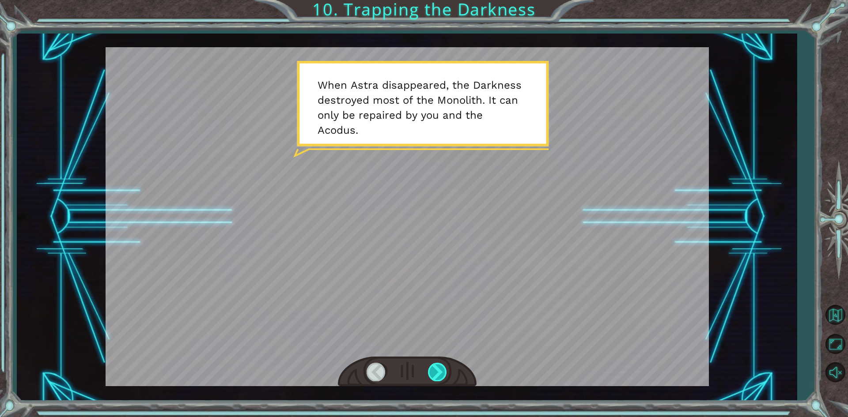
click at [438, 372] on div at bounding box center [438, 372] width 20 height 18
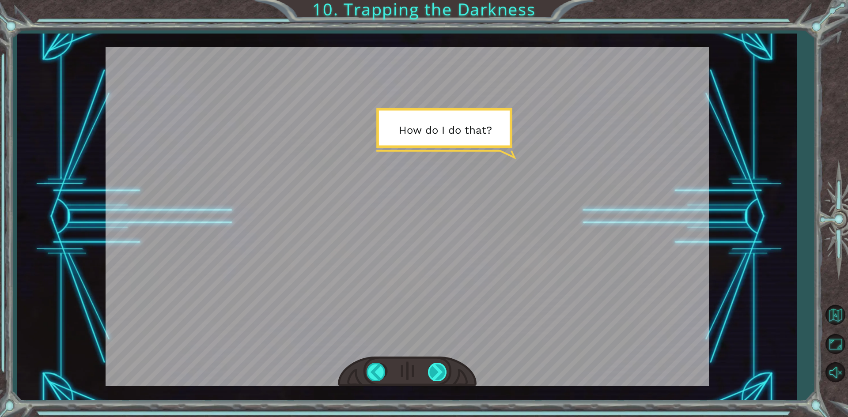
click at [438, 372] on div at bounding box center [438, 372] width 20 height 18
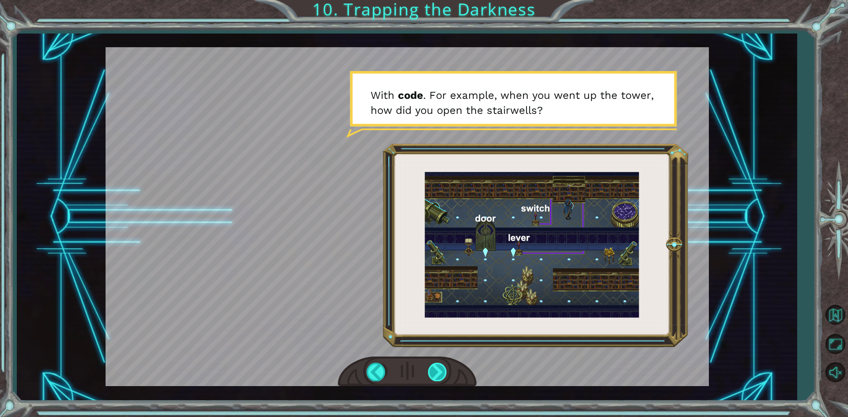
click at [435, 373] on div at bounding box center [438, 372] width 20 height 18
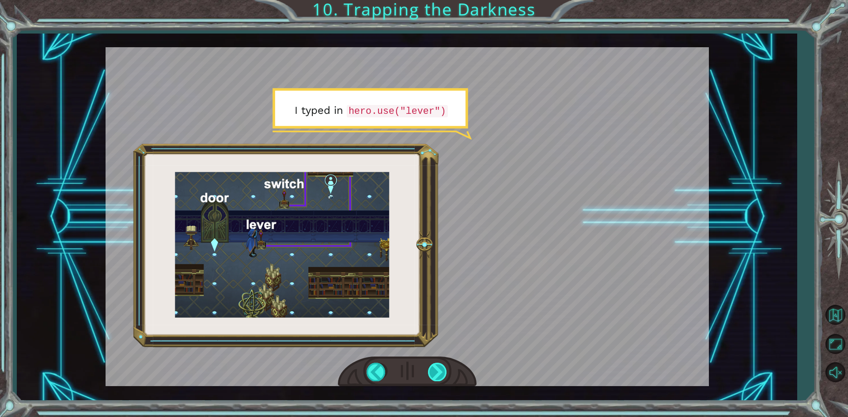
click at [440, 370] on div at bounding box center [438, 372] width 20 height 18
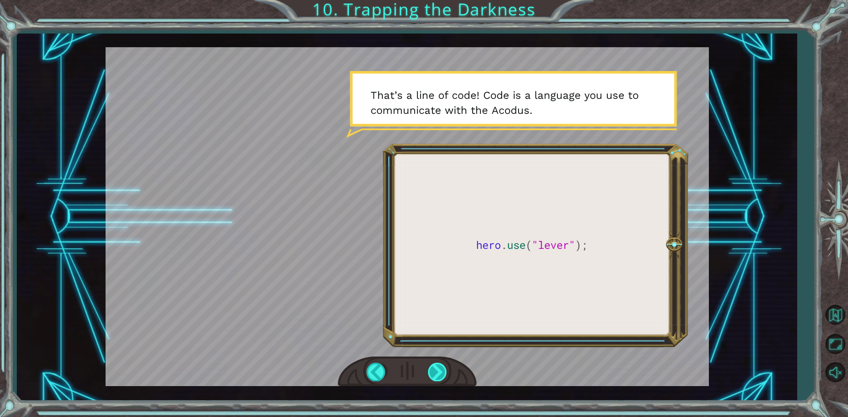
click at [440, 370] on div at bounding box center [438, 372] width 20 height 18
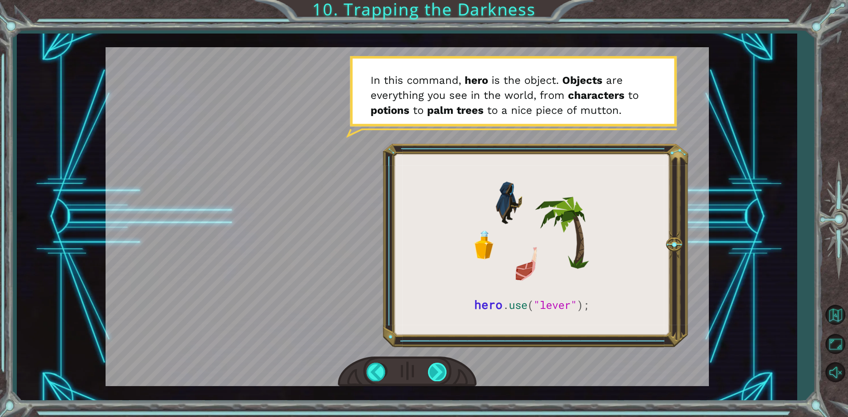
click at [441, 371] on div at bounding box center [438, 372] width 20 height 18
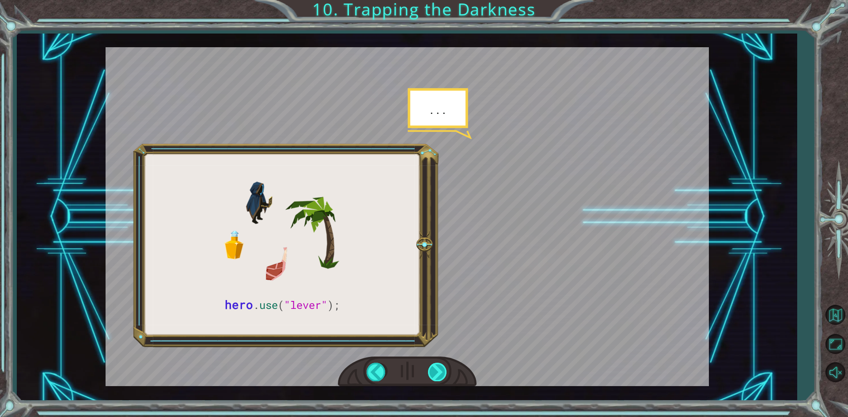
click at [441, 371] on div at bounding box center [438, 372] width 20 height 18
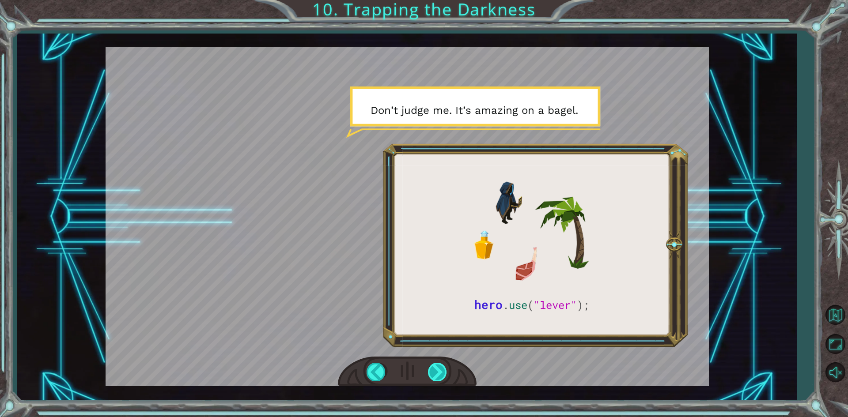
click at [441, 371] on div at bounding box center [438, 372] width 20 height 18
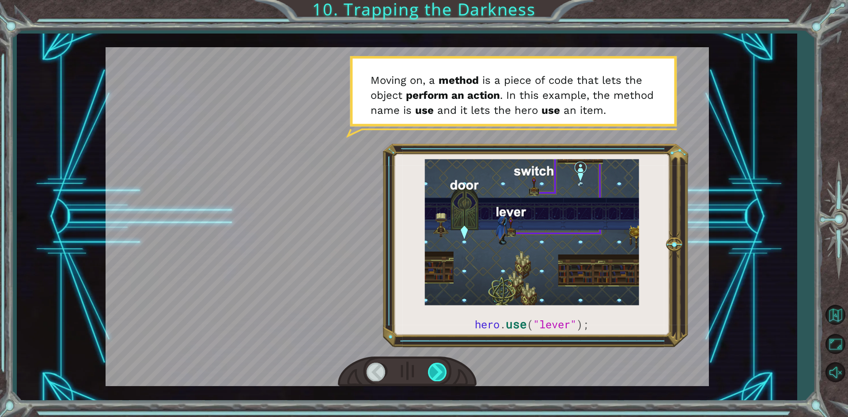
click at [441, 371] on div at bounding box center [438, 372] width 20 height 18
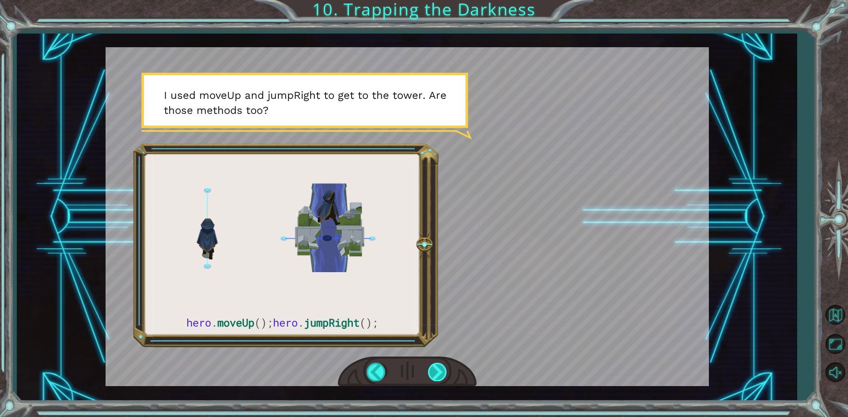
click at [441, 371] on div at bounding box center [438, 372] width 20 height 18
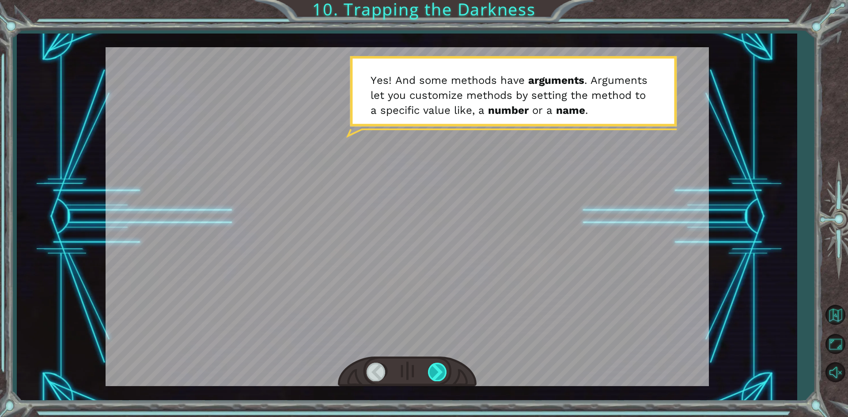
click at [441, 371] on div at bounding box center [438, 372] width 20 height 18
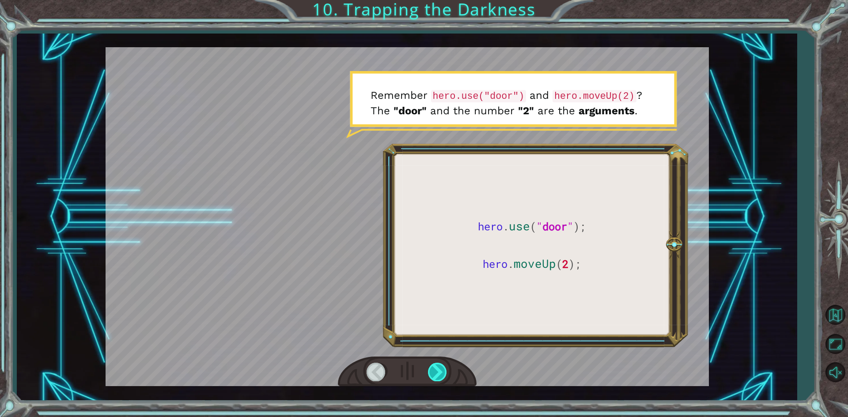
click at [441, 371] on div at bounding box center [438, 372] width 20 height 18
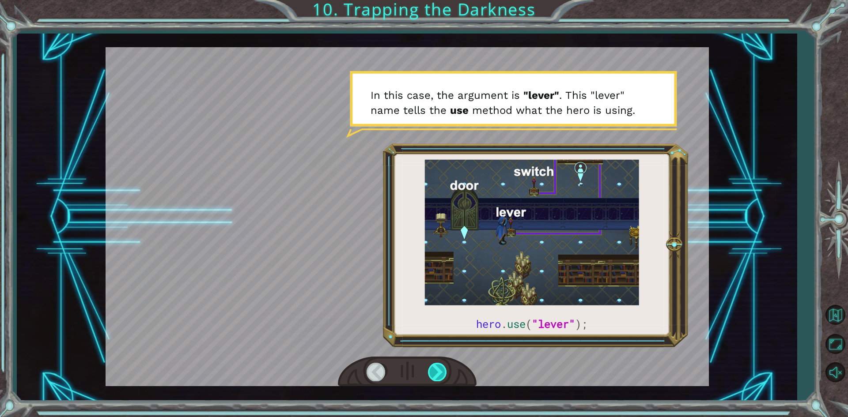
click at [441, 371] on div at bounding box center [438, 372] width 20 height 18
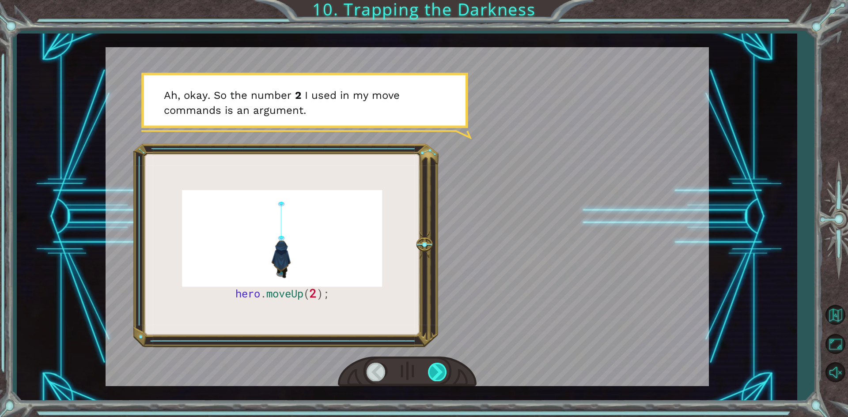
click at [441, 371] on div at bounding box center [438, 372] width 20 height 18
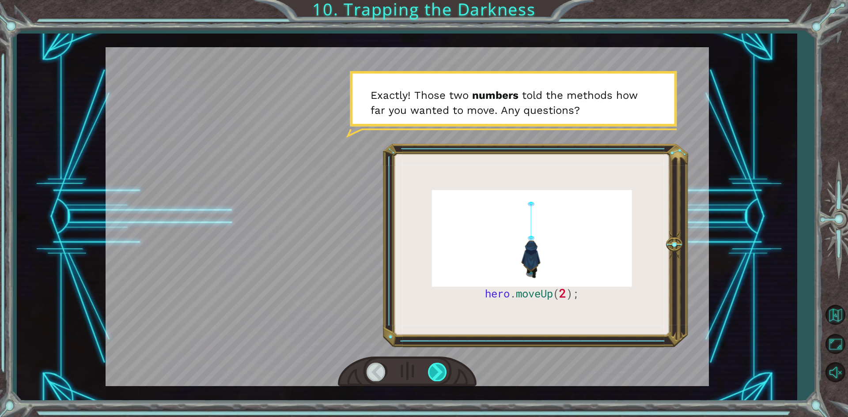
click at [441, 371] on div at bounding box center [438, 372] width 20 height 18
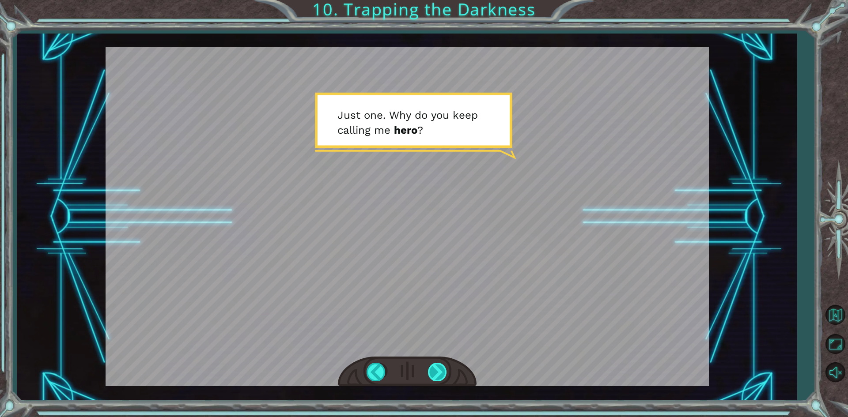
click at [441, 371] on div at bounding box center [438, 372] width 20 height 18
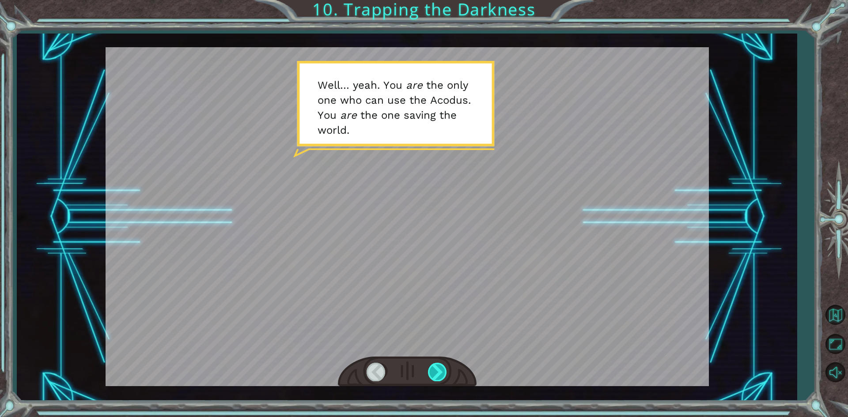
click at [441, 371] on div at bounding box center [438, 372] width 20 height 18
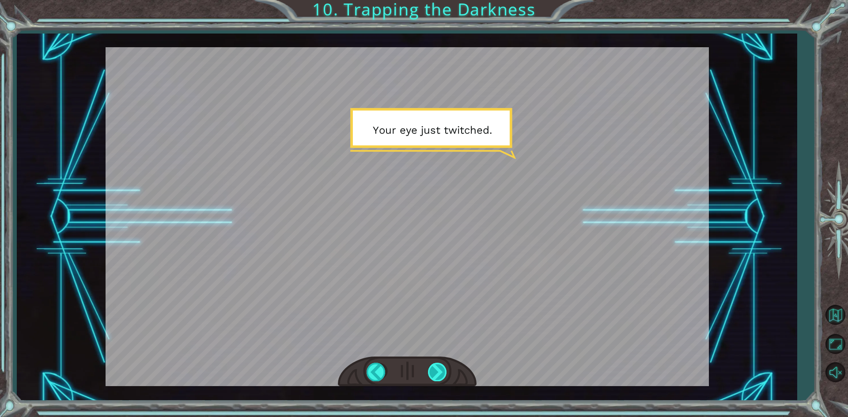
click at [441, 371] on div at bounding box center [438, 372] width 20 height 18
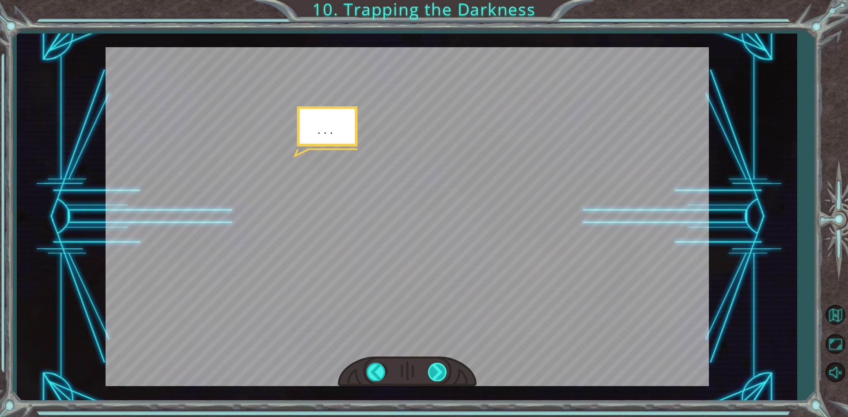
click at [441, 371] on div at bounding box center [438, 372] width 20 height 18
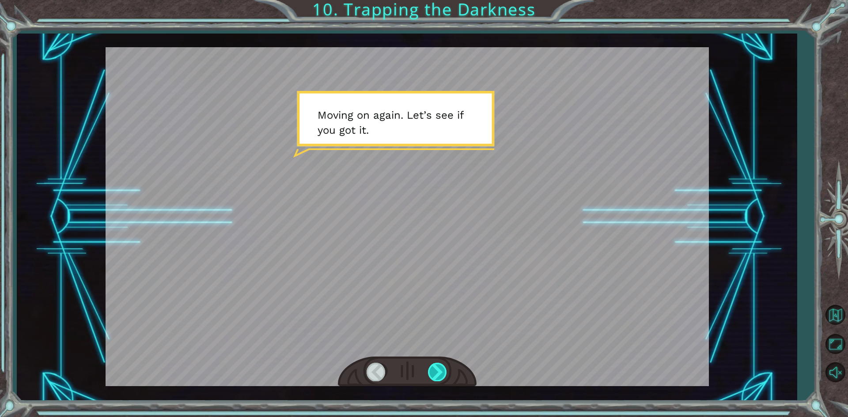
click at [441, 371] on div at bounding box center [438, 372] width 20 height 18
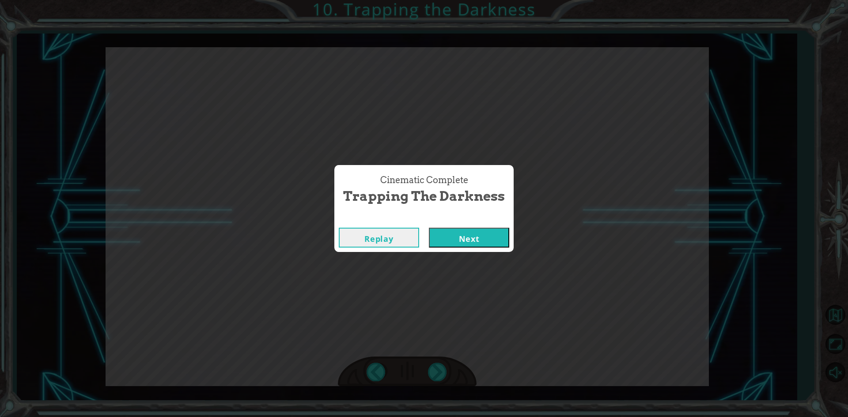
click at [467, 240] on button "Next" at bounding box center [469, 238] width 80 height 20
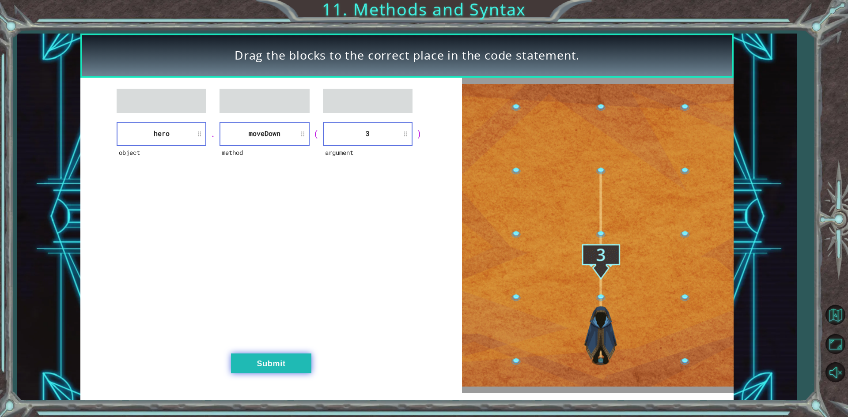
click at [278, 366] on button "Submit" at bounding box center [271, 364] width 80 height 20
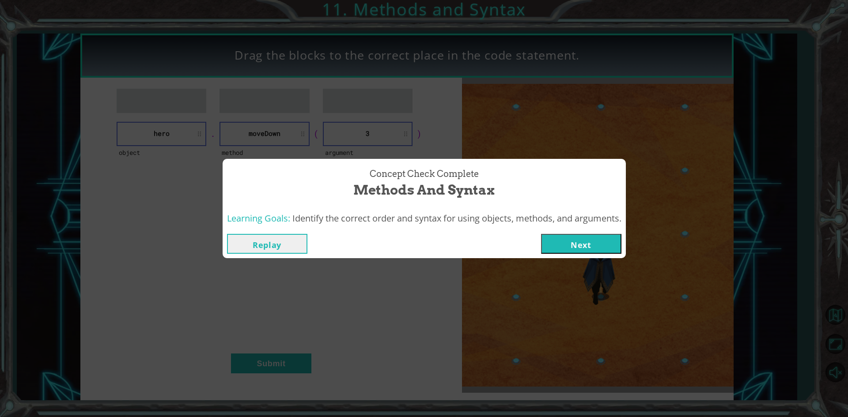
click at [574, 238] on button "Next" at bounding box center [581, 244] width 80 height 20
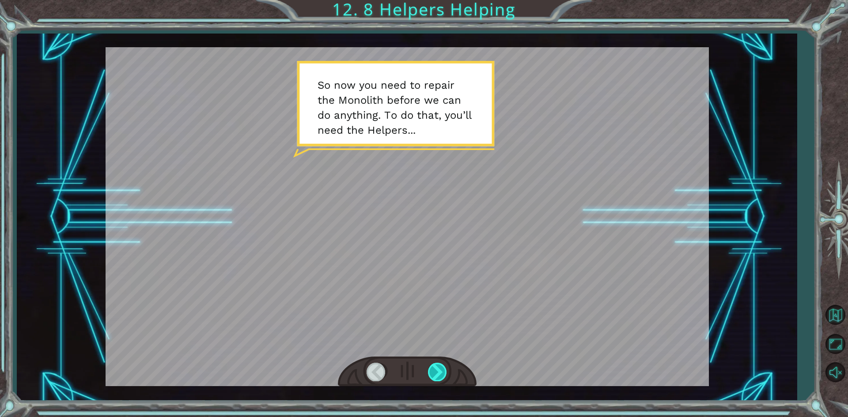
click at [431, 374] on div at bounding box center [438, 372] width 20 height 18
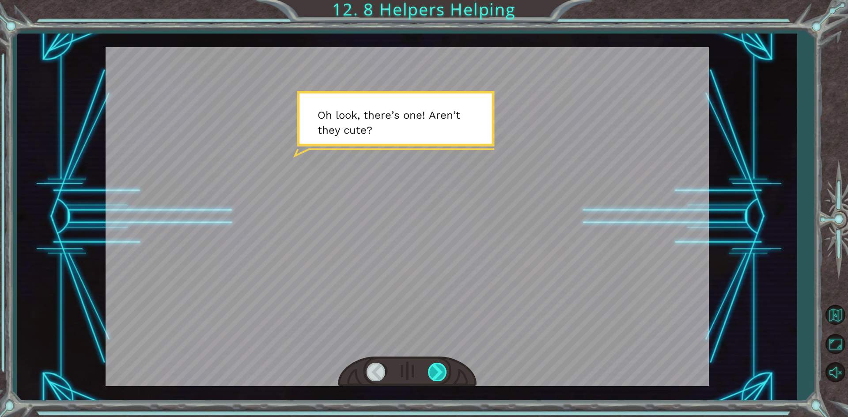
click at [439, 373] on div at bounding box center [438, 372] width 20 height 18
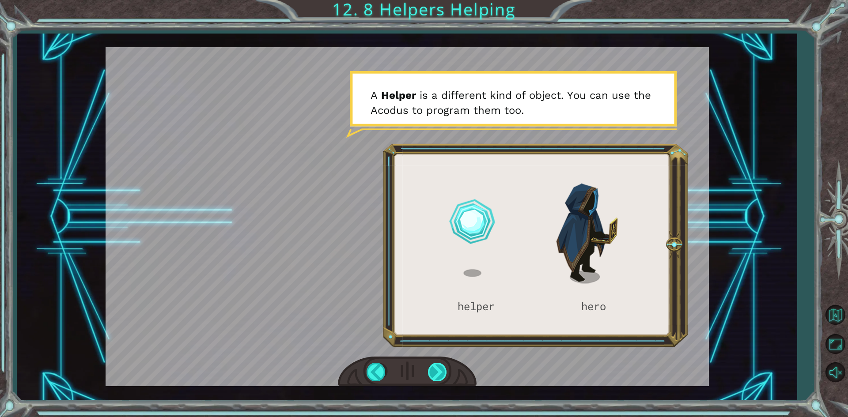
click at [439, 373] on div at bounding box center [438, 372] width 20 height 18
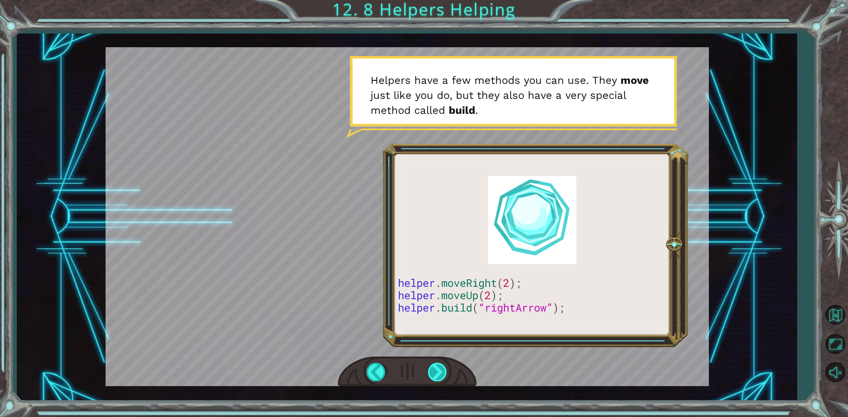
click at [439, 373] on div at bounding box center [438, 372] width 20 height 18
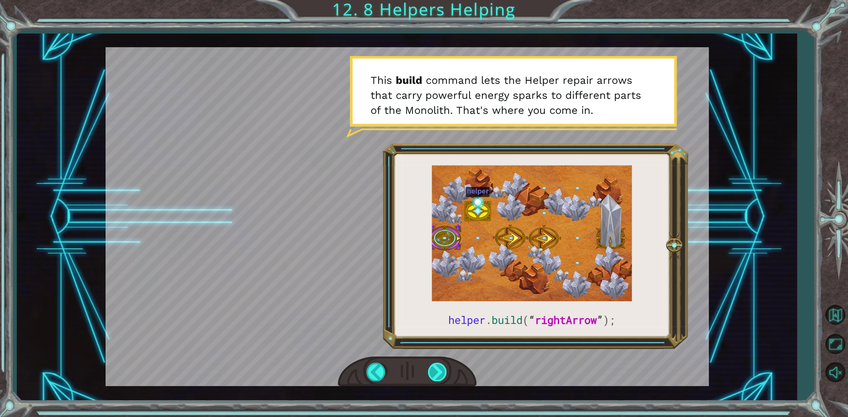
click at [435, 377] on div at bounding box center [438, 372] width 20 height 18
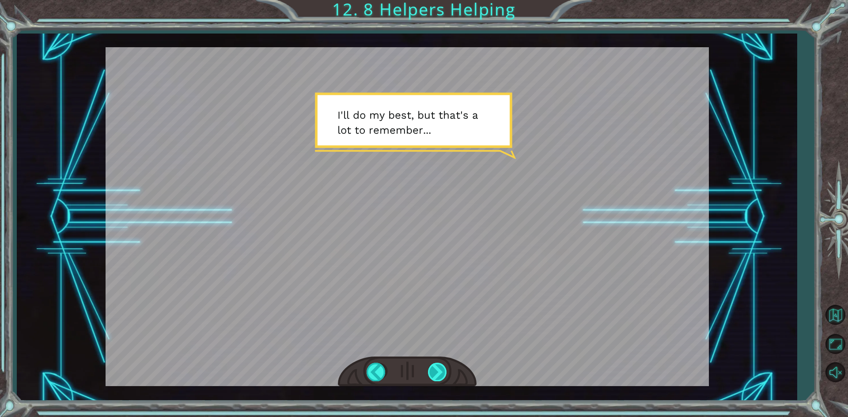
click at [443, 367] on div at bounding box center [438, 372] width 20 height 18
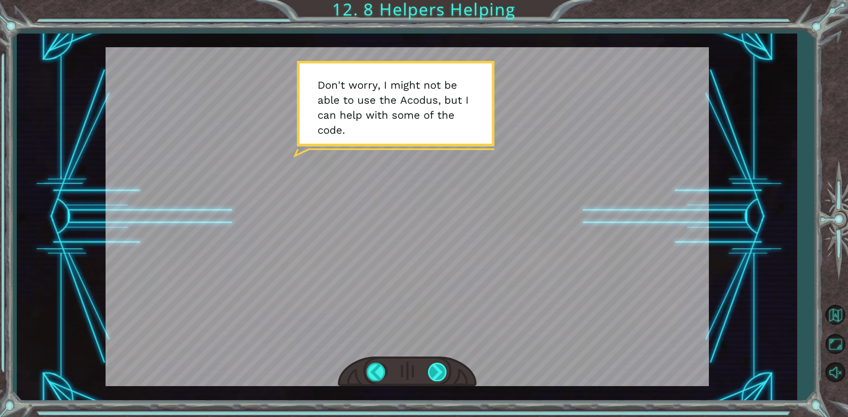
click at [436, 373] on div at bounding box center [438, 372] width 20 height 18
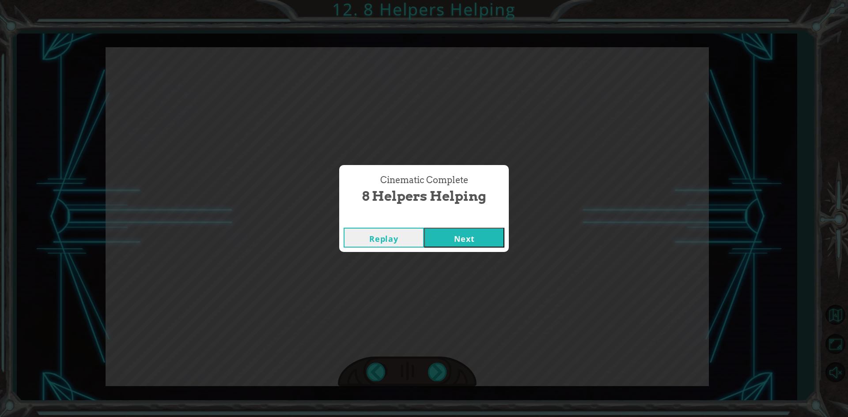
click at [471, 239] on button "Next" at bounding box center [464, 238] width 80 height 20
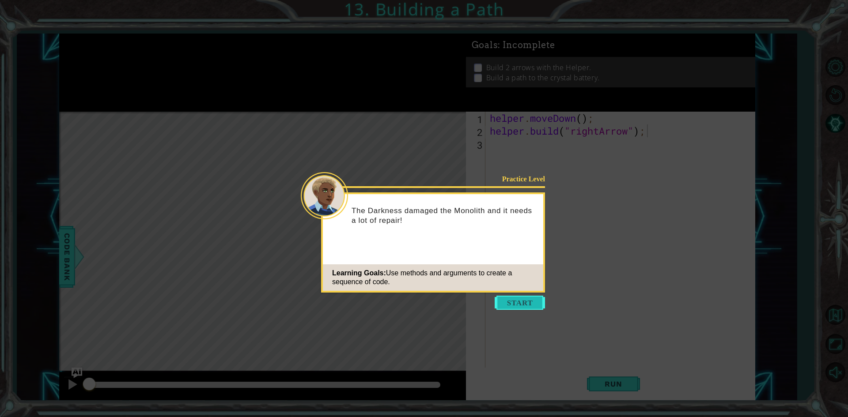
click at [513, 303] on button "Start" at bounding box center [520, 303] width 50 height 14
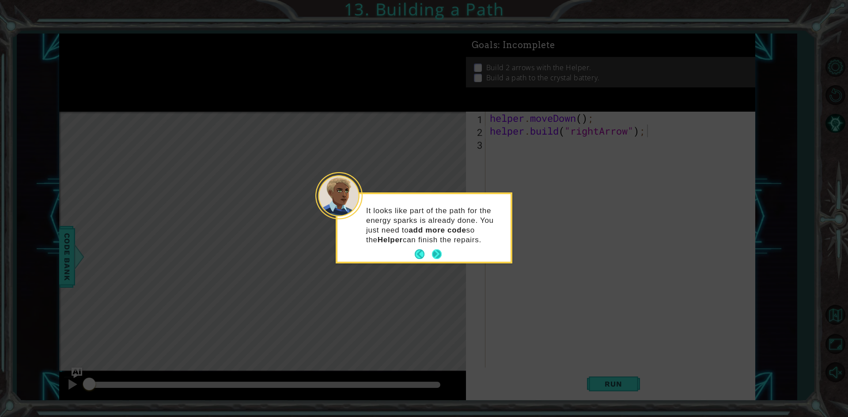
click at [433, 254] on button "Next" at bounding box center [437, 254] width 12 height 12
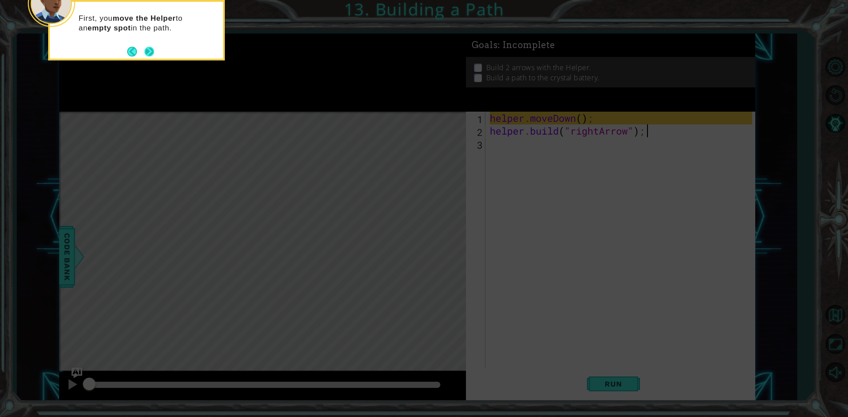
click at [149, 50] on button "Next" at bounding box center [149, 51] width 13 height 13
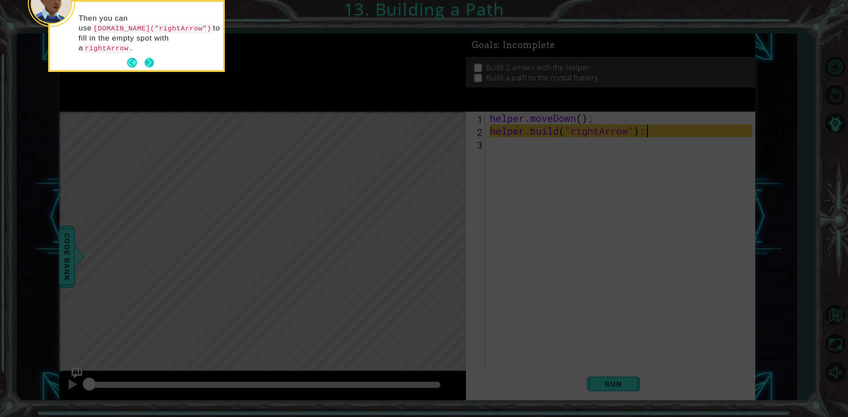
click at [148, 56] on button "Next" at bounding box center [149, 63] width 14 height 14
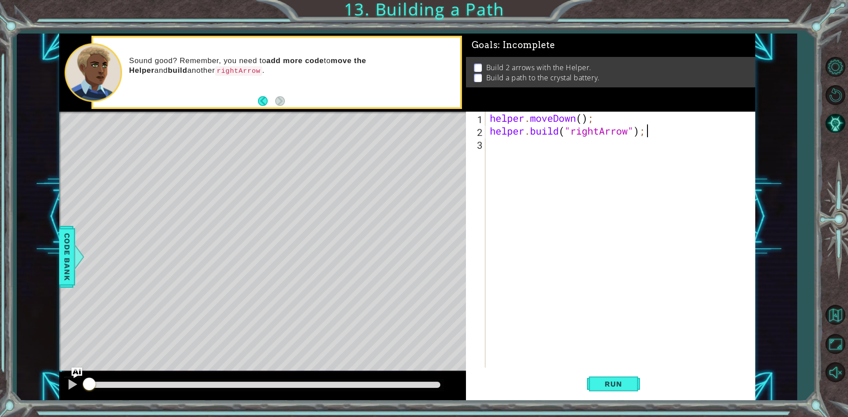
click at [580, 118] on div "helper . moveDown ( ) ; helper . build ( "rightArrow" ) ;" at bounding box center [622, 253] width 268 height 282
type textarea "helper.moveDown(1);"
click at [579, 149] on div "helper . moveDown ( 1 ) ; helper . build ( "rightArrow" ) ;" at bounding box center [622, 253] width 268 height 282
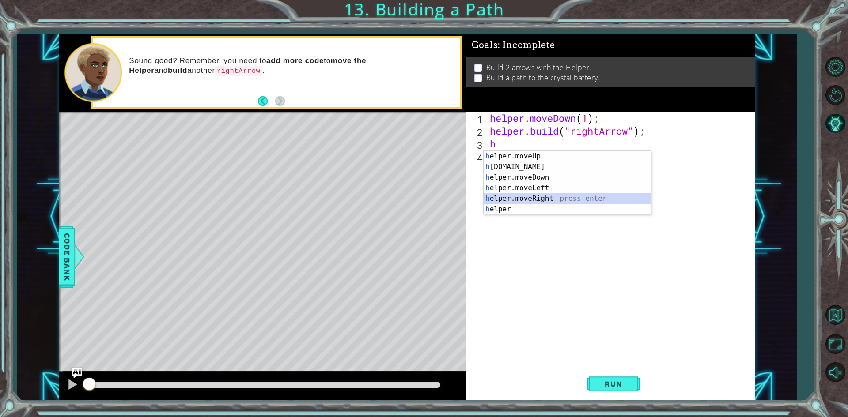
click at [521, 199] on div "h elper.moveUp press enter h [DOMAIN_NAME] press enter h elper.moveDown press e…" at bounding box center [567, 193] width 167 height 85
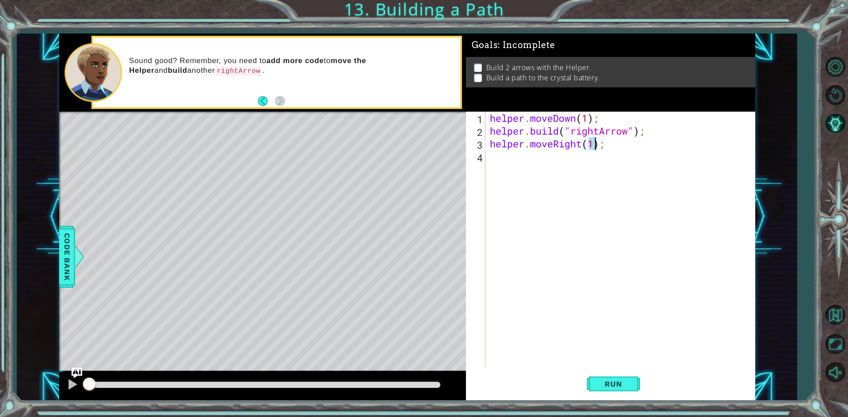
type textarea "helper.moveRight(3);"
click at [488, 142] on div "helper . moveDown ( 1 ) ; helper . build ( "rightArrow" ) ; helper . moveRight …" at bounding box center [620, 240] width 264 height 256
click at [492, 146] on div "helper . moveDown ( 1 ) ; helper . build ( "rightArrow" ) ; helper . moveRight …" at bounding box center [622, 253] width 268 height 282
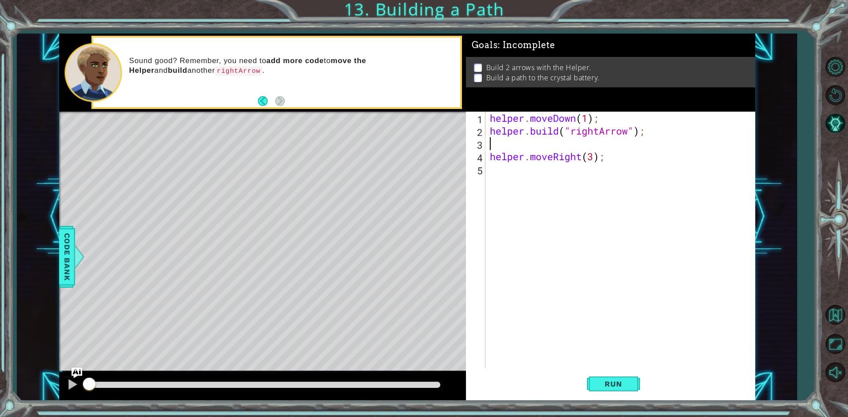
type textarea "h"
click at [610, 147] on div "helper . moveDown ( 1 ) ; helper . build ( "rightArrow" ) ; helper . moveRight …" at bounding box center [622, 253] width 268 height 282
type textarea "helper.moveRight(3);"
click at [585, 166] on div "helper . moveDown ( 1 ) ; helper . build ( "rightArrow" ) ; helper . moveRight …" at bounding box center [622, 253] width 268 height 282
click at [599, 383] on span "Run" at bounding box center [613, 384] width 35 height 9
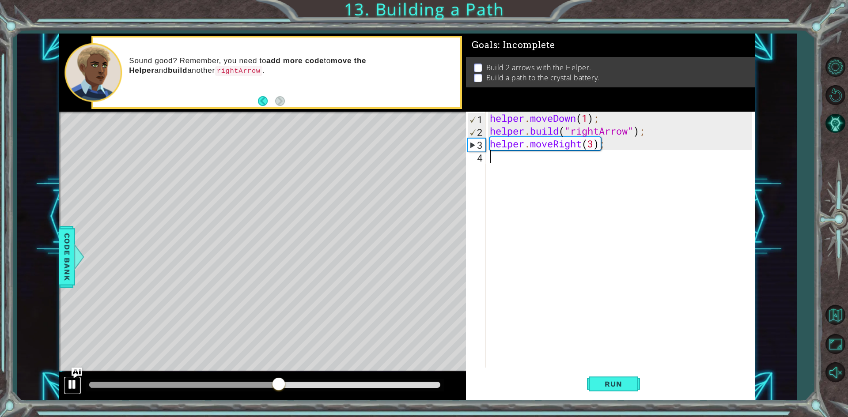
click at [67, 386] on div at bounding box center [72, 384] width 11 height 11
click at [595, 145] on div "helper . moveDown ( 1 ) ; helper . build ( "rightArrow" ) ; helper . moveRight …" at bounding box center [622, 253] width 268 height 282
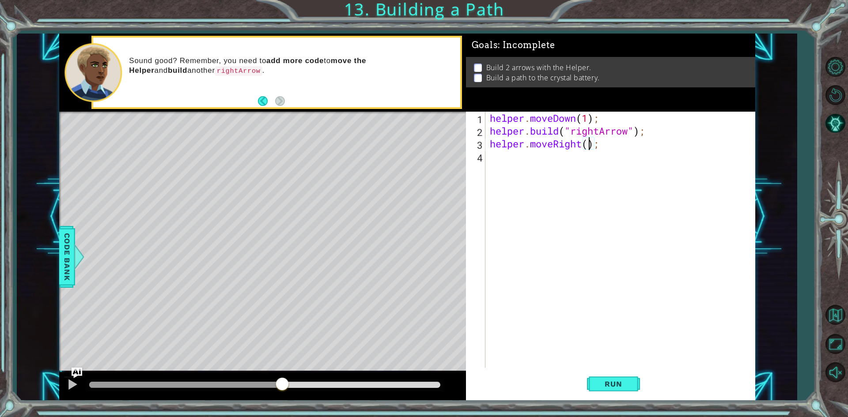
scroll to position [0, 4]
click at [605, 378] on button "Run" at bounding box center [613, 384] width 53 height 29
type textarea "helper.moveRight(3);"
click at [537, 160] on div "helper . moveDown ( 1 ) ; helper . build ( "rightArrow" ) ; helper . moveRight …" at bounding box center [622, 253] width 268 height 282
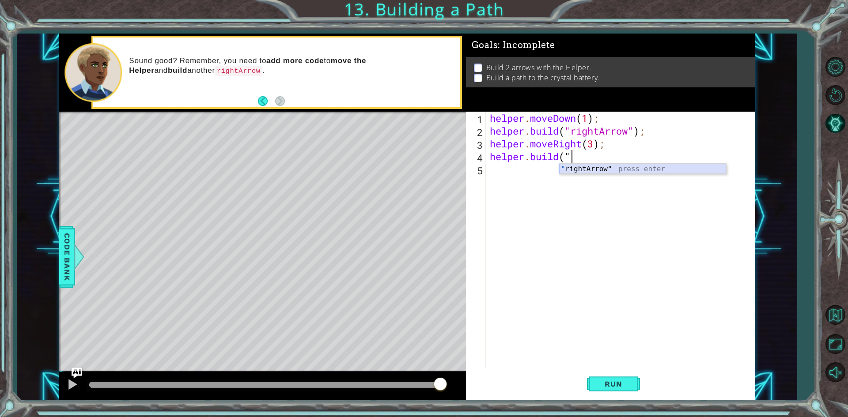
click at [590, 169] on div "" rightArrow" press enter" at bounding box center [642, 180] width 167 height 32
type textarea "[DOMAIN_NAME]("rightArrow");"
click at [623, 386] on span "Run" at bounding box center [613, 384] width 35 height 9
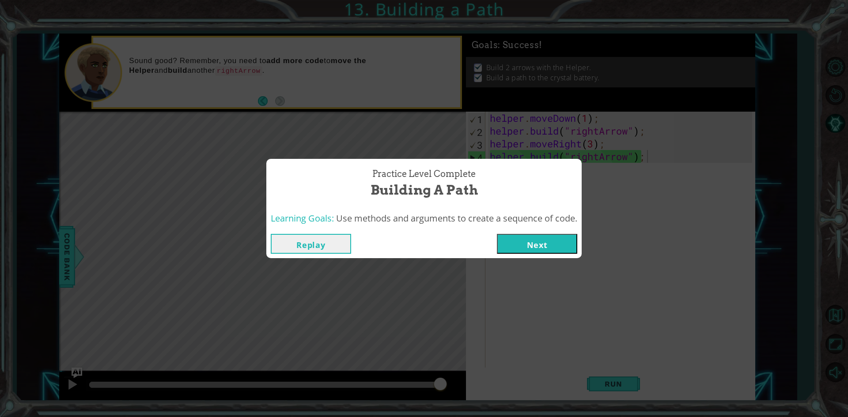
click at [558, 246] on button "Next" at bounding box center [537, 244] width 80 height 20
